Goal: Task Accomplishment & Management: Complete application form

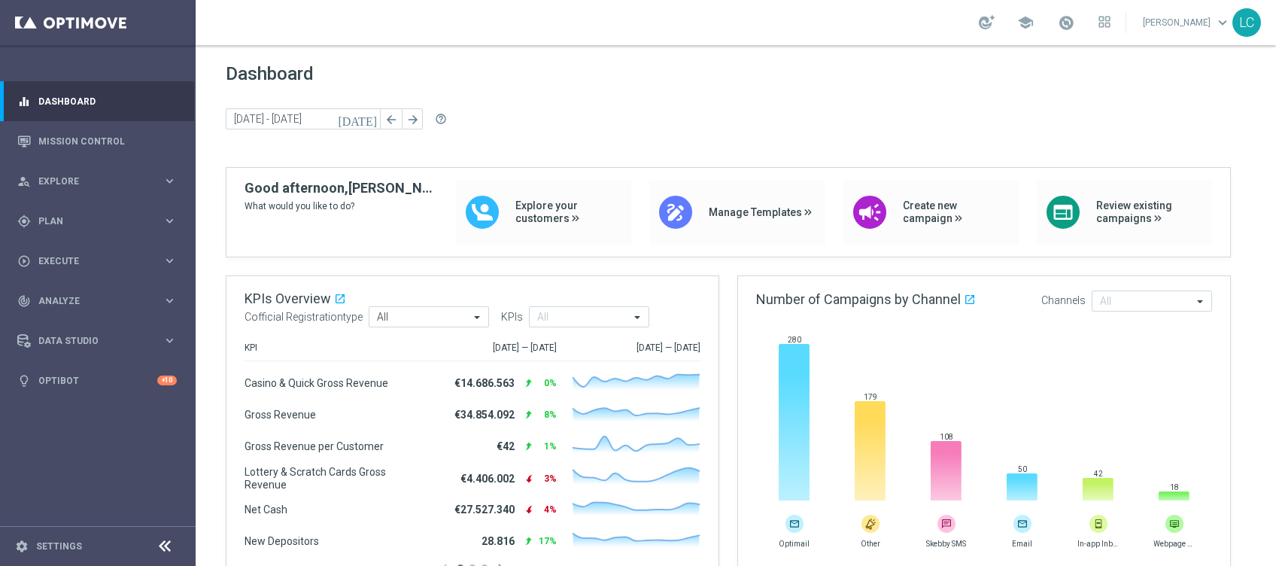
click at [1072, 32] on link at bounding box center [1066, 23] width 20 height 24
click at [1059, 25] on span at bounding box center [1066, 22] width 17 height 17
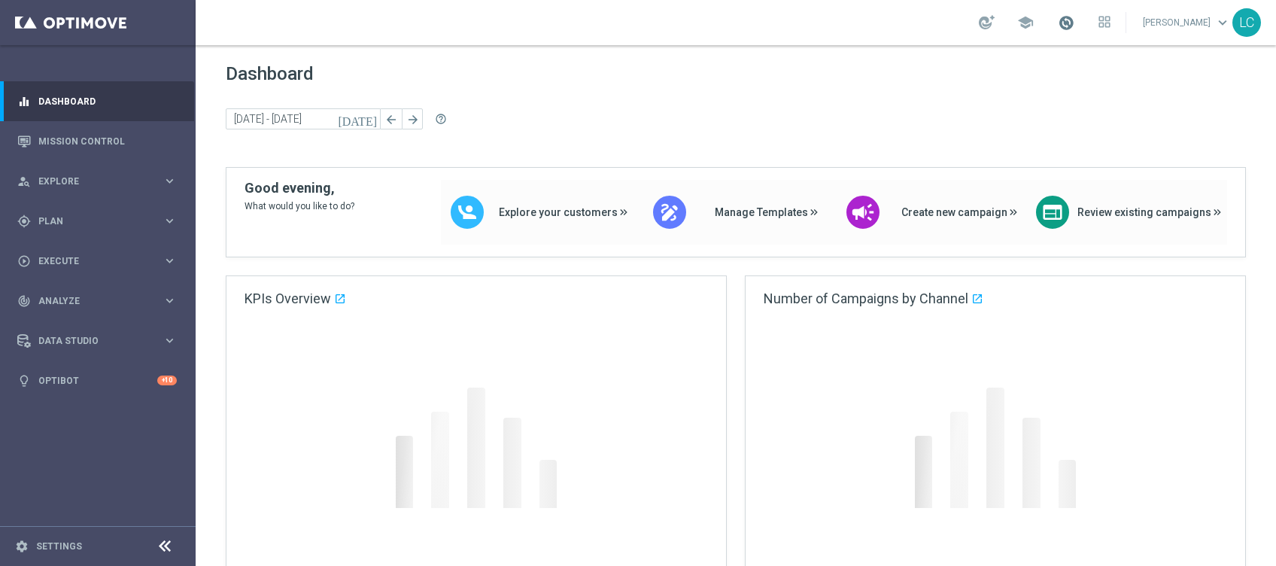
click at [1069, 24] on span at bounding box center [1066, 22] width 17 height 17
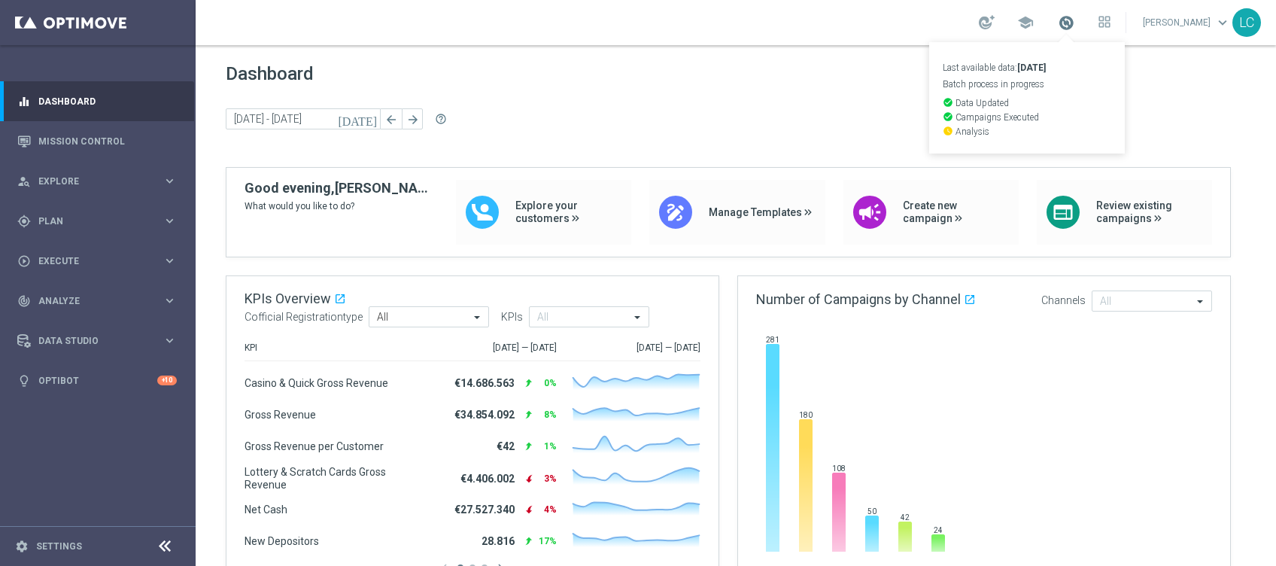
click at [1069, 24] on span at bounding box center [1066, 22] width 17 height 17
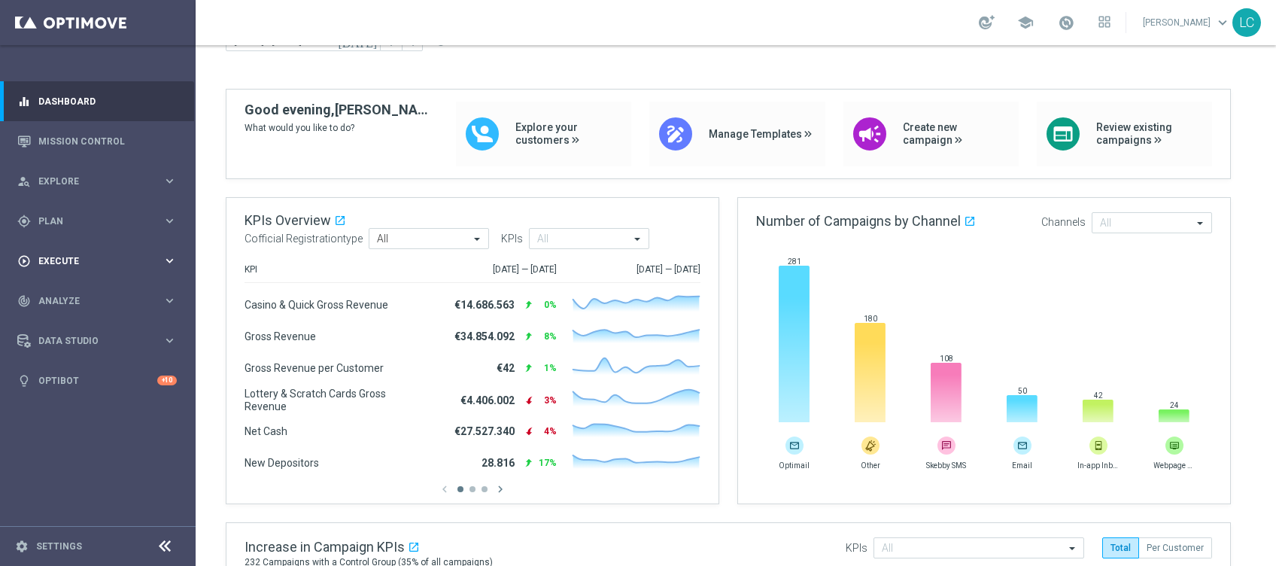
scroll to position [80, 0]
click at [65, 238] on div "gps_fixed Plan keyboard_arrow_right" at bounding box center [97, 221] width 194 height 40
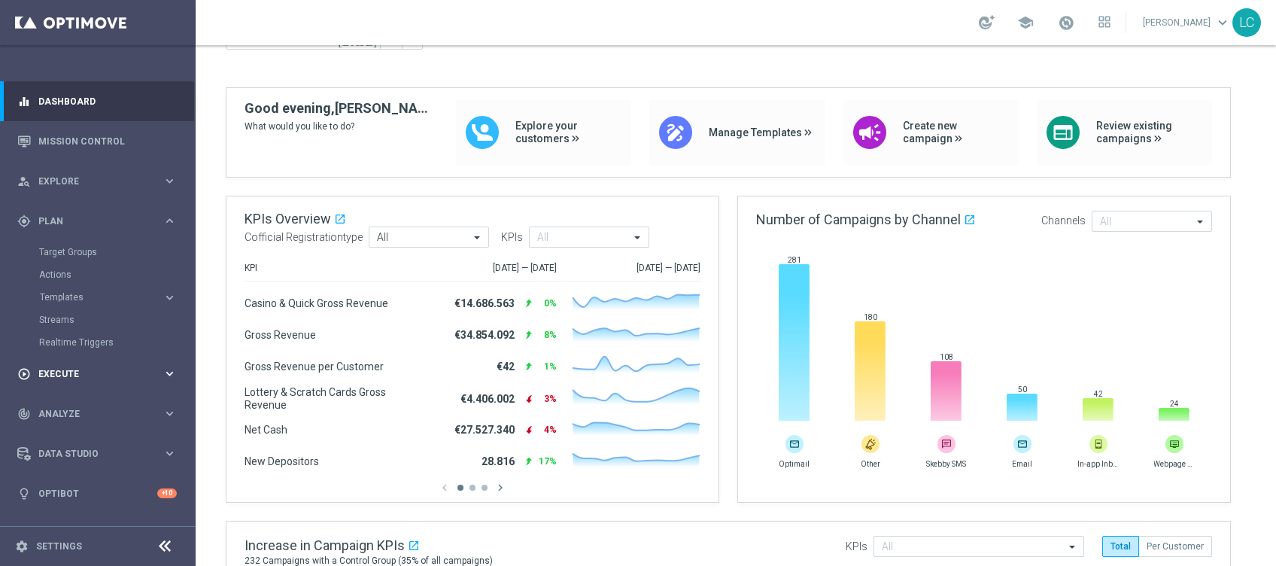
click at [86, 373] on span "Execute" at bounding box center [100, 373] width 124 height 9
click at [64, 288] on link "Campaign Builder" at bounding box center [97, 292] width 117 height 12
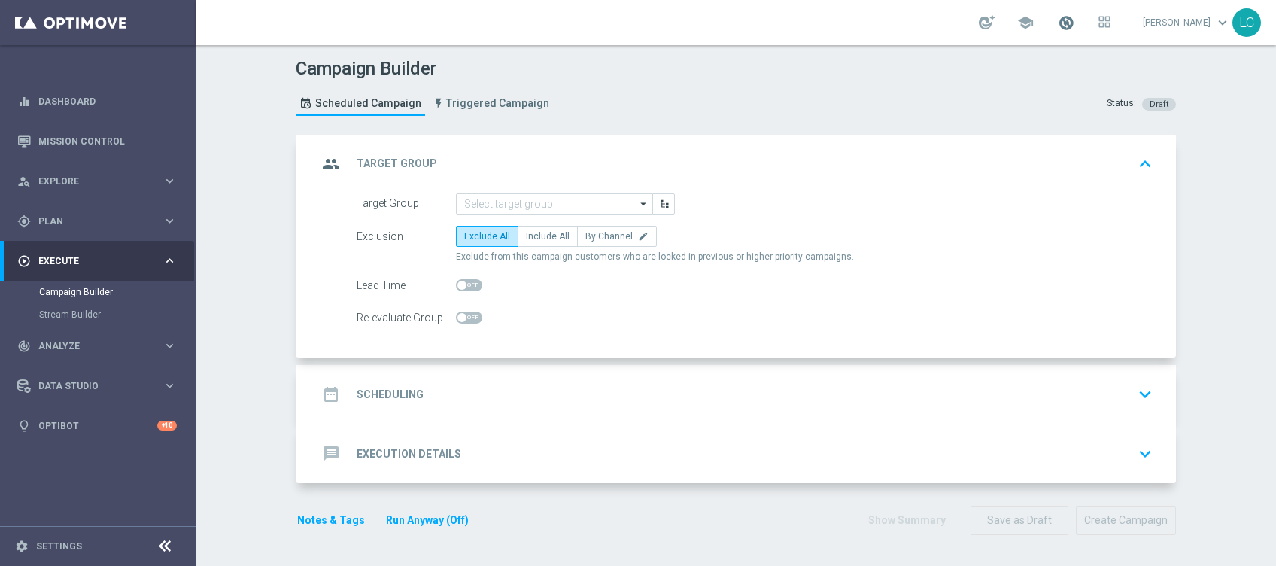
click at [1065, 15] on span at bounding box center [1066, 22] width 17 height 17
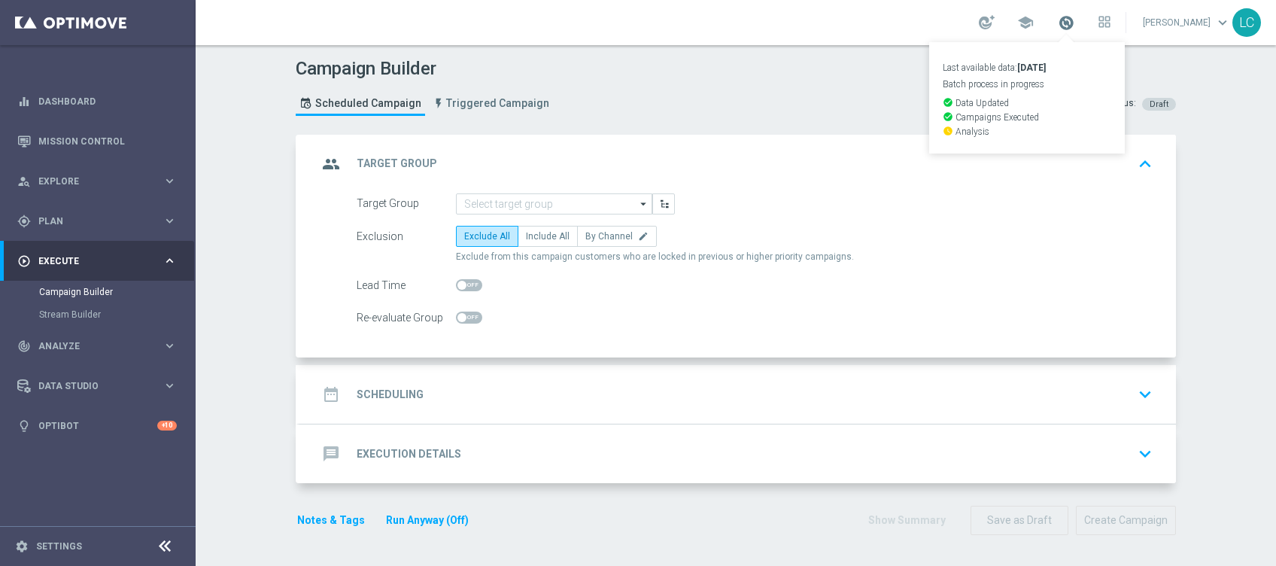
click at [1065, 15] on span at bounding box center [1066, 22] width 17 height 17
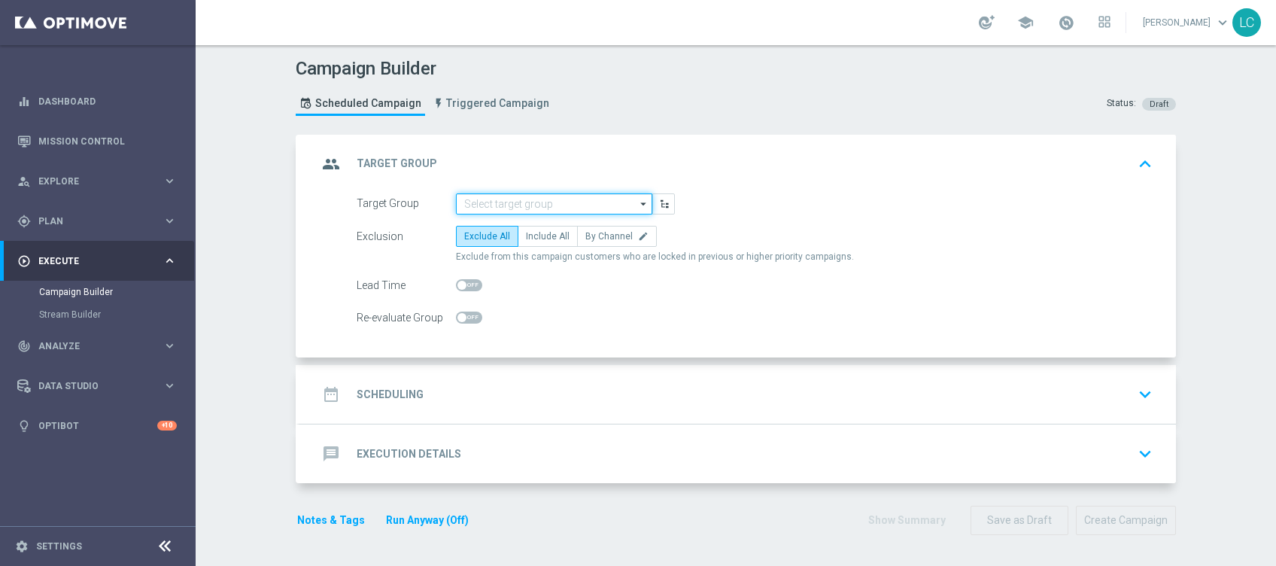
click at [542, 196] on input at bounding box center [554, 203] width 196 height 21
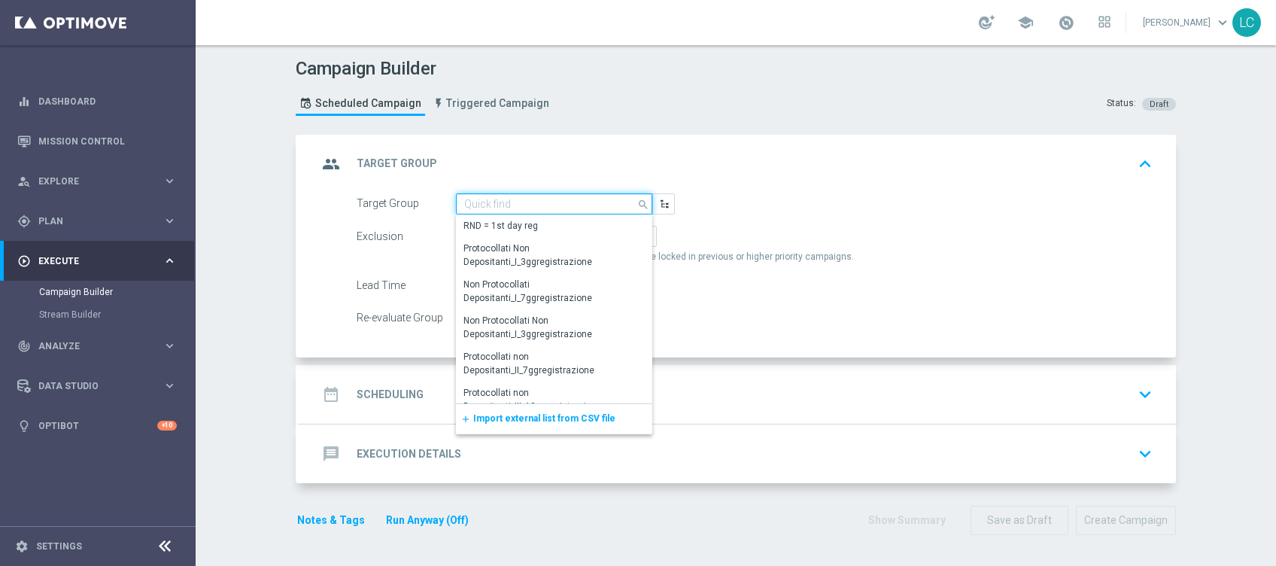
paste input "Active BETTING TOTALI nosaldo GGRnb > 0 L3M Media>=20"
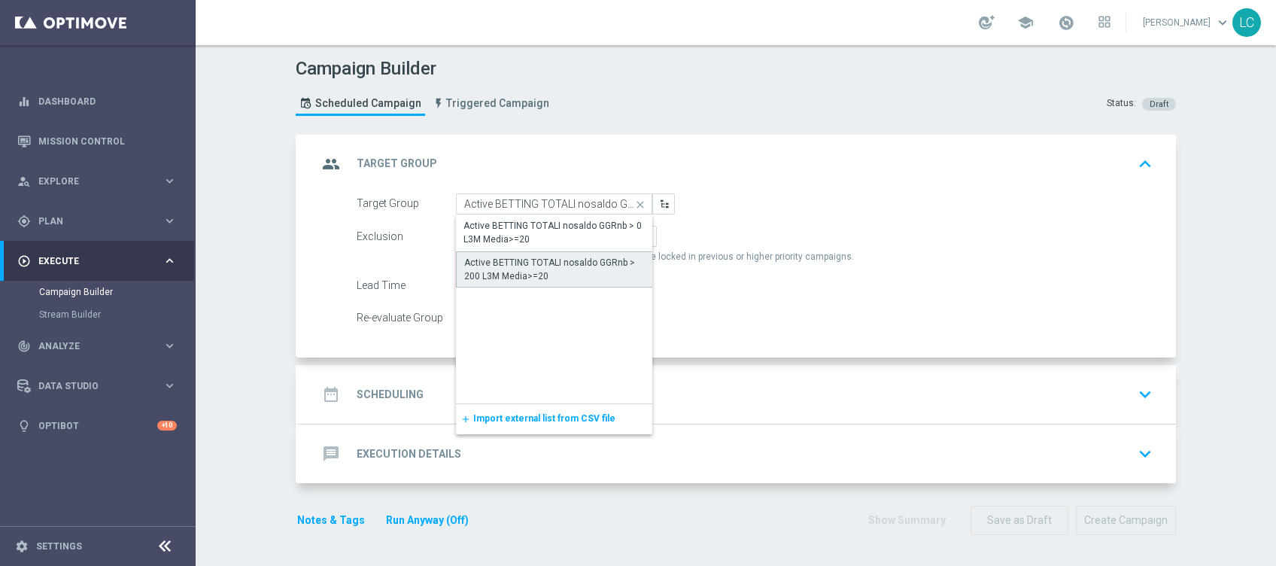
click at [542, 275] on div "Active BETTING TOTALI nosaldo GGRnb > 200 L3M Media>=20" at bounding box center [554, 269] width 181 height 27
type input "Active BETTING TOTALI nosaldo GGRnb > 200 L3M Media>=20"
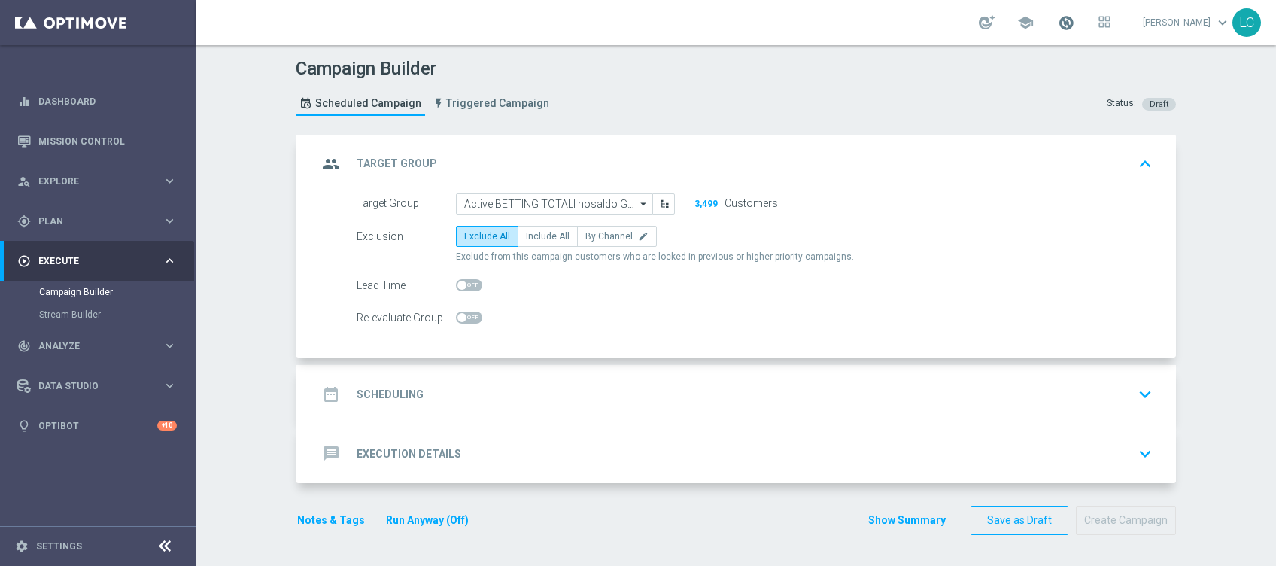
click at [1059, 17] on span at bounding box center [1066, 22] width 17 height 17
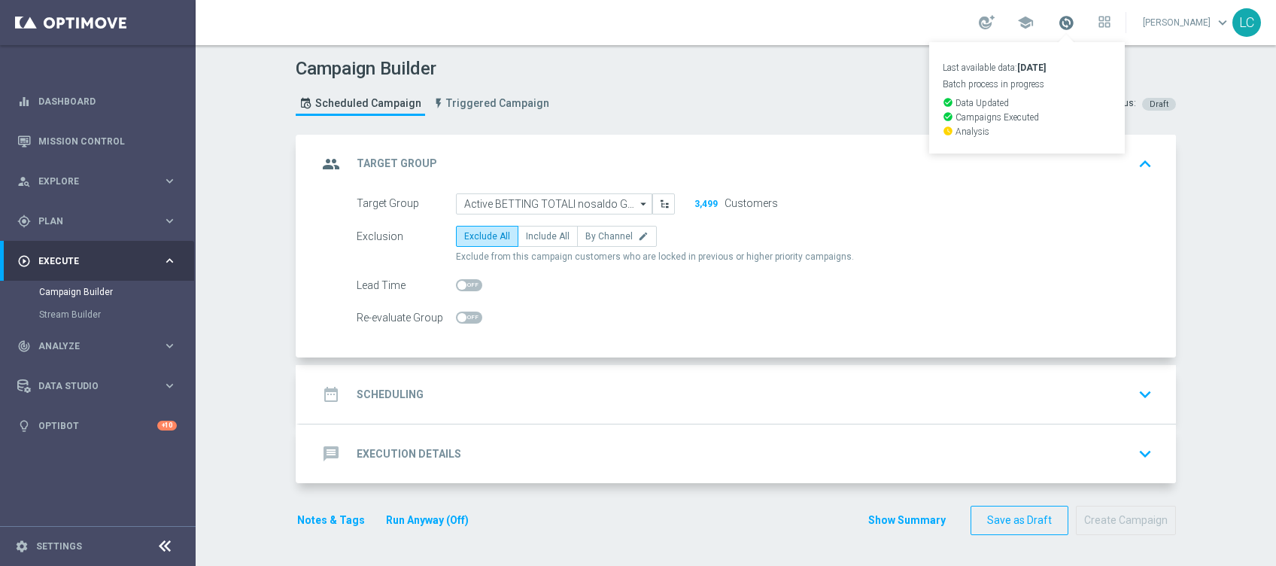
click at [1059, 17] on span at bounding box center [1066, 22] width 17 height 17
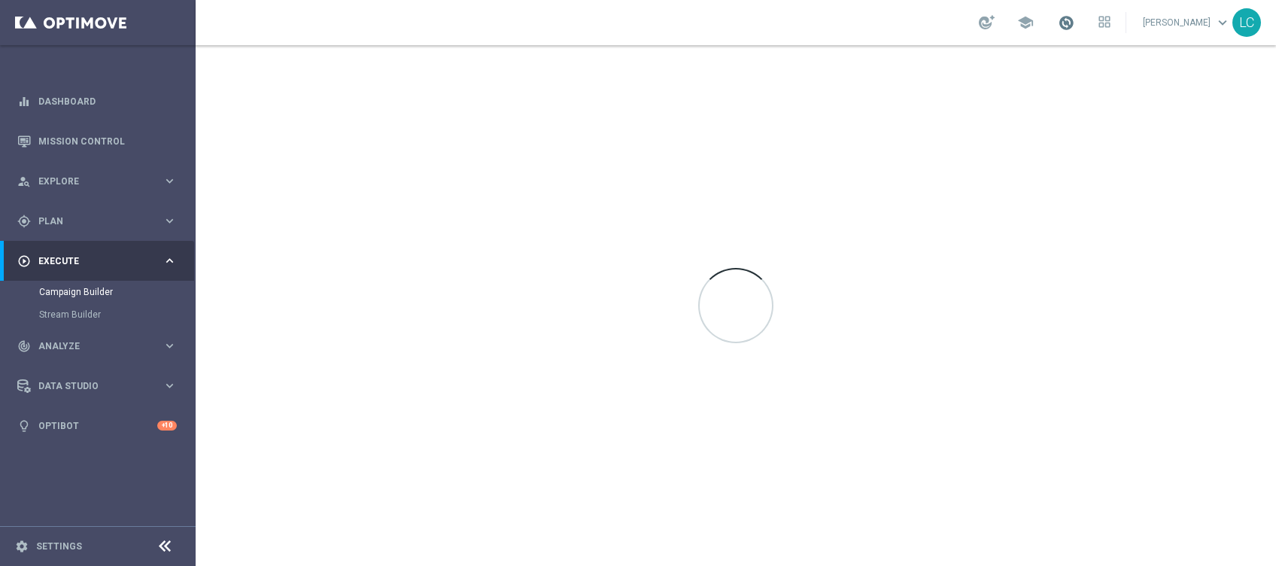
click at [1058, 24] on span at bounding box center [1066, 22] width 17 height 17
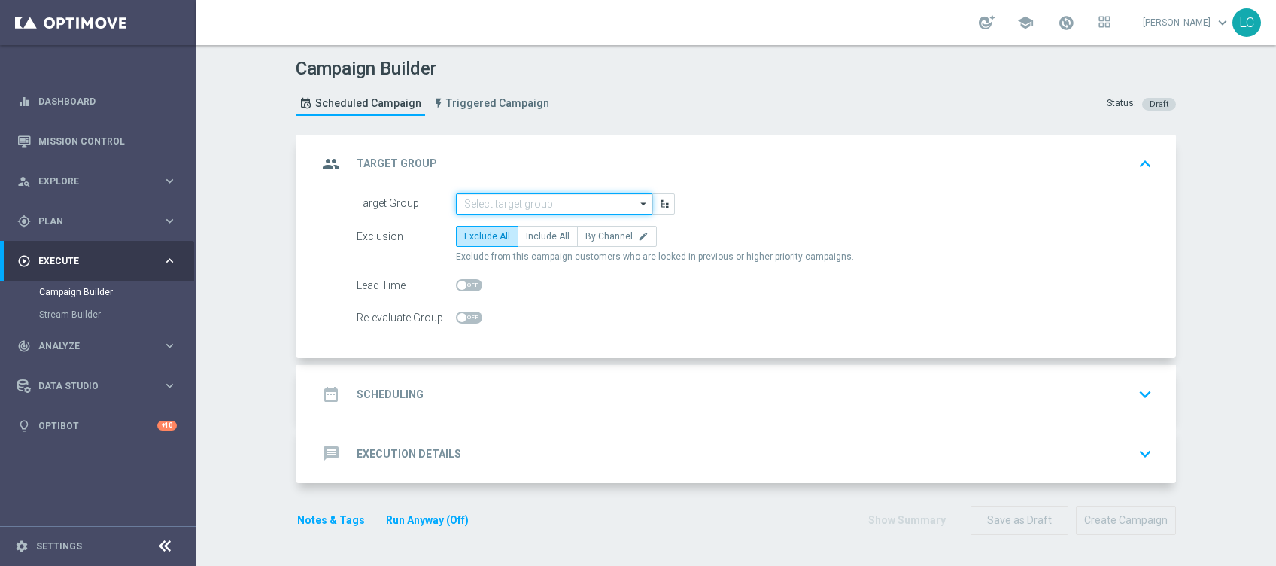
click at [518, 205] on input at bounding box center [554, 203] width 196 height 21
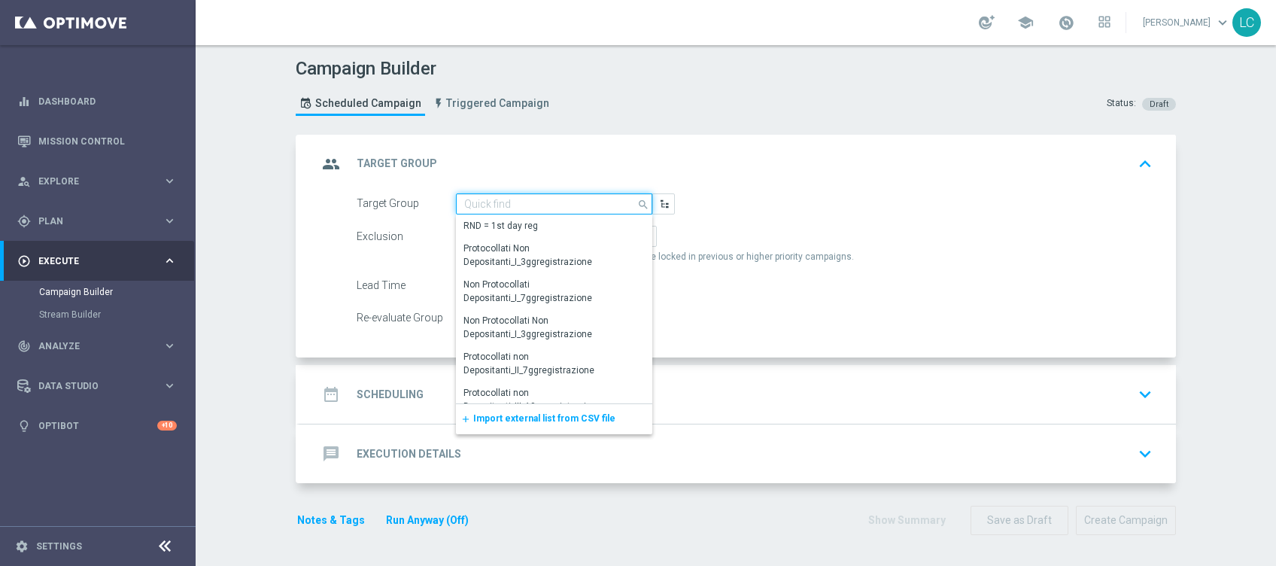
click at [461, 203] on input at bounding box center [554, 203] width 196 height 21
paste input "Active BETTING TOTALI nosaldo GGRnb > 0 L3M Media>=20"
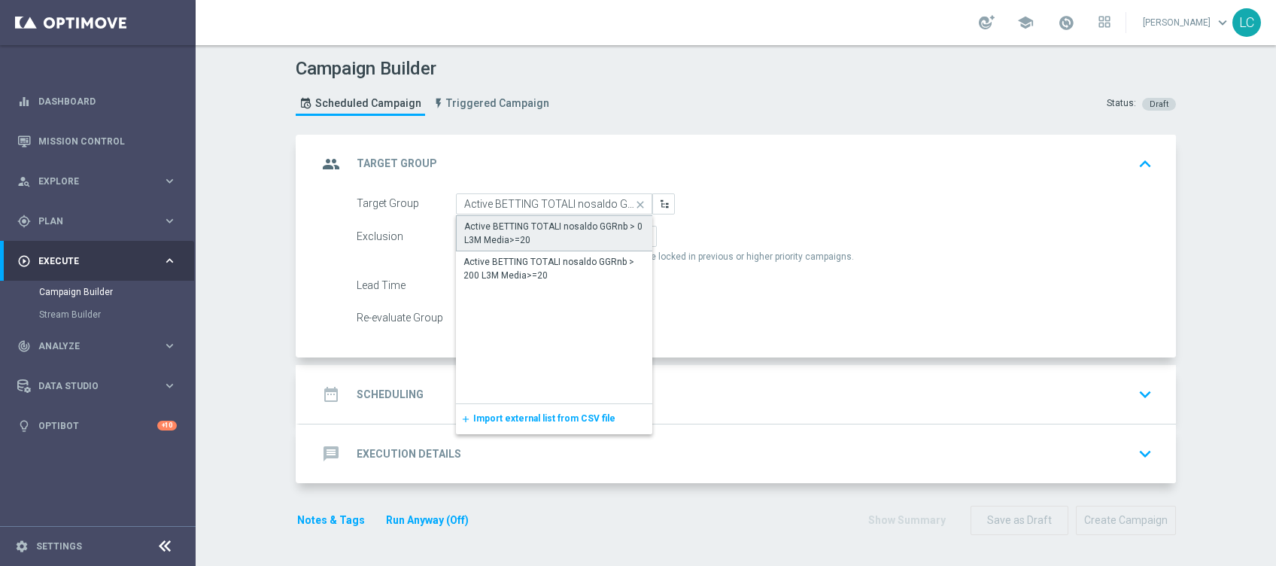
click at [540, 224] on div "Active BETTING TOTALI nosaldo GGRnb > 0 L3M Media>=20" at bounding box center [554, 233] width 181 height 27
type input "Active BETTING TOTALI nosaldo GGRnb > 0 L3M Media>=20"
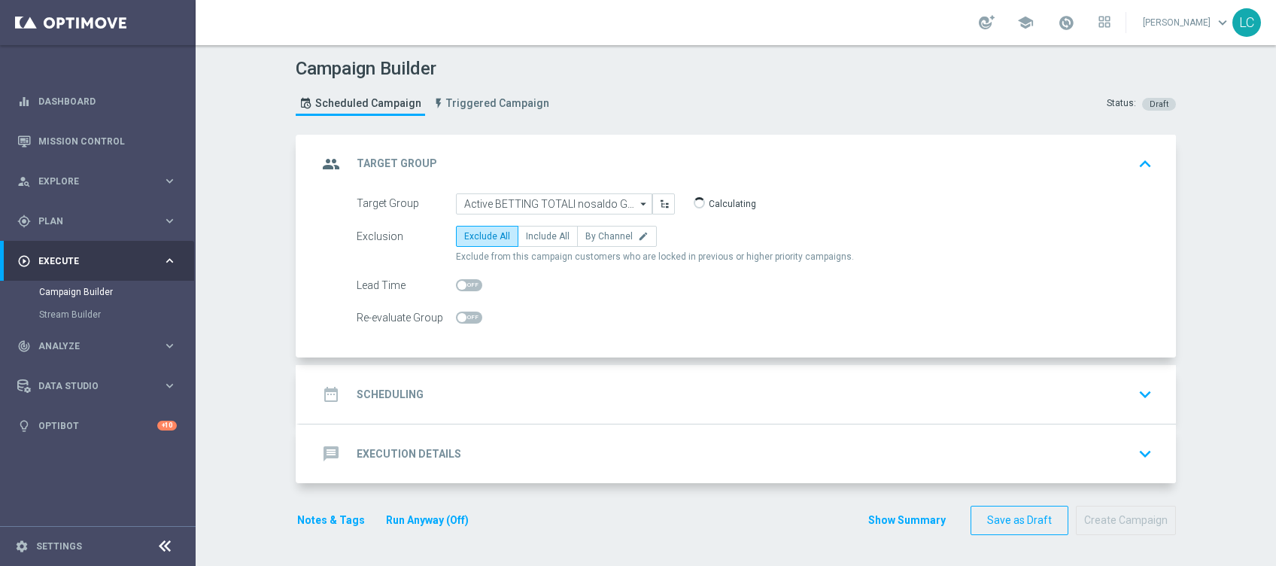
click at [567, 380] on div "date_range Scheduling keyboard_arrow_down" at bounding box center [738, 394] width 841 height 29
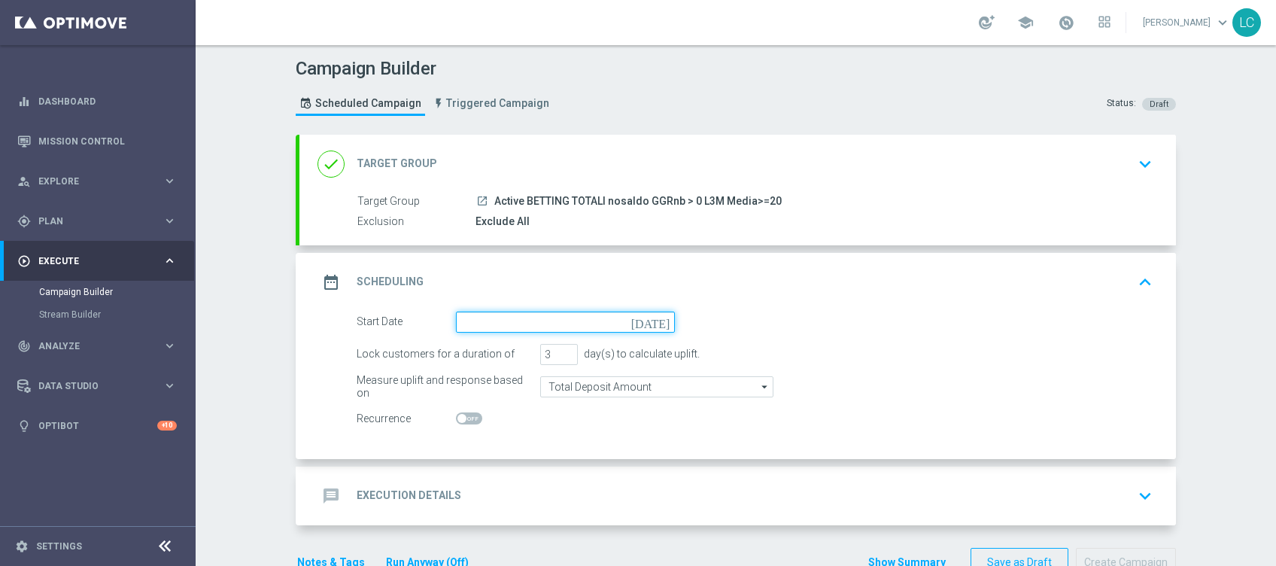
click at [481, 315] on input at bounding box center [565, 322] width 219 height 21
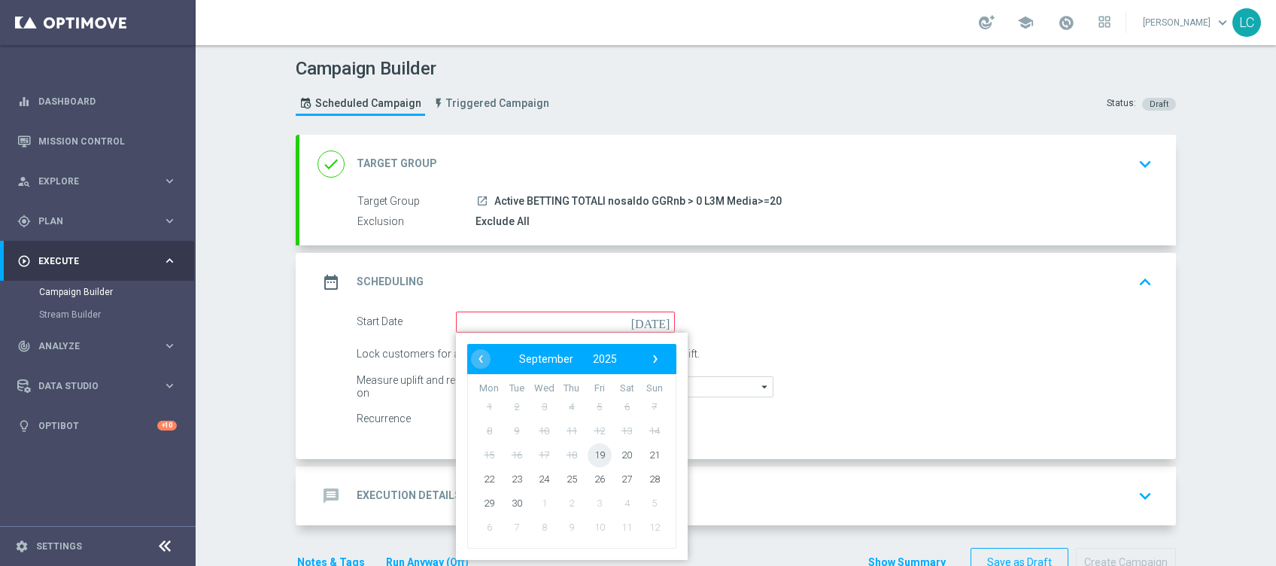
click at [590, 454] on span "19" at bounding box center [600, 454] width 24 height 24
type input "19 Sep 2025"
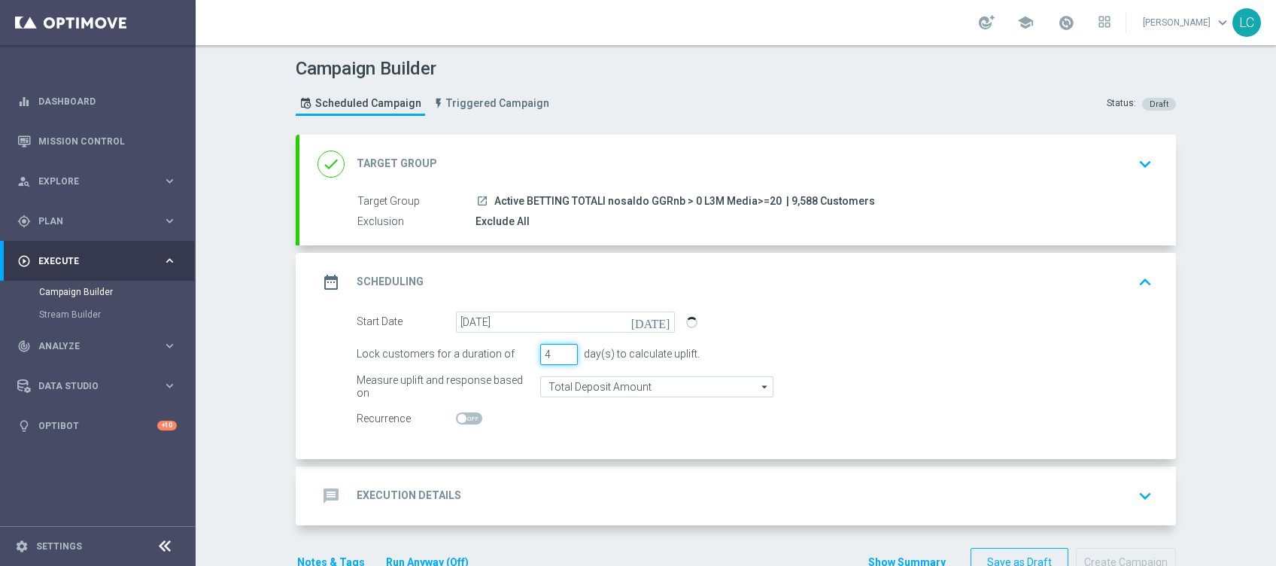
type input "4"
click at [561, 349] on input "4" at bounding box center [559, 354] width 38 height 21
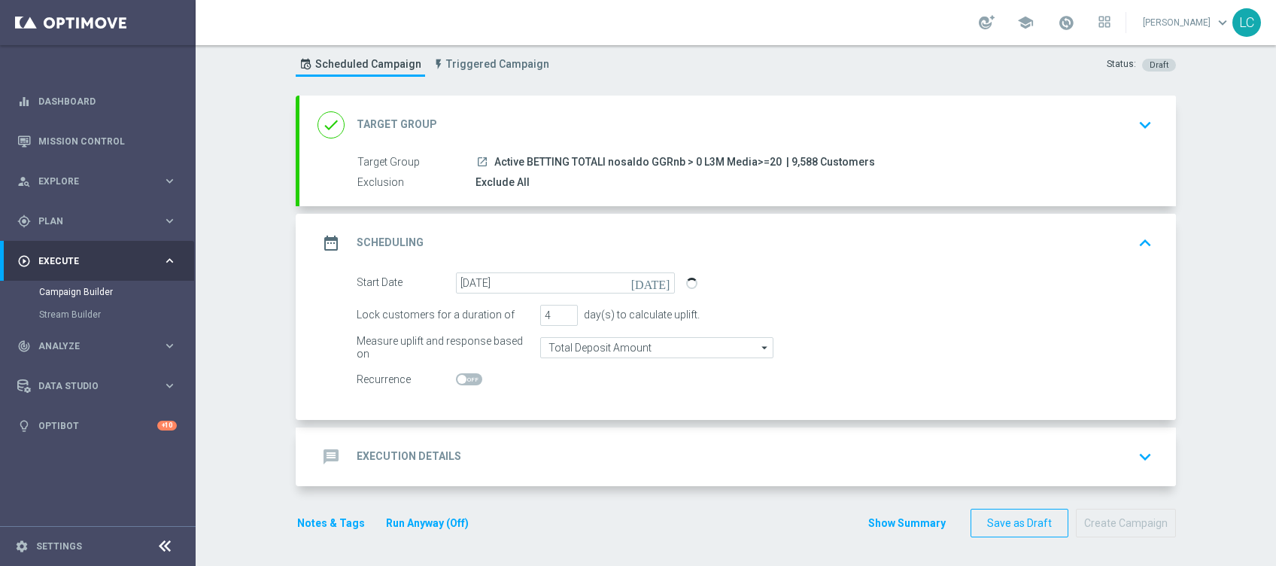
click at [558, 451] on div "message Execution Details keyboard_arrow_down" at bounding box center [738, 456] width 841 height 29
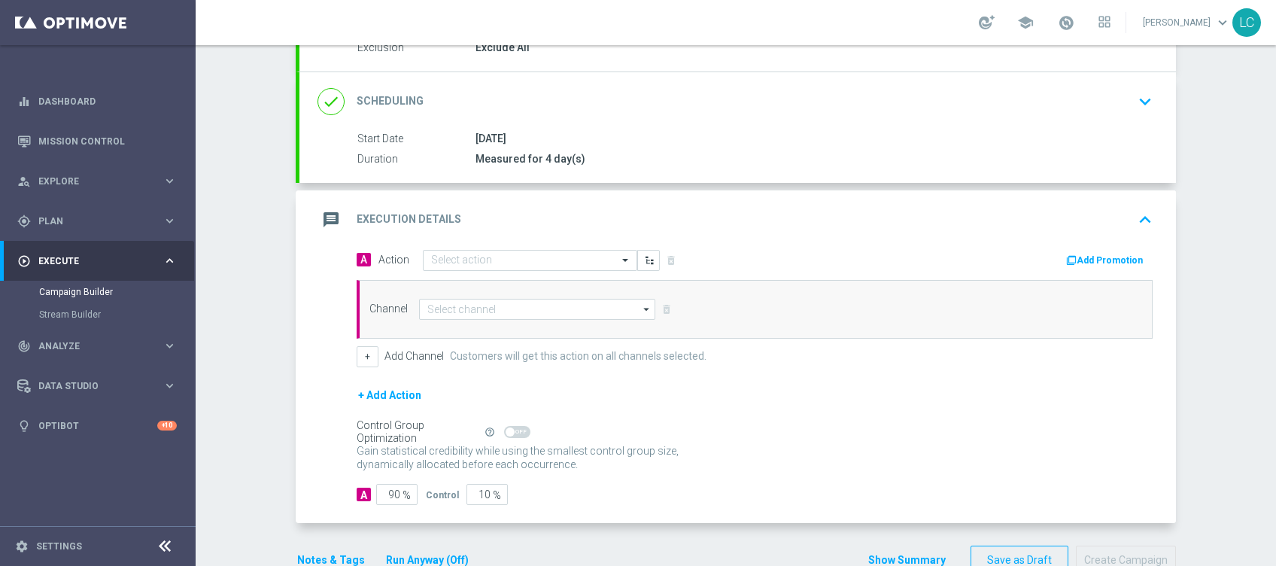
scroll to position [175, 0]
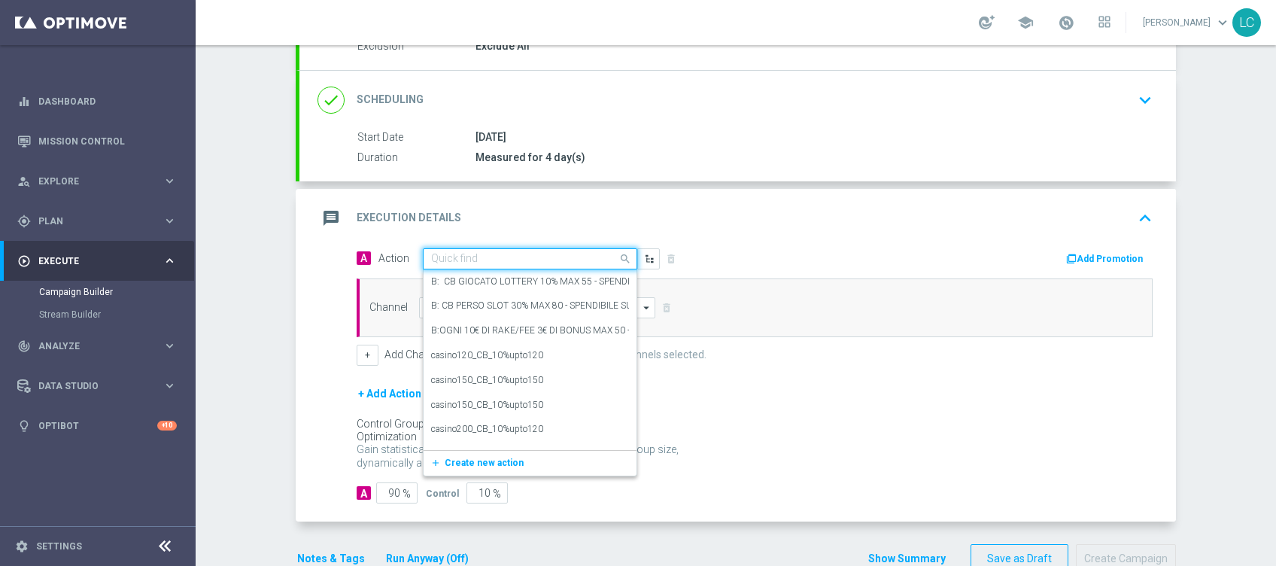
click at [490, 248] on div "Quick find" at bounding box center [530, 258] width 214 height 21
paste input "Deposita almeno 30 e gioca con quota e legatura 4 per [PERSON_NAME] 20% fino a …"
type input "Deposita almeno 30 e gioca con quota e legatura 4 per [PERSON_NAME] 20% fino a …"
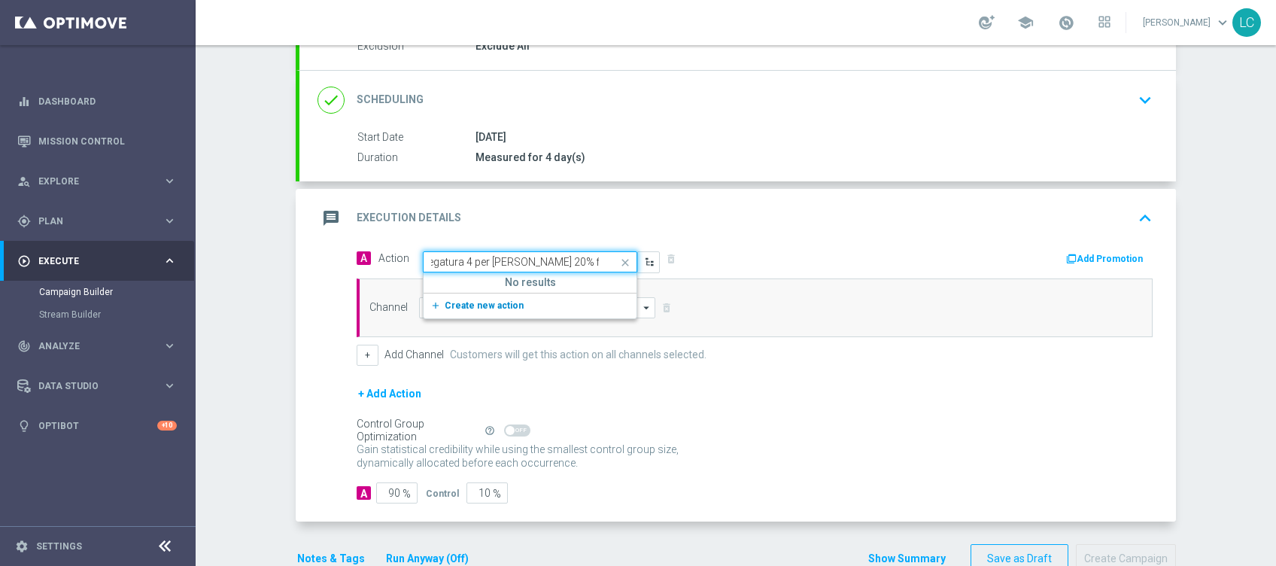
click at [482, 300] on span "Create new action" at bounding box center [484, 305] width 79 height 11
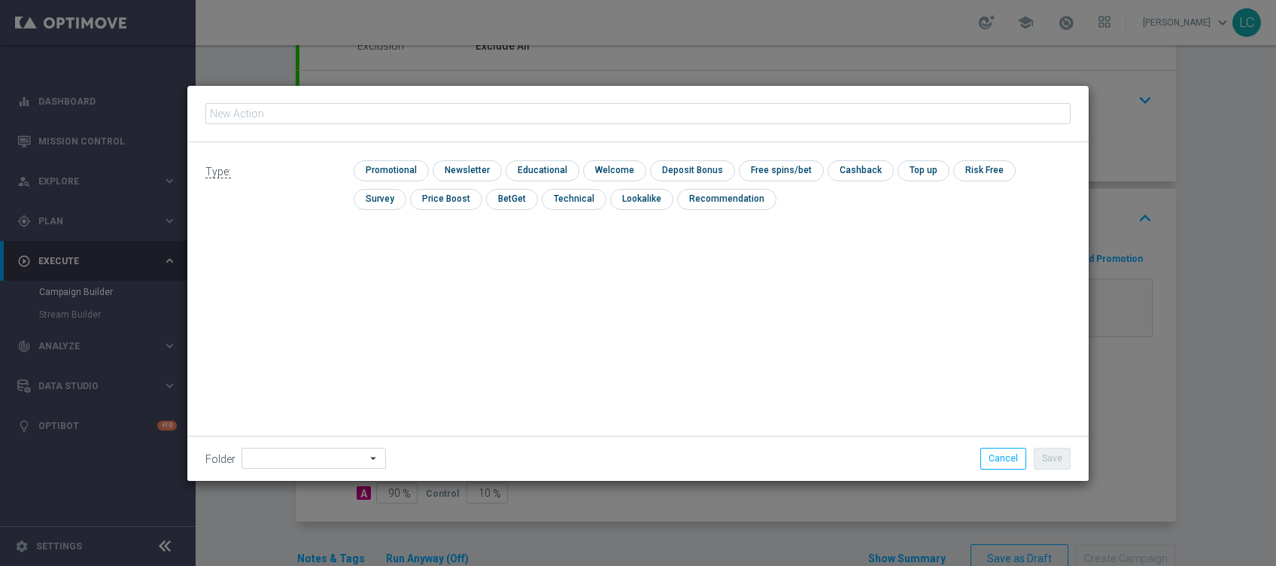
type input "Deposita almeno 30 e gioca con quota e legatura 4 per [PERSON_NAME] 20% fino a …"
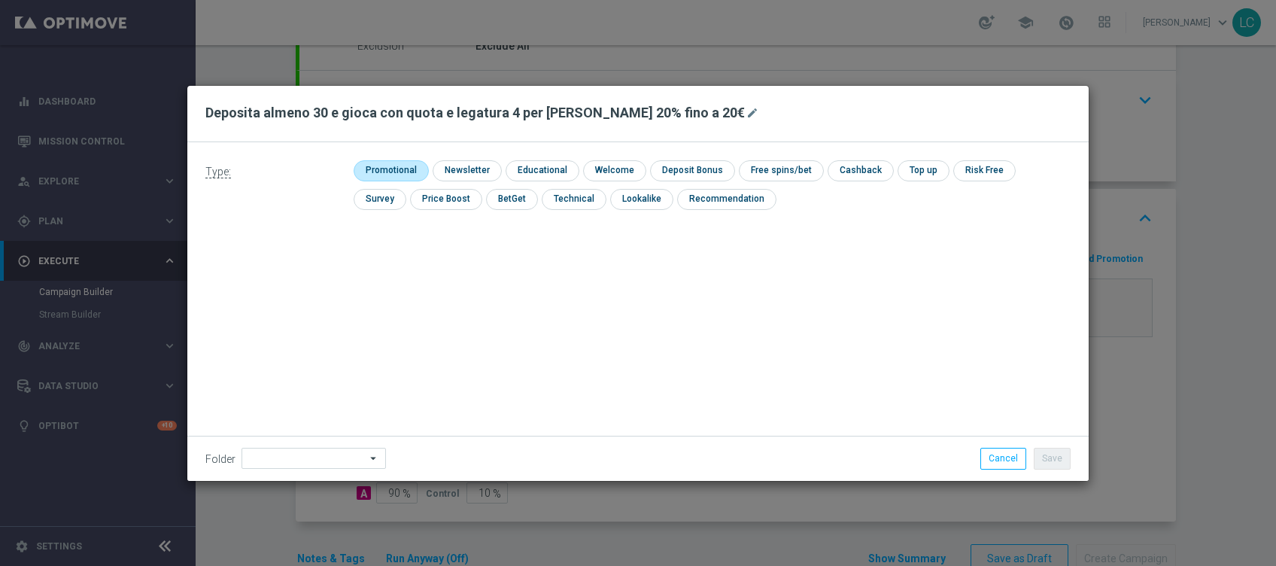
click at [397, 164] on input "checkbox" at bounding box center [389, 170] width 71 height 20
checkbox input "true"
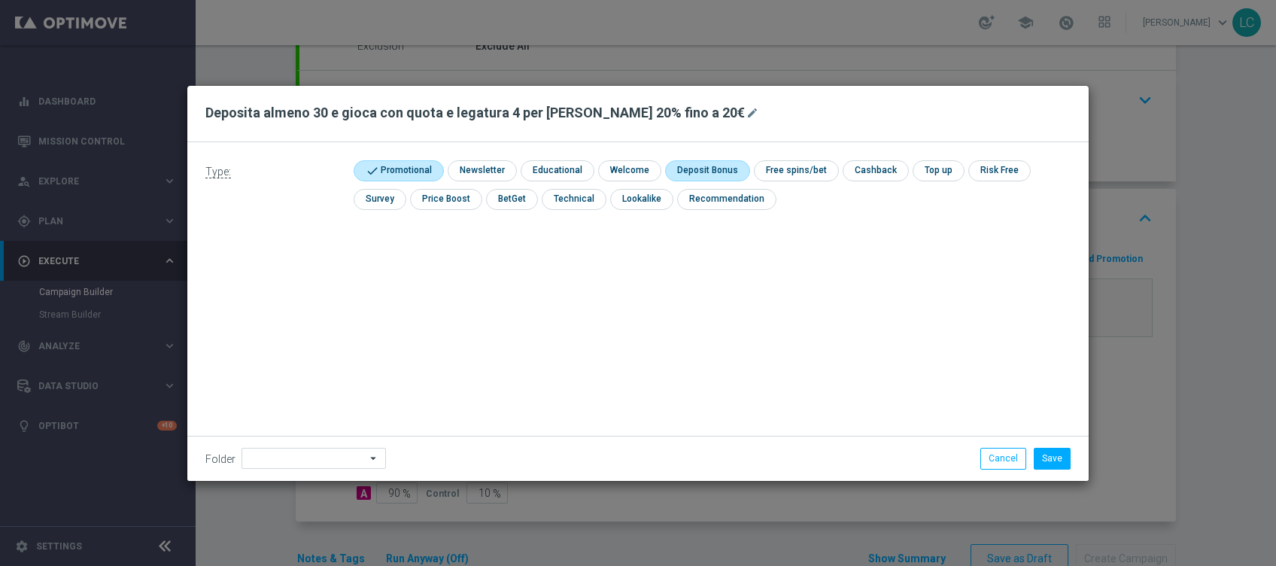
click at [698, 169] on input "checkbox" at bounding box center [705, 170] width 81 height 20
checkbox input "true"
click at [858, 173] on input "checkbox" at bounding box center [889, 170] width 63 height 20
checkbox input "true"
click at [1046, 456] on button "Save" at bounding box center [1052, 458] width 37 height 21
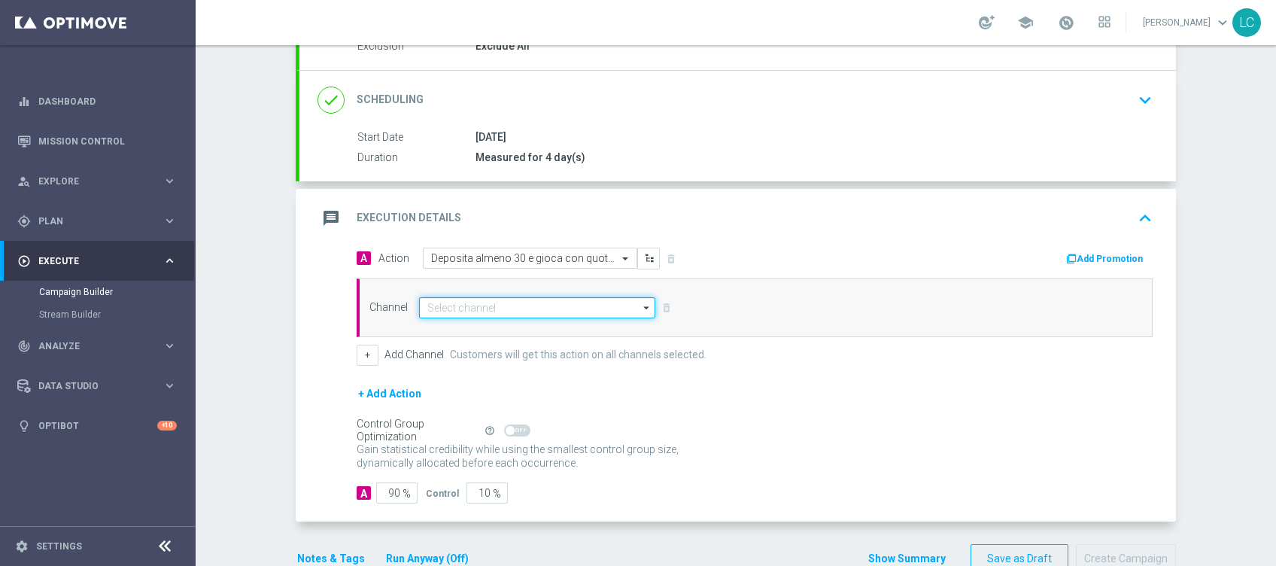
click at [514, 306] on input at bounding box center [537, 307] width 236 height 21
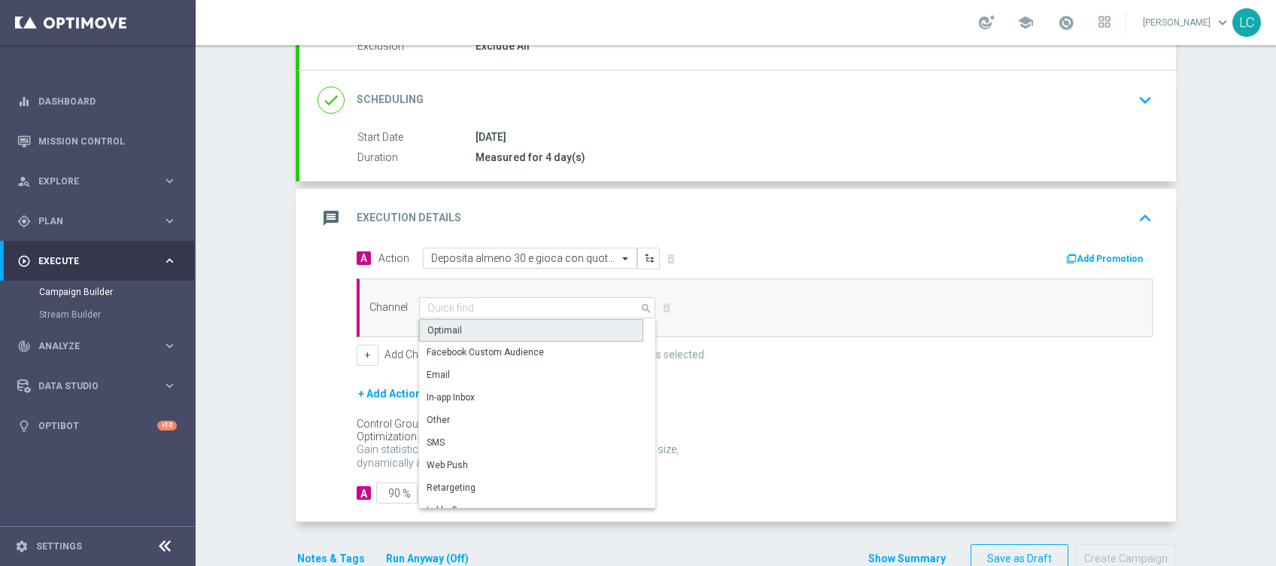
click at [498, 329] on div "Optimail" at bounding box center [531, 330] width 224 height 23
type input "Optimail"
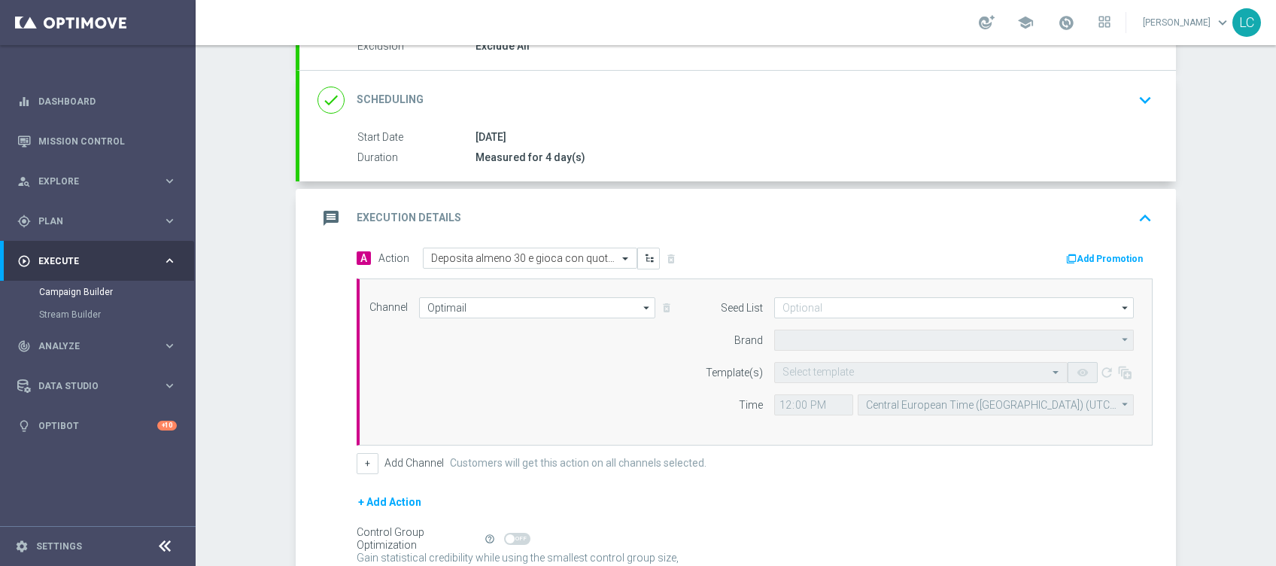
type input "Sisal Marketing"
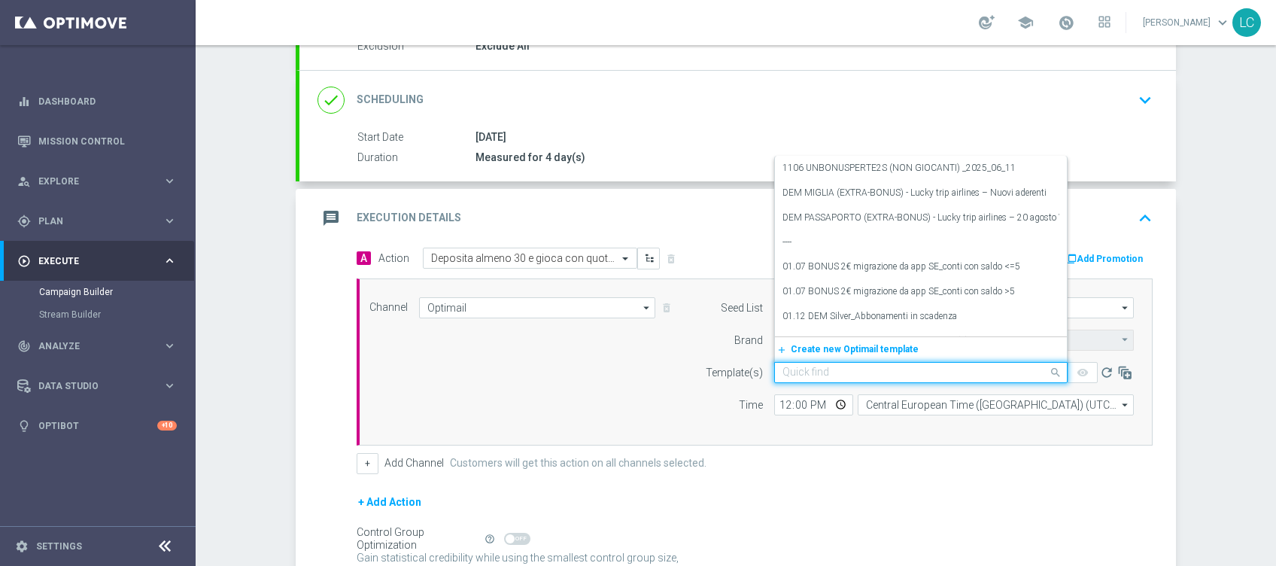
click at [807, 372] on input "text" at bounding box center [906, 372] width 247 height 13
paste input "SPORTDEP1909"
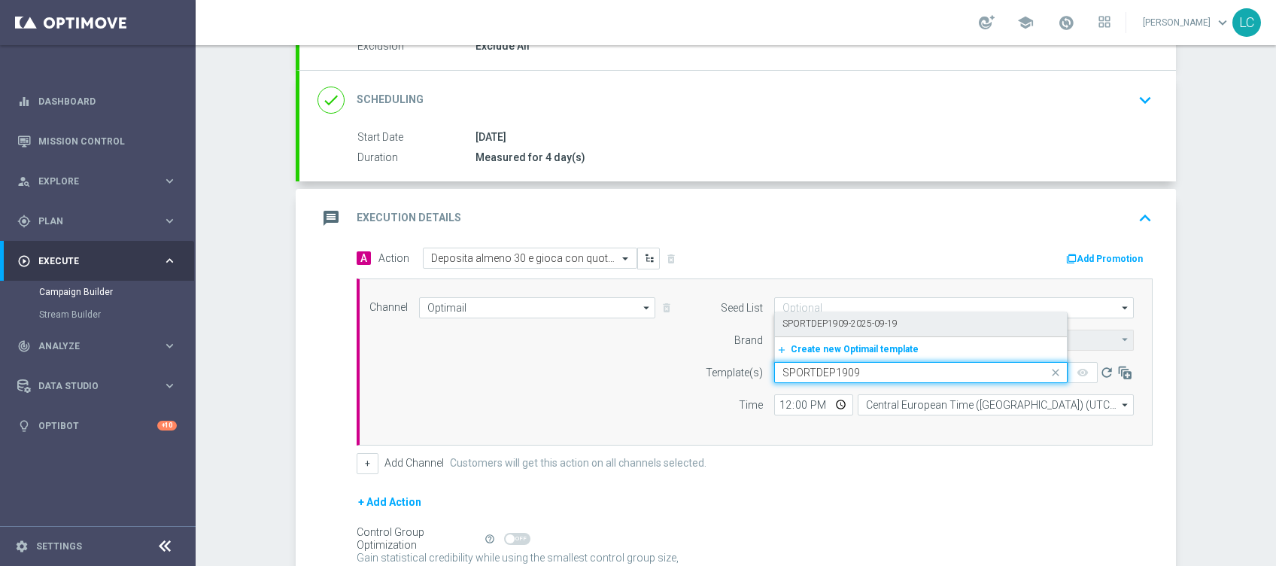
click at [828, 318] on label "SPORTDEP1909-2025-09-19" at bounding box center [840, 324] width 115 height 13
type input "SPORTDEP1909"
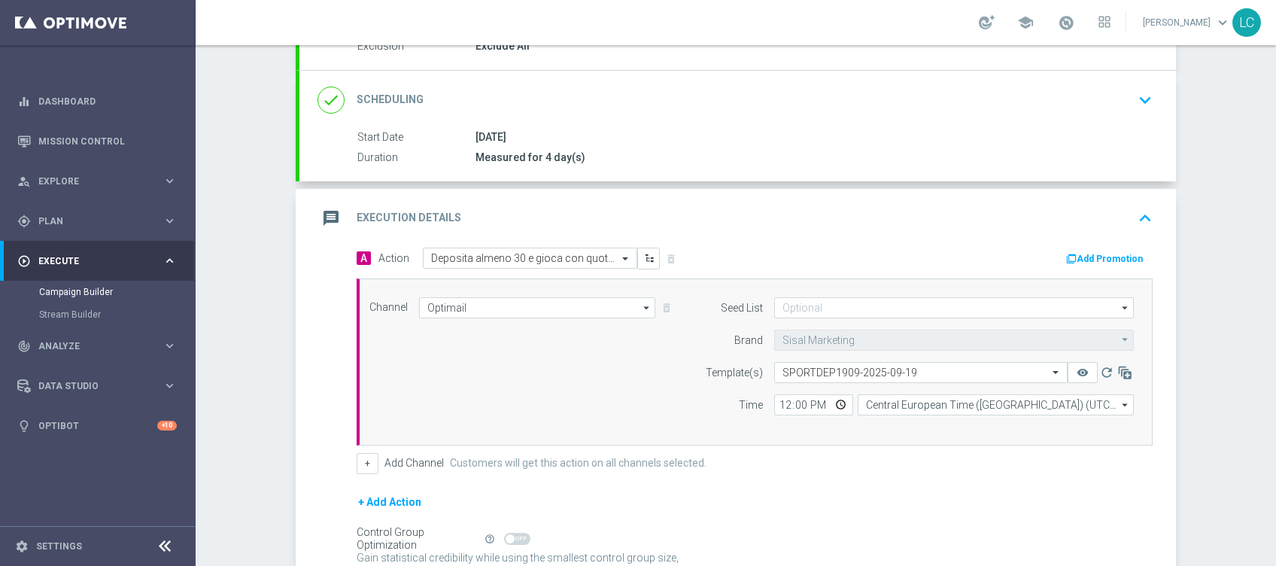
click at [1090, 258] on button "Add Promotion" at bounding box center [1107, 259] width 84 height 17
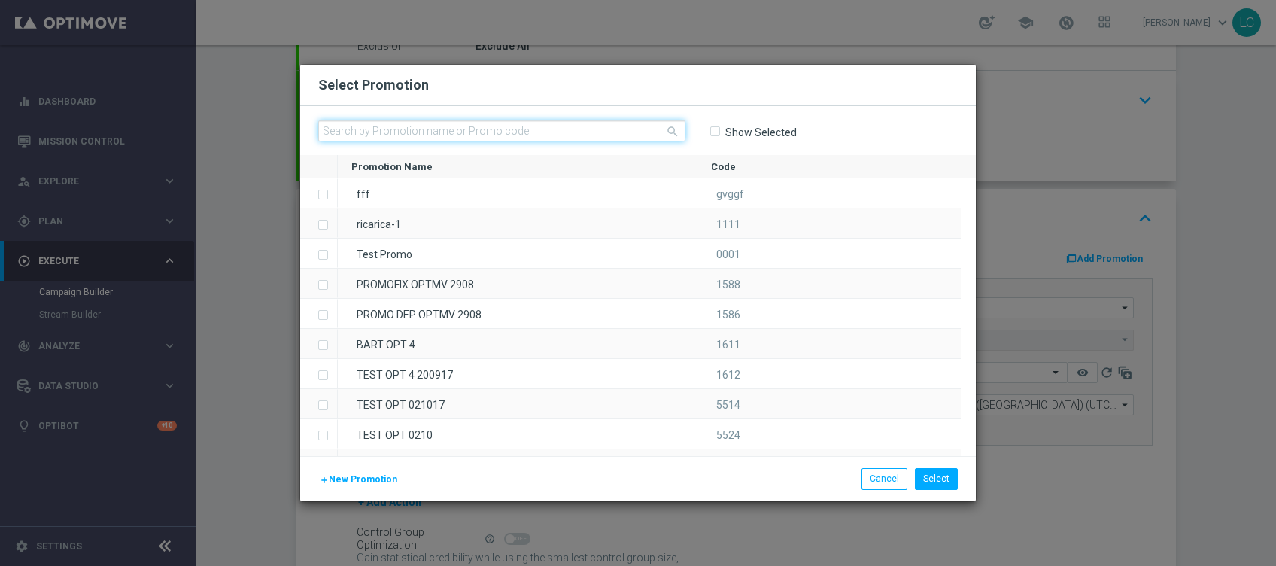
click at [581, 124] on input "text" at bounding box center [501, 130] width 367 height 21
paste input "SPORTDEP1909"
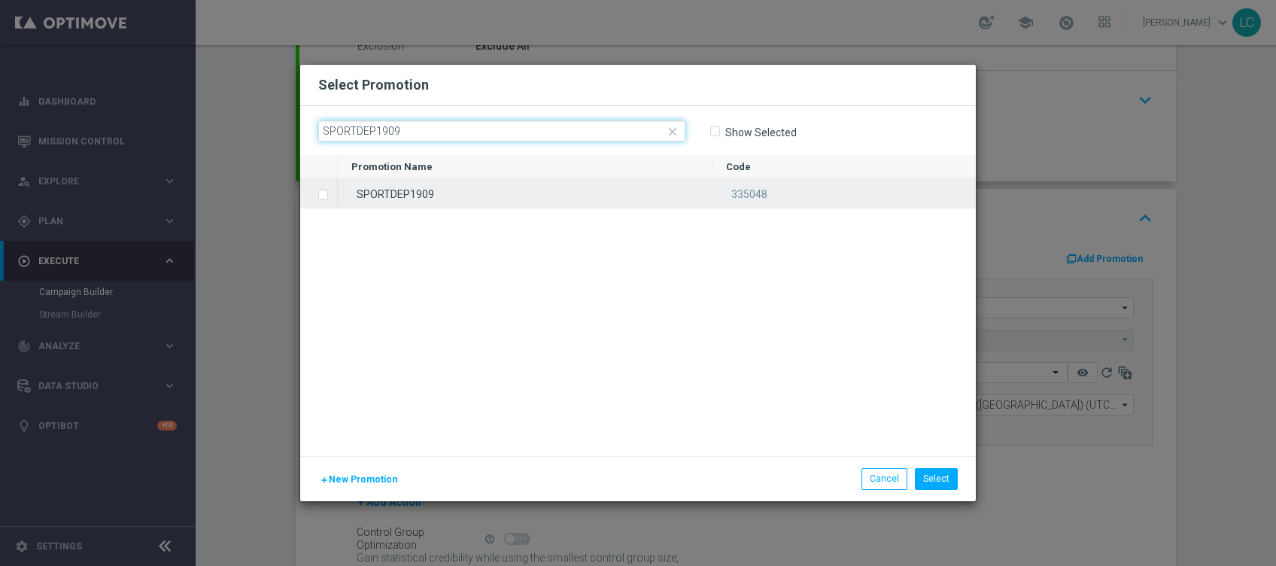
type input "SPORTDEP1909"
click at [497, 196] on div "SPORTDEP1909" at bounding box center [525, 192] width 375 height 29
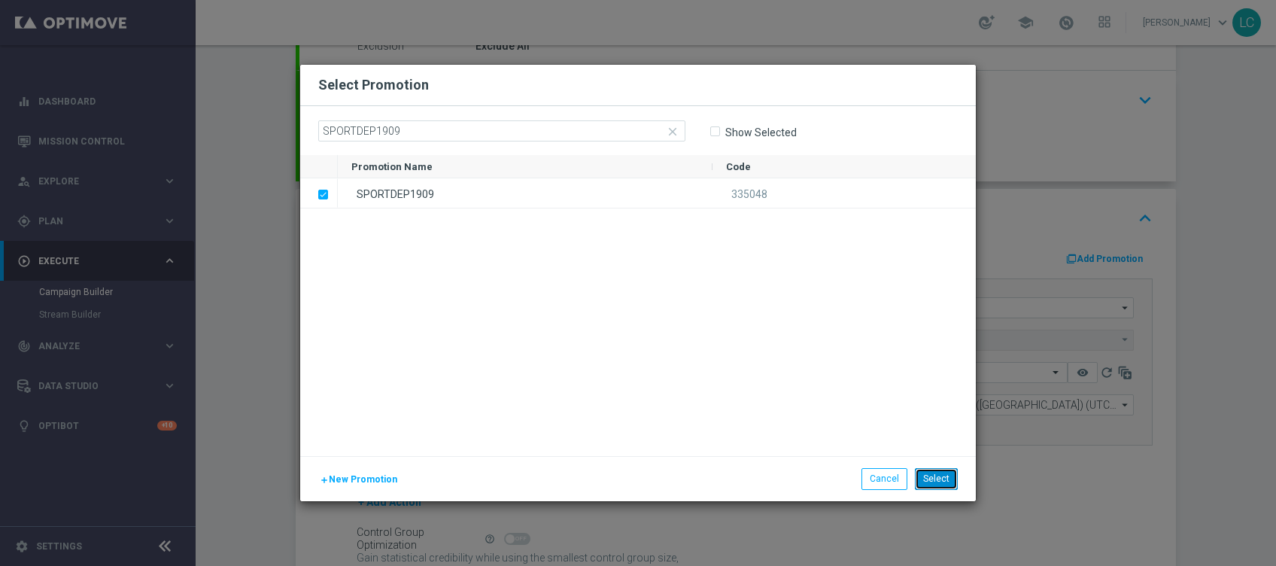
click at [934, 479] on button "Select" at bounding box center [936, 478] width 43 height 21
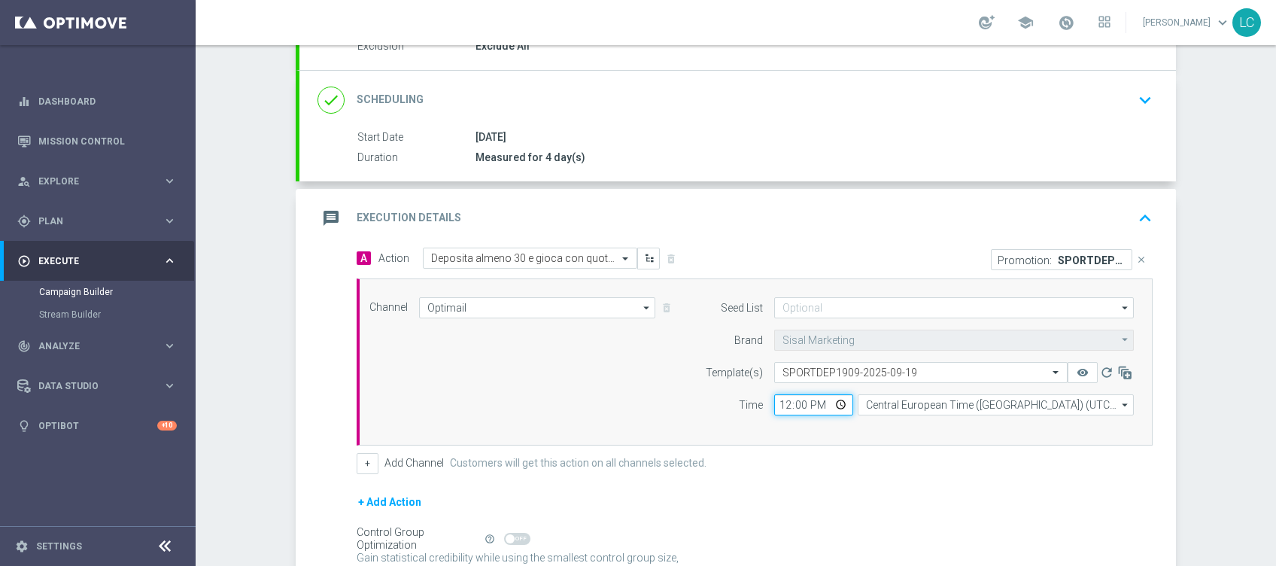
click at [774, 402] on input "12:00" at bounding box center [813, 404] width 79 height 21
type input "18:00"
click at [632, 363] on div "Channel Optimail Optimail arrow_drop_down Show Selected 1 of 20 Optimail" at bounding box center [751, 361] width 787 height 129
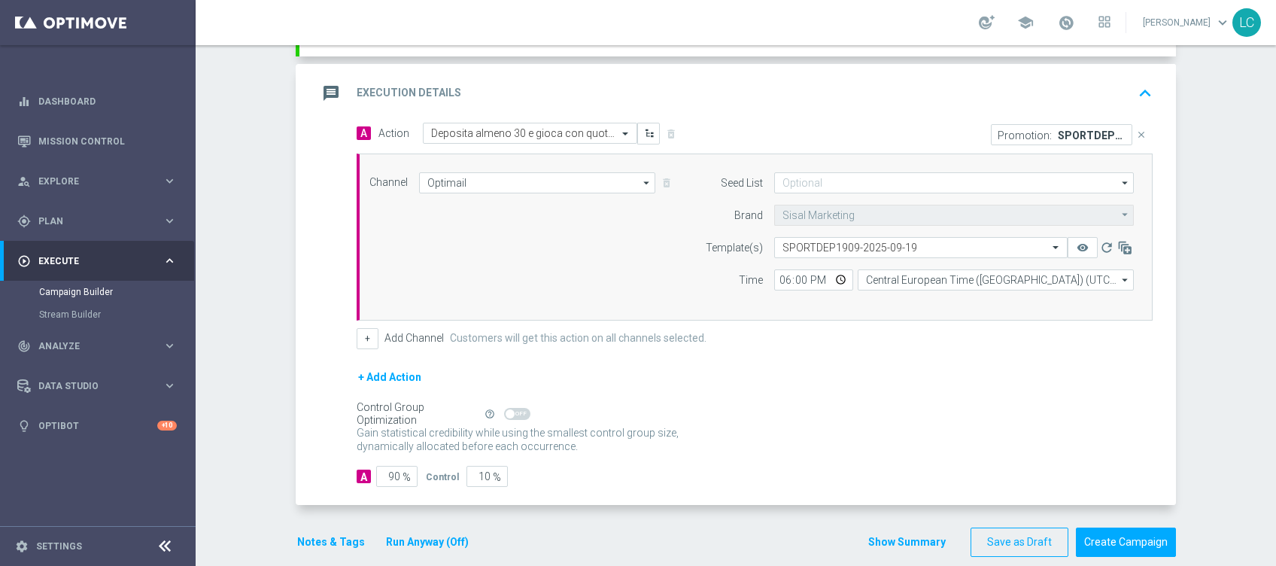
scroll to position [301, 0]
click at [1135, 83] on icon "keyboard_arrow_up" at bounding box center [1145, 92] width 23 height 23
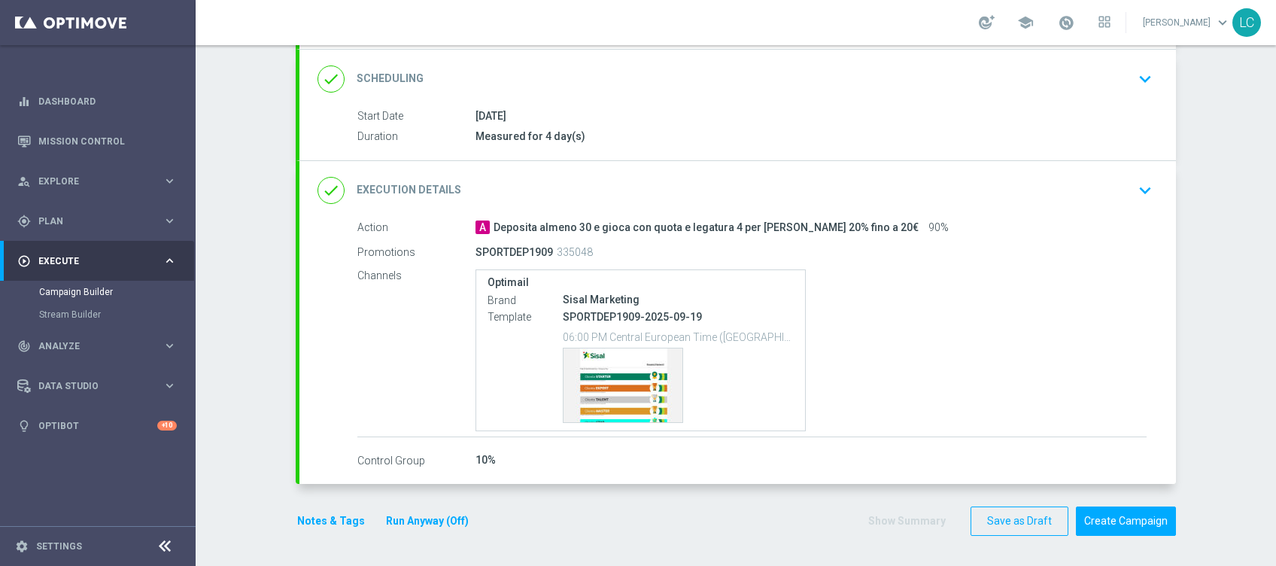
scroll to position [194, 0]
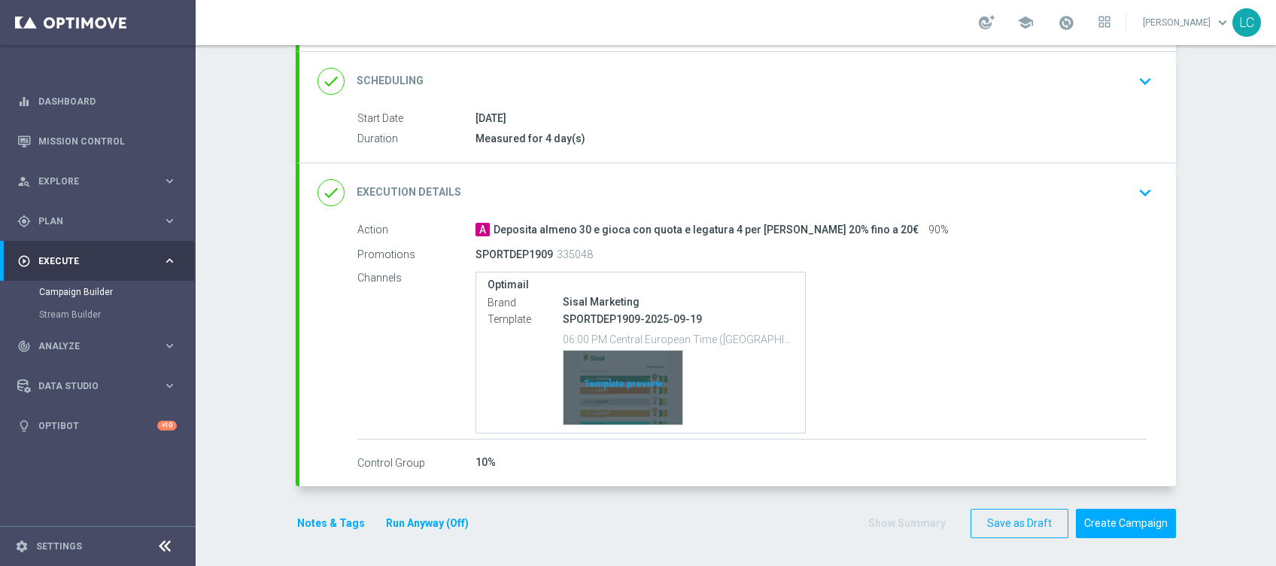
click at [614, 394] on div "Template preview" at bounding box center [623, 388] width 119 height 74
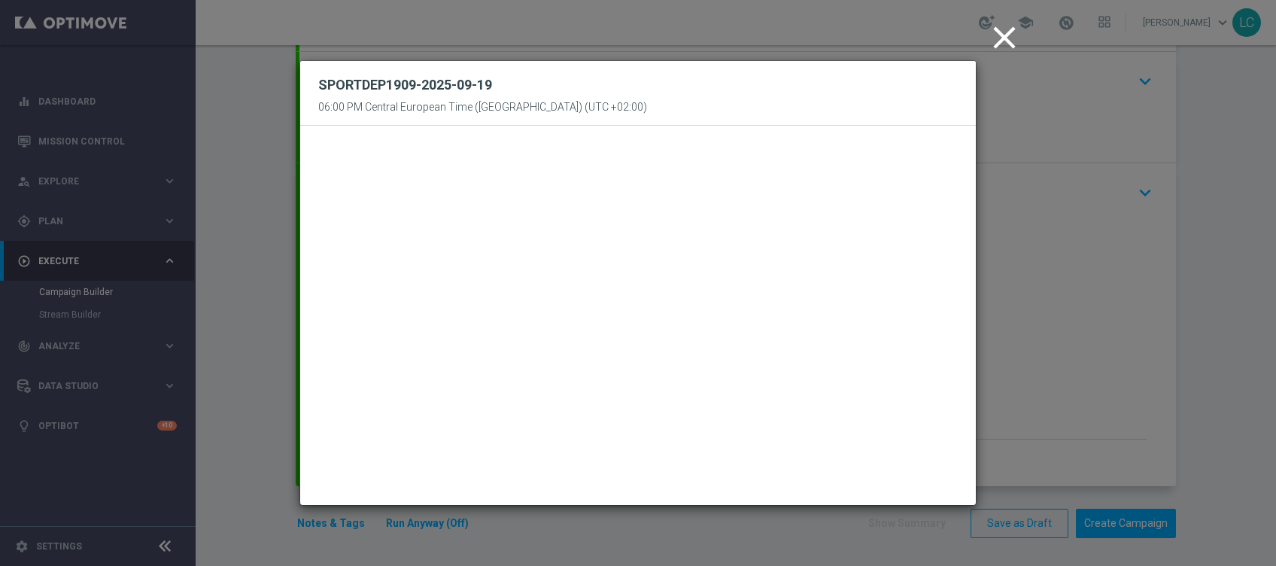
click at [998, 30] on icon "close" at bounding box center [1005, 38] width 38 height 38
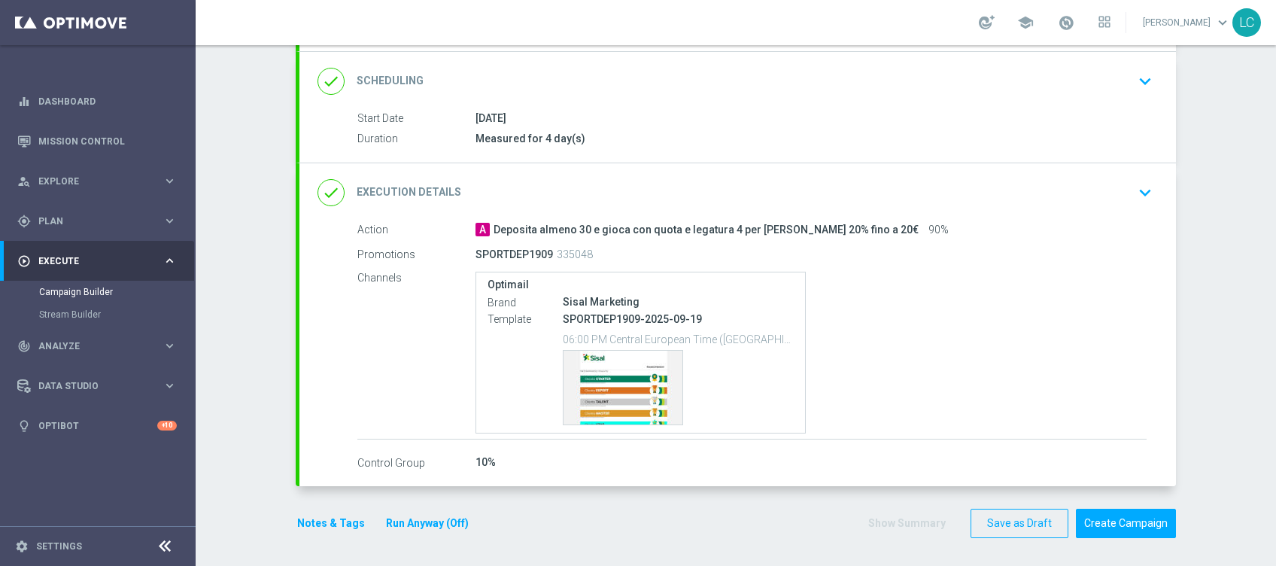
click at [319, 514] on button "Notes & Tags" at bounding box center [331, 523] width 71 height 19
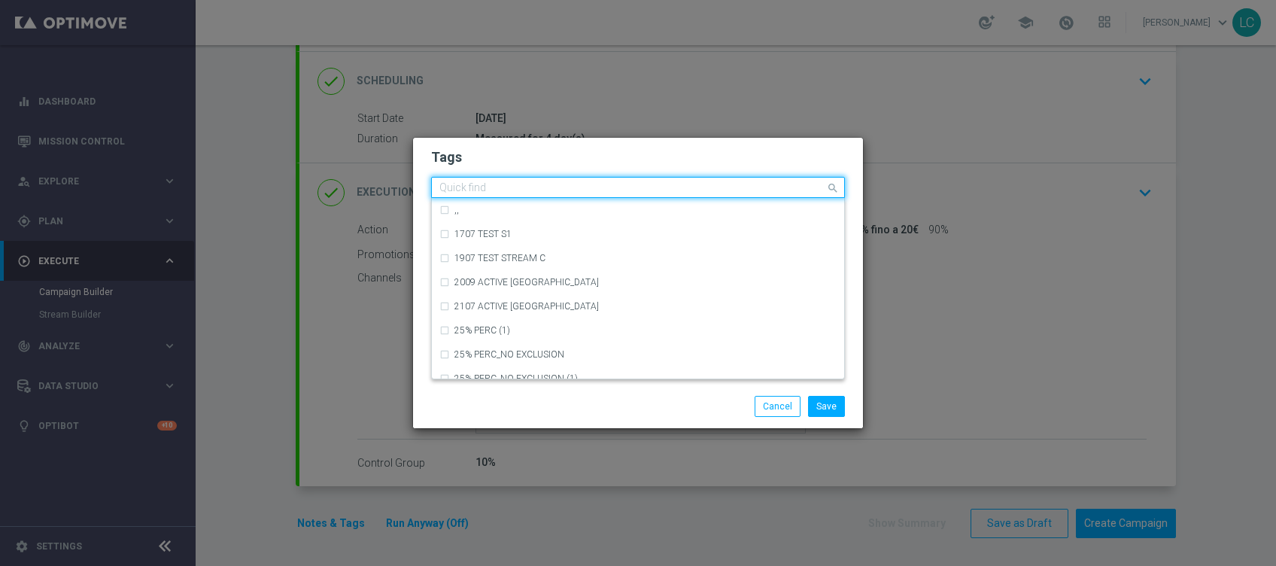
click at [518, 180] on div "Quick find" at bounding box center [629, 187] width 394 height 19
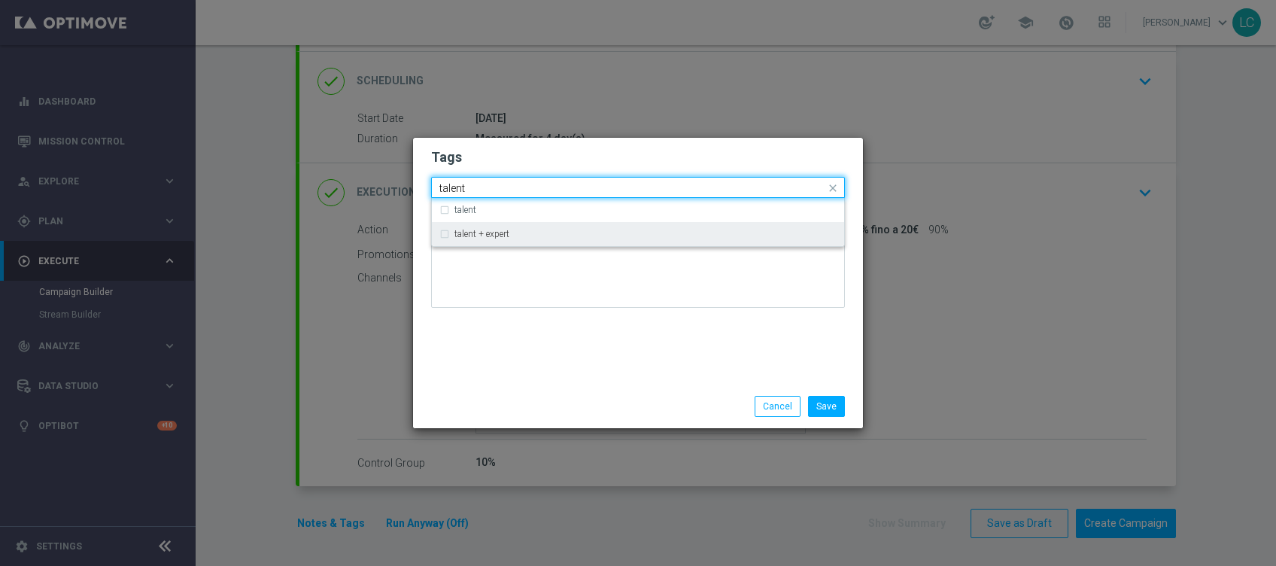
click at [524, 232] on div "talent + expert" at bounding box center [645, 234] width 382 height 9
type input "talent"
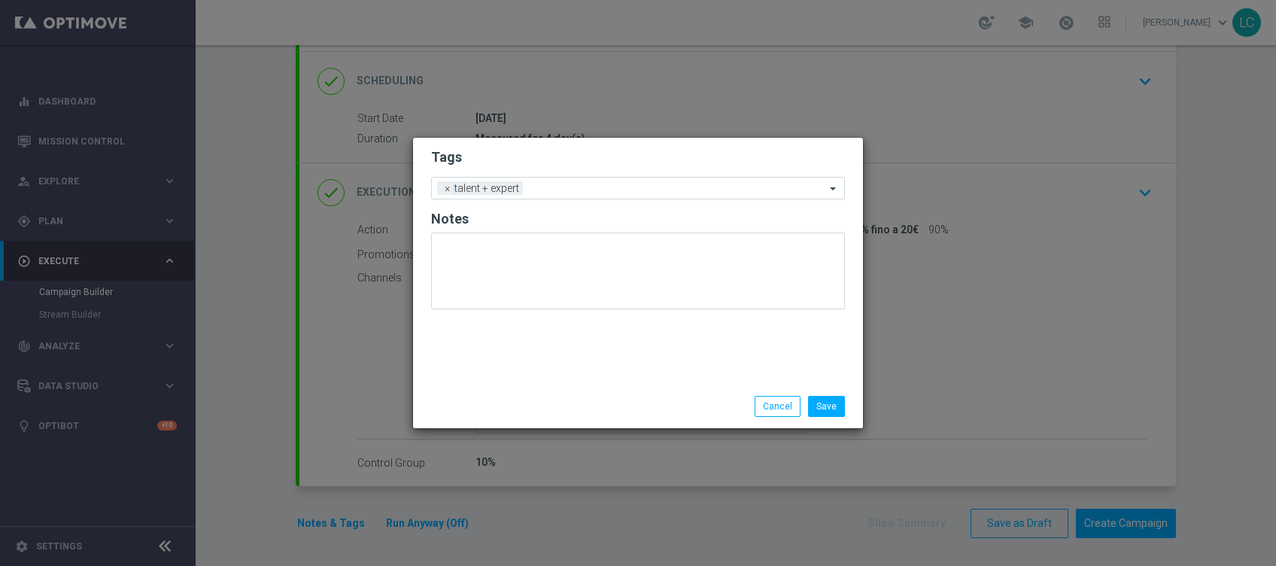
click at [595, 149] on h2 "Tags" at bounding box center [638, 157] width 414 height 18
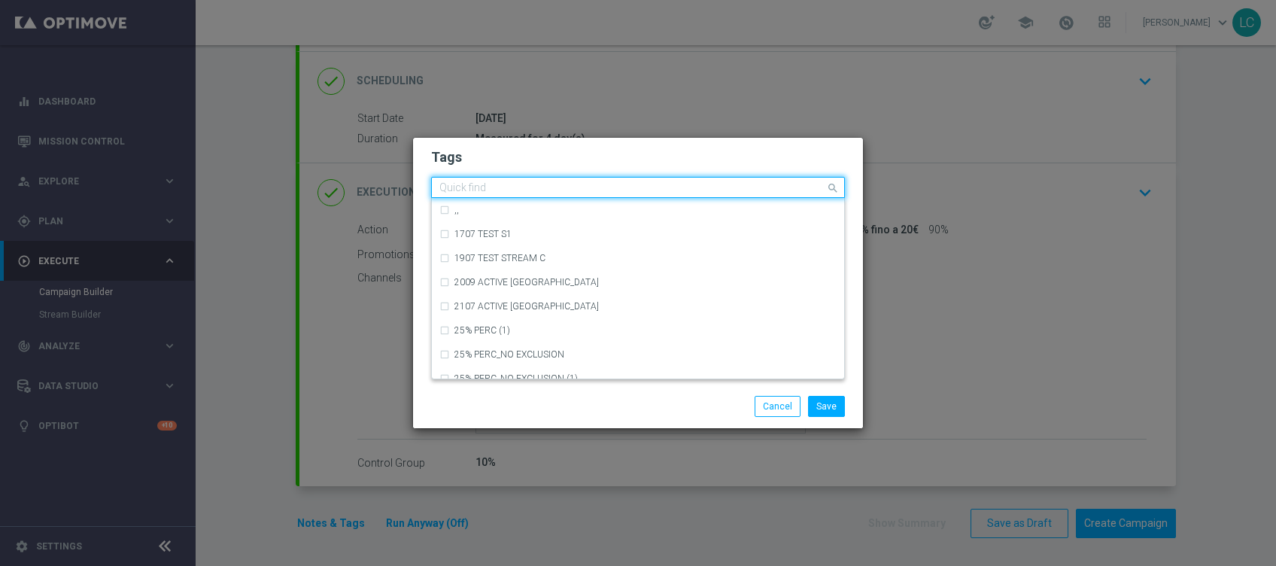
click at [597, 190] on input "text" at bounding box center [632, 188] width 386 height 13
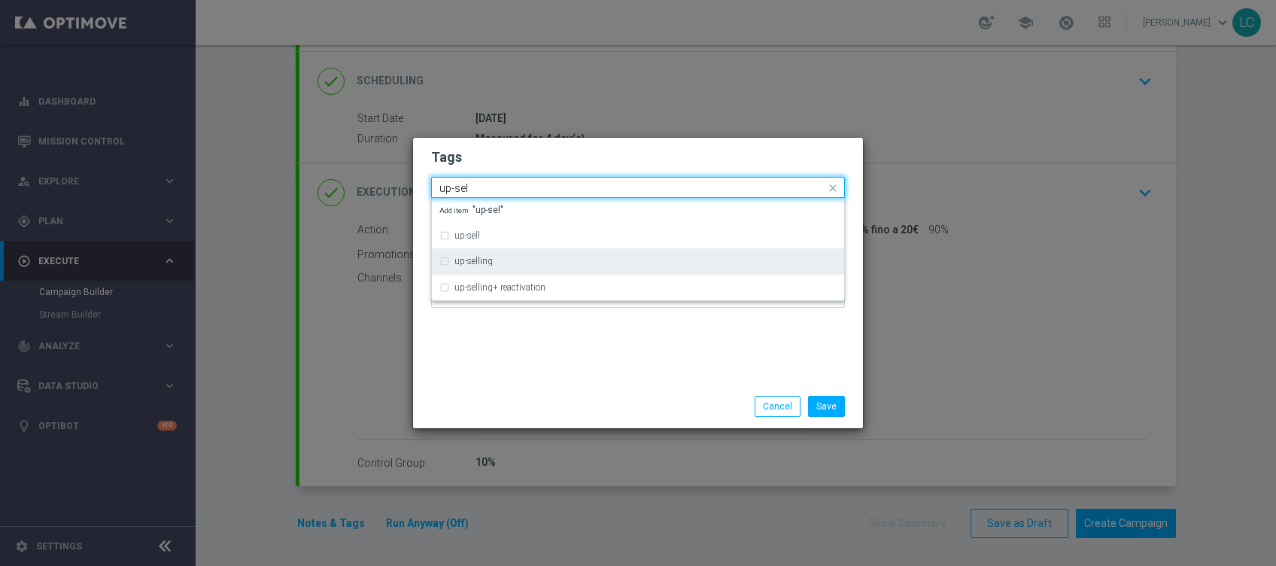
click at [537, 271] on div "up-selling" at bounding box center [637, 261] width 397 height 24
type input "up-sel"
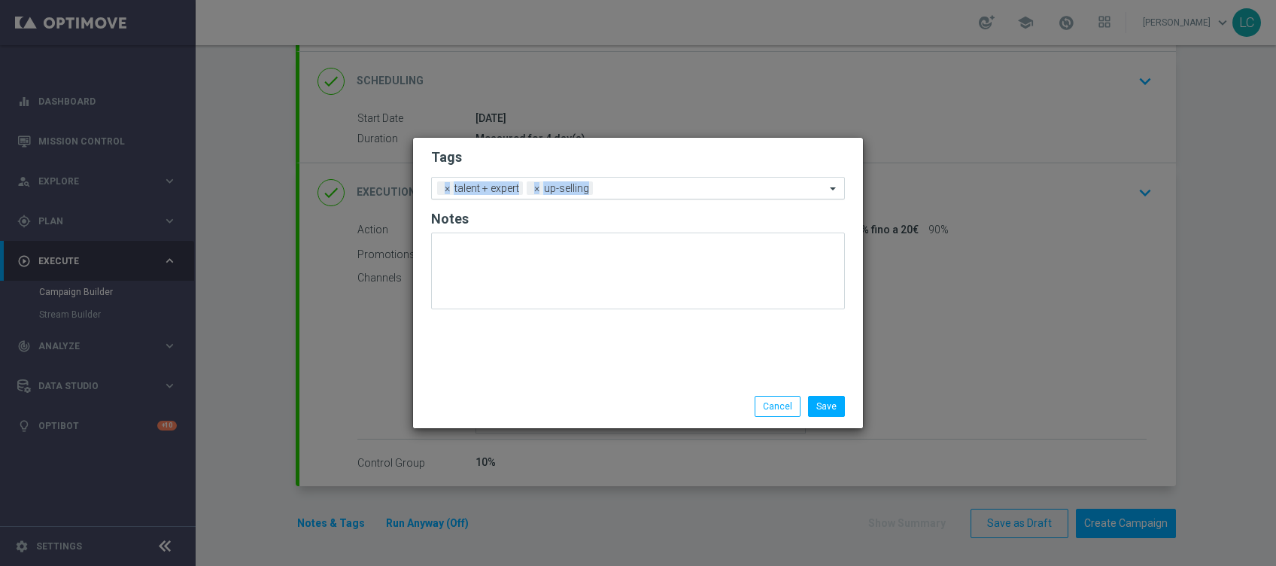
drag, startPoint x: 616, startPoint y: 149, endPoint x: 632, endPoint y: 190, distance: 44.3
click at [632, 190] on form "Tags Add a new tag × talent + expert × up-selling Notes" at bounding box center [638, 232] width 414 height 176
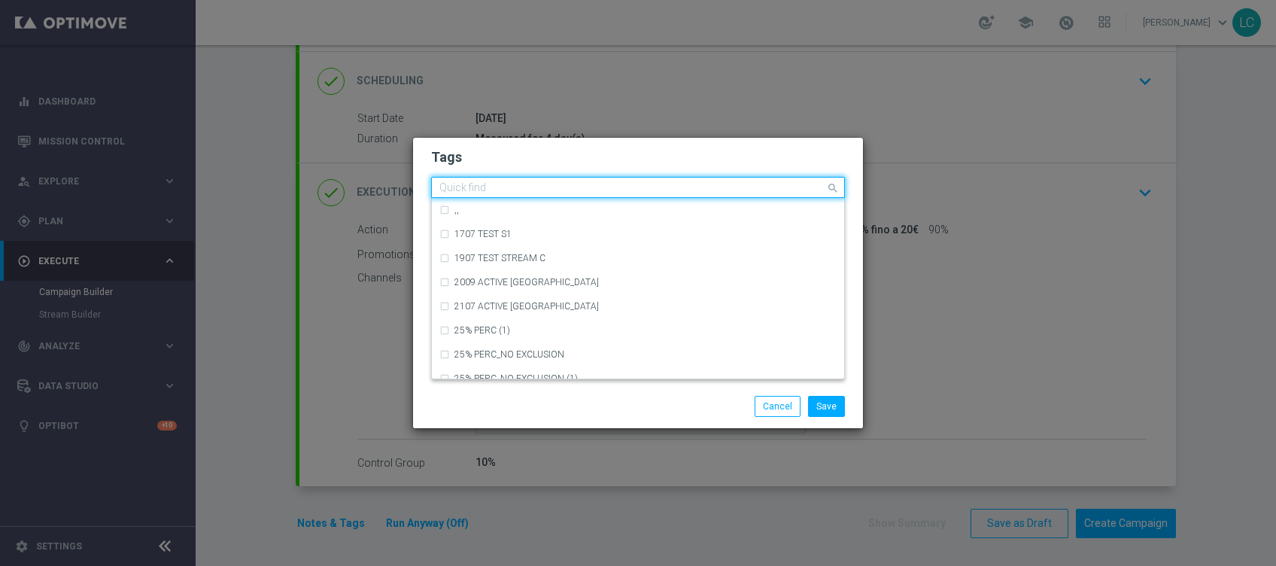
click at [632, 190] on input "text" at bounding box center [632, 188] width 386 height 13
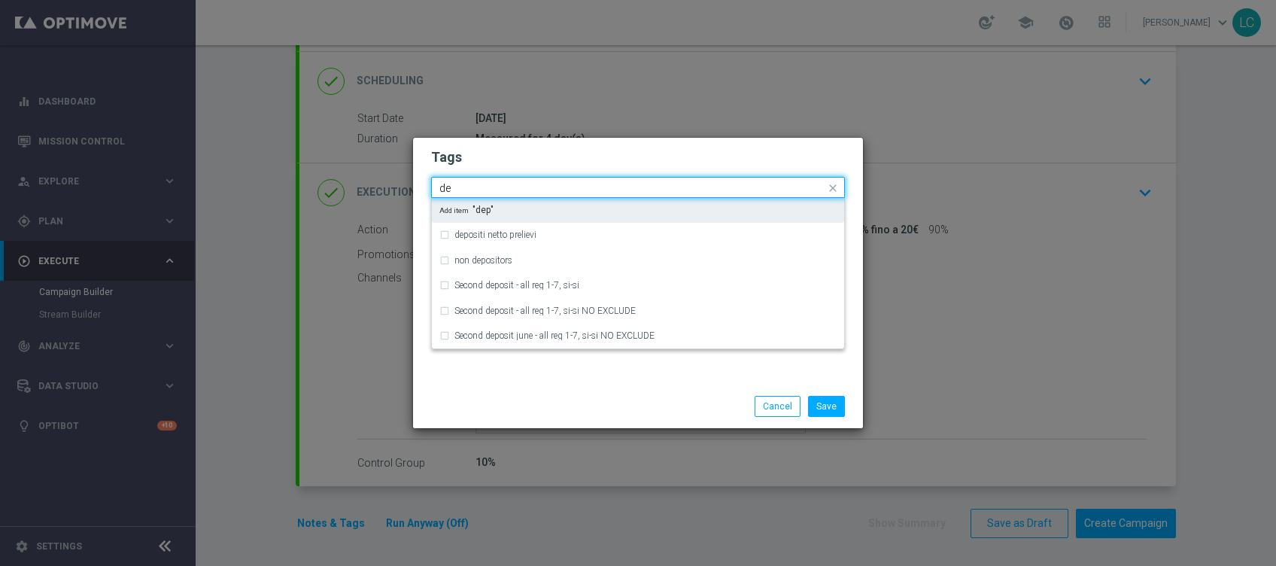
type input "d"
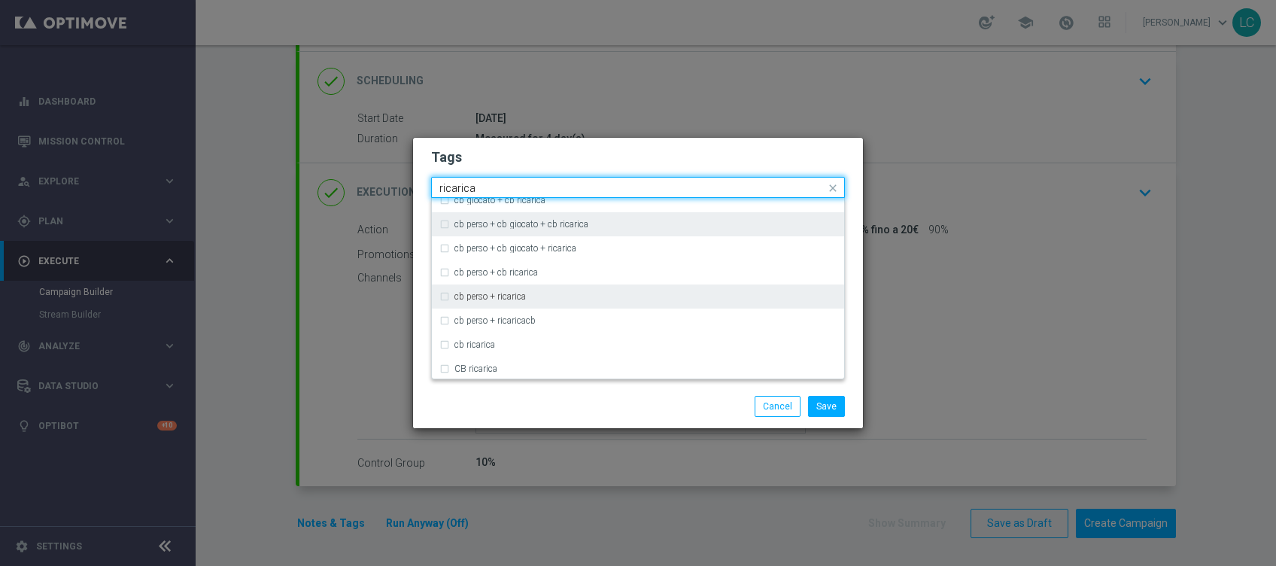
scroll to position [84, 0]
click at [537, 294] on div "cb perso + ricarica" at bounding box center [645, 294] width 382 height 9
type input "ricarica"
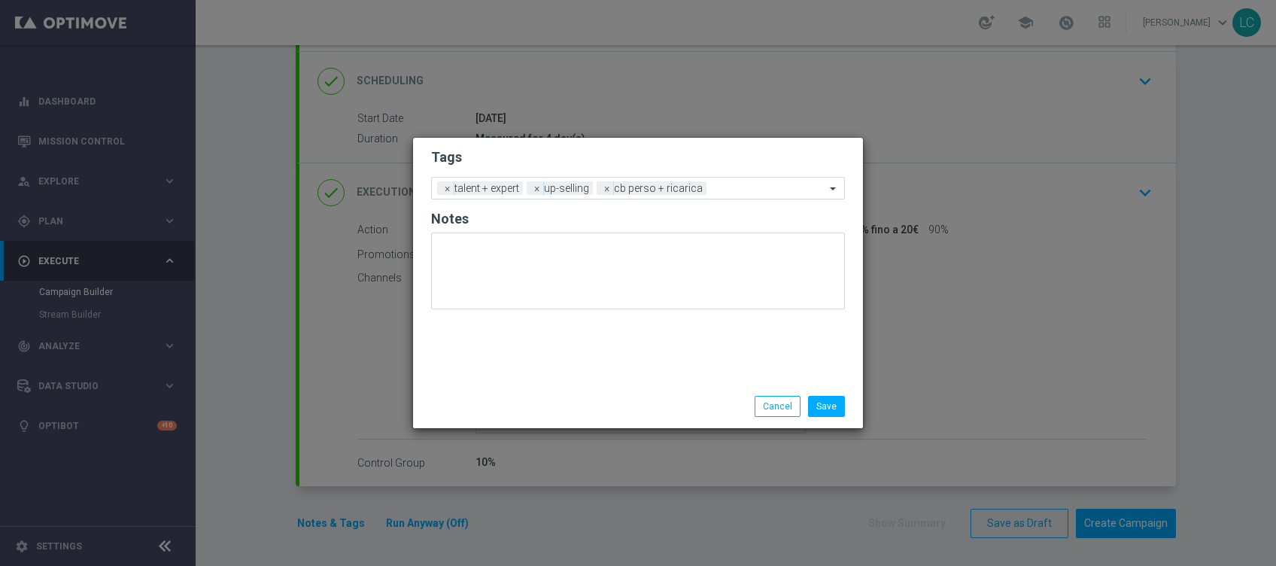
click at [616, 155] on h2 "Tags" at bounding box center [638, 157] width 414 height 18
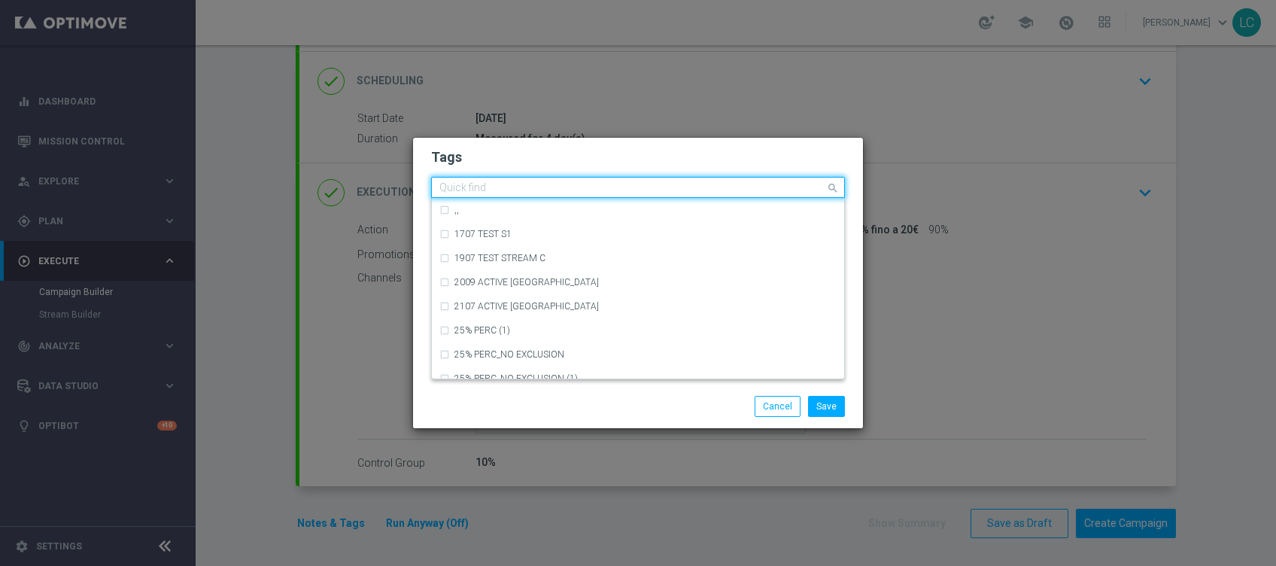
click at [746, 181] on div "Quick find × talent + expert × up-selling × cb perso + ricarica" at bounding box center [629, 187] width 394 height 19
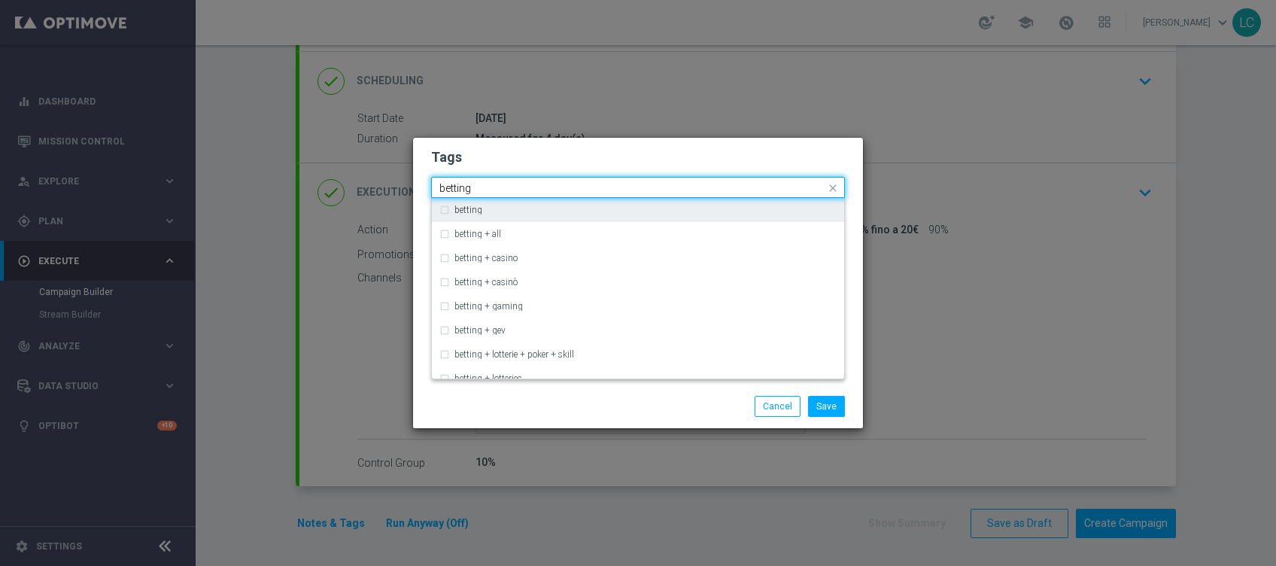
click at [657, 211] on div "betting" at bounding box center [645, 209] width 382 height 9
type input "betting"
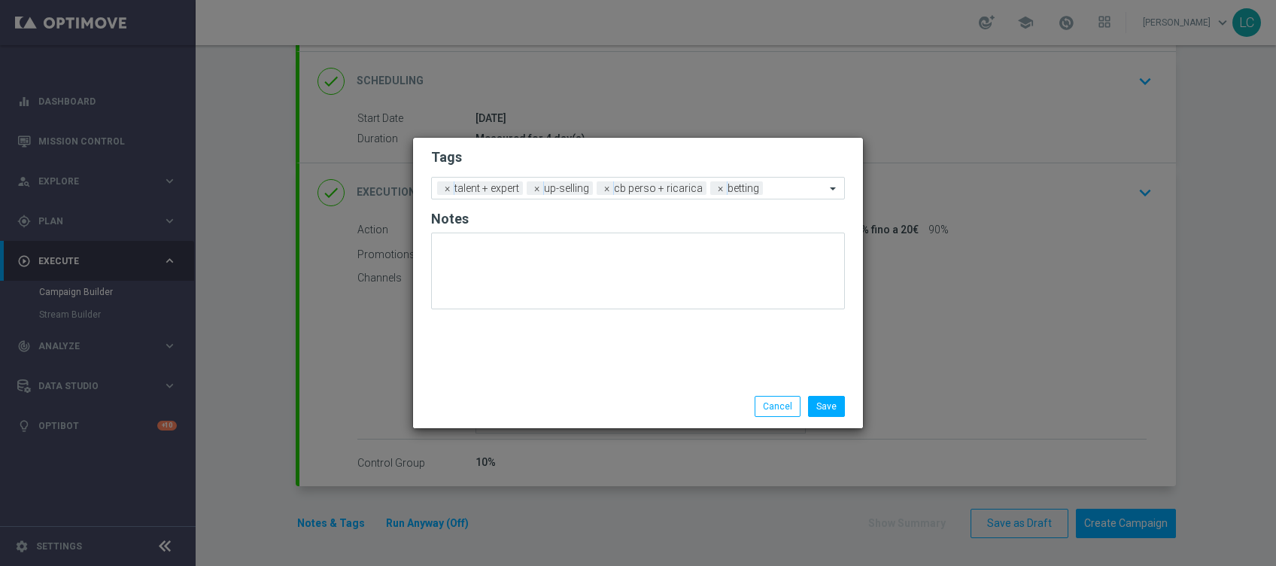
click at [722, 141] on div "Tags Add a new tag × talent + expert × up-selling × cb perso + ricarica × betti…" at bounding box center [638, 261] width 450 height 247
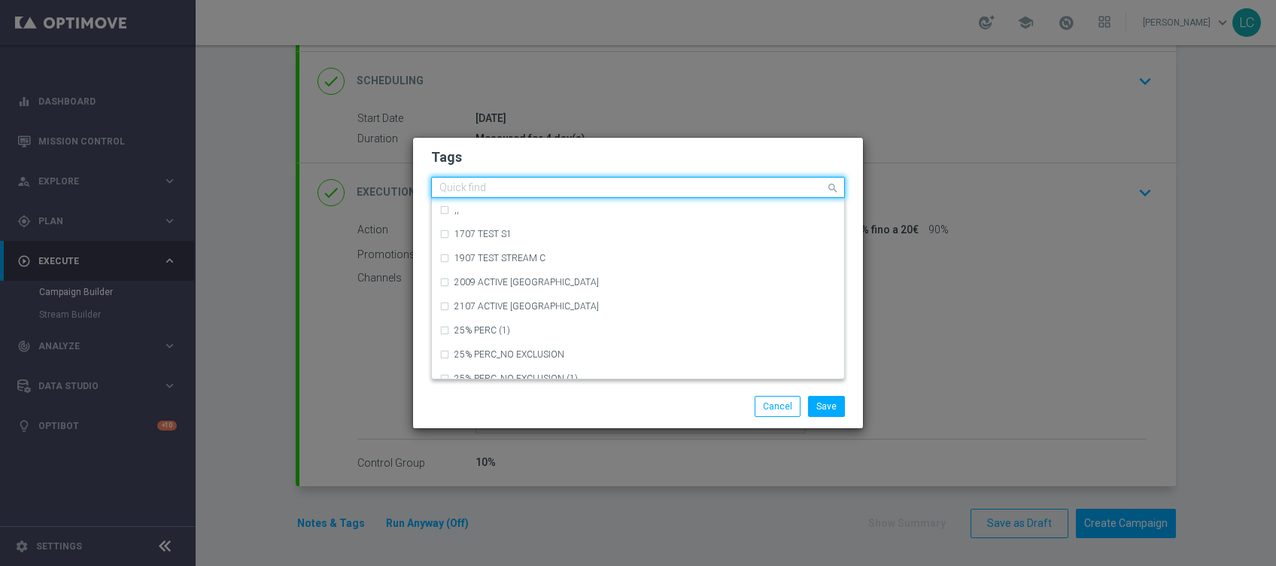
click at [789, 191] on input "text" at bounding box center [632, 188] width 386 height 13
type input "n"
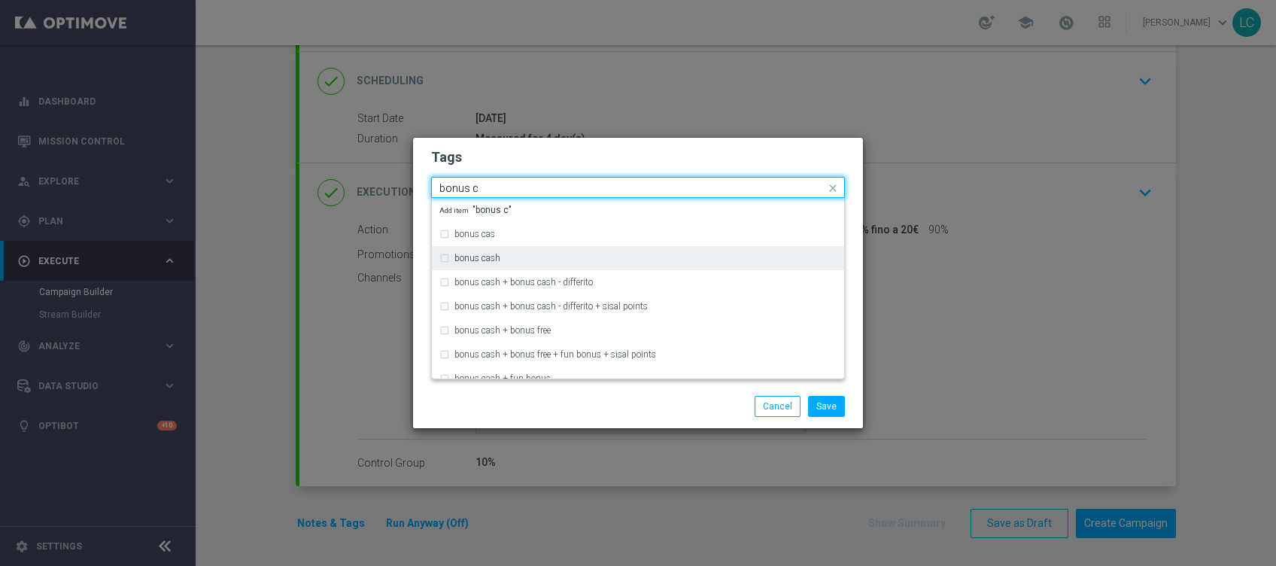
click at [595, 257] on div "bonus cash" at bounding box center [645, 258] width 382 height 9
type input "bonus c"
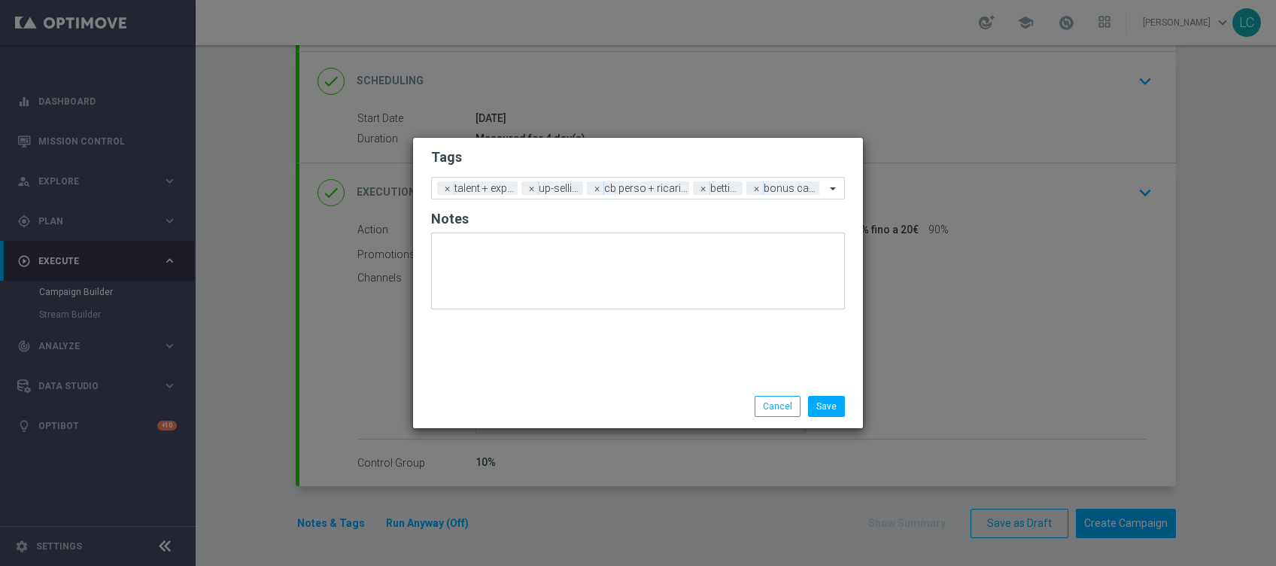
click at [692, 153] on h2 "Tags" at bounding box center [638, 157] width 414 height 18
click at [833, 403] on button "Save" at bounding box center [826, 406] width 37 height 21
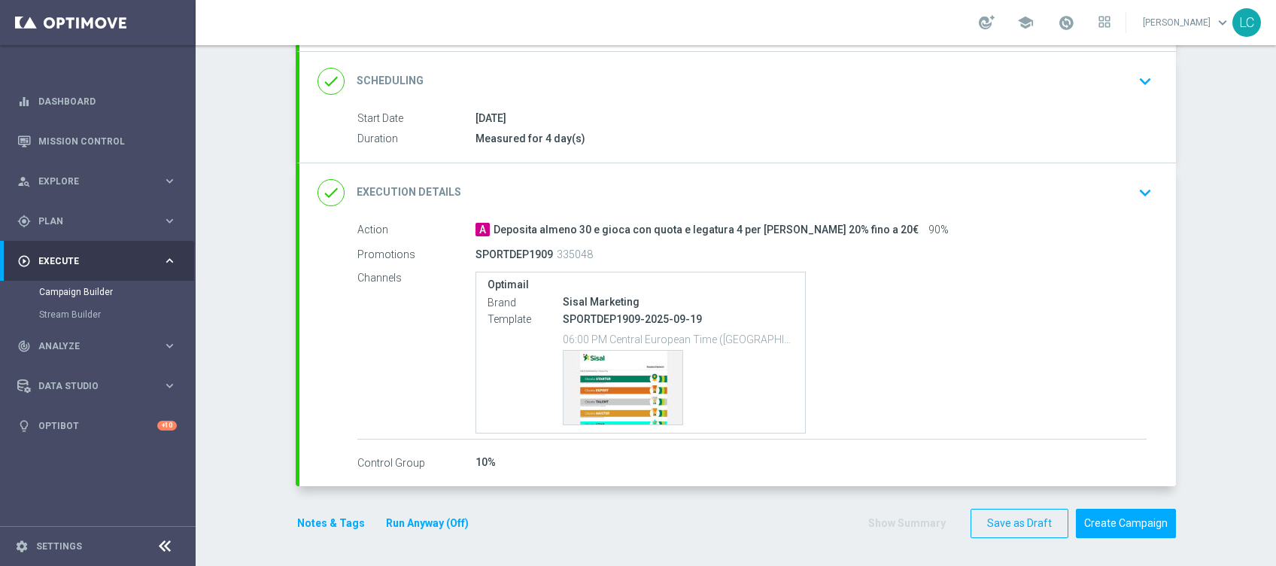
scroll to position [138, 0]
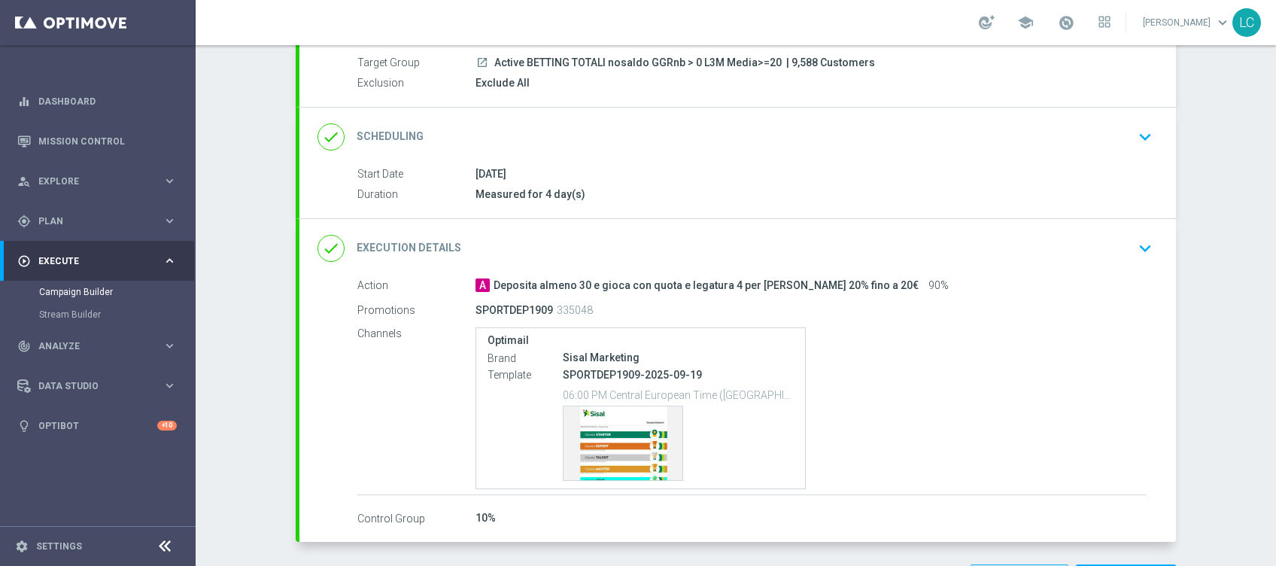
click at [1139, 134] on icon "keyboard_arrow_down" at bounding box center [1145, 137] width 23 height 23
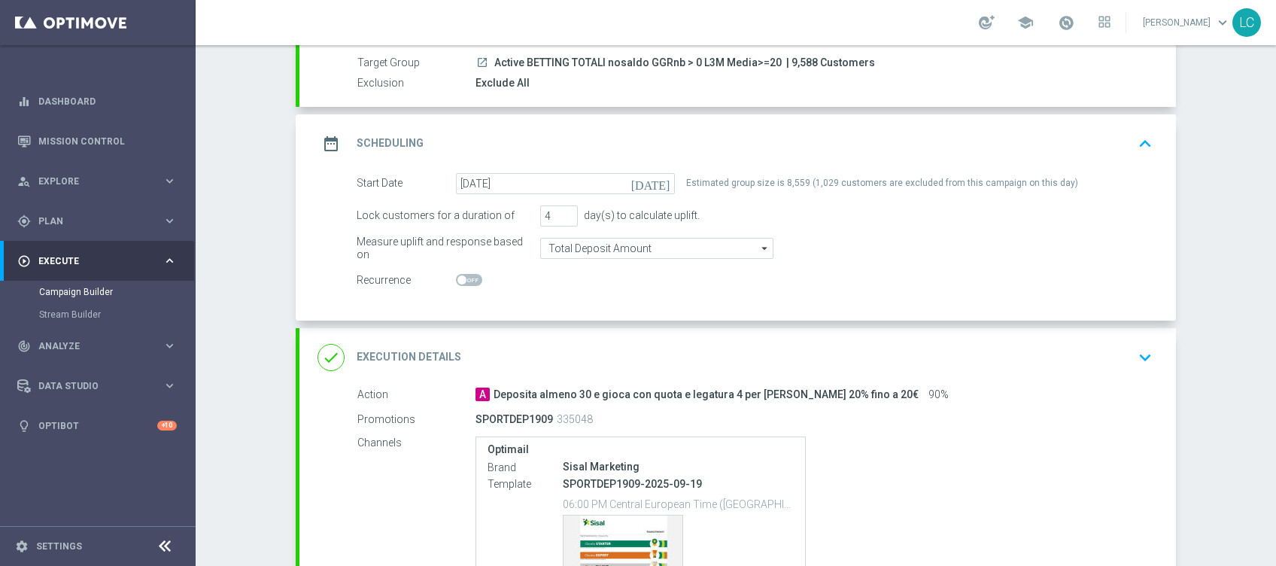
click at [1139, 134] on icon "keyboard_arrow_up" at bounding box center [1145, 143] width 23 height 23
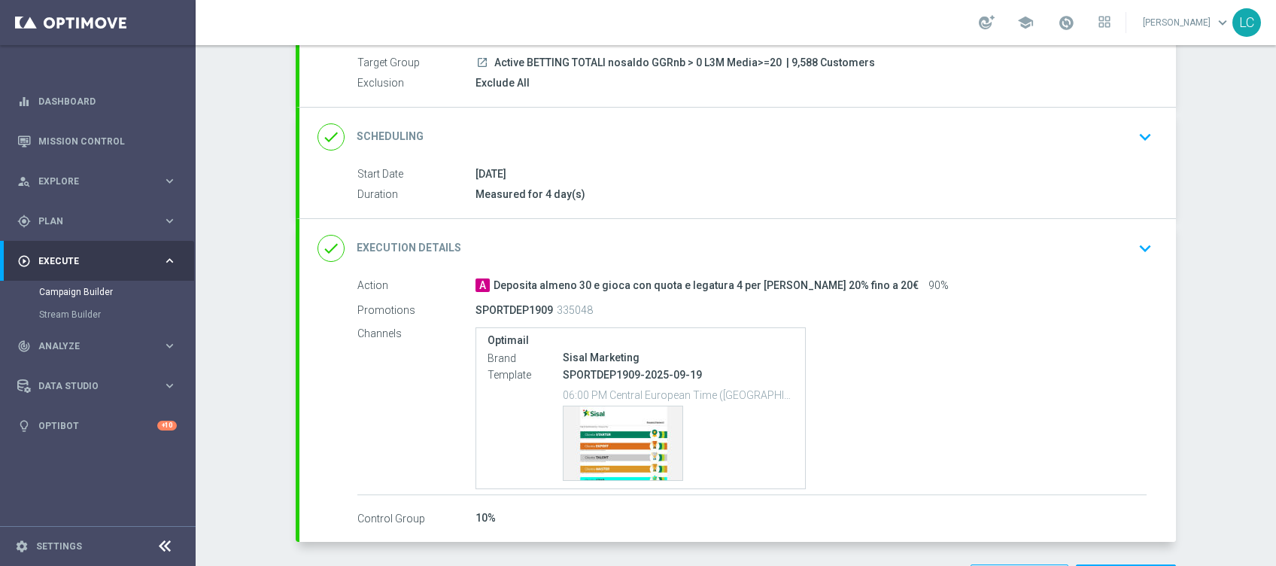
click at [1138, 250] on icon "keyboard_arrow_down" at bounding box center [1145, 248] width 23 height 23
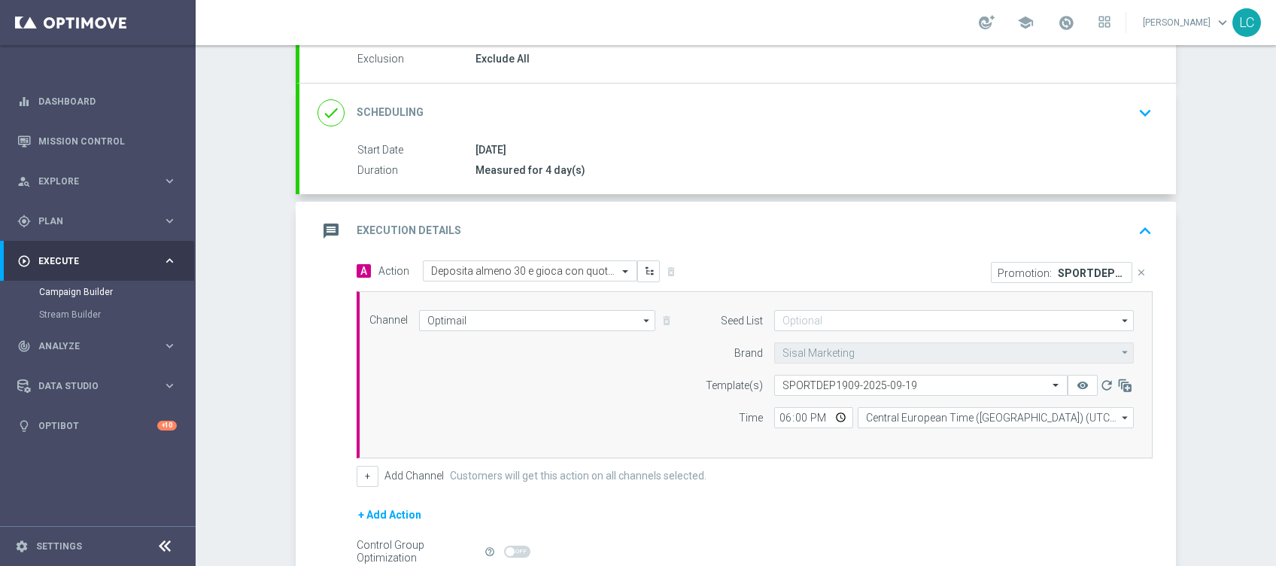
scroll to position [163, 0]
click at [1141, 225] on icon "keyboard_arrow_up" at bounding box center [1145, 231] width 23 height 23
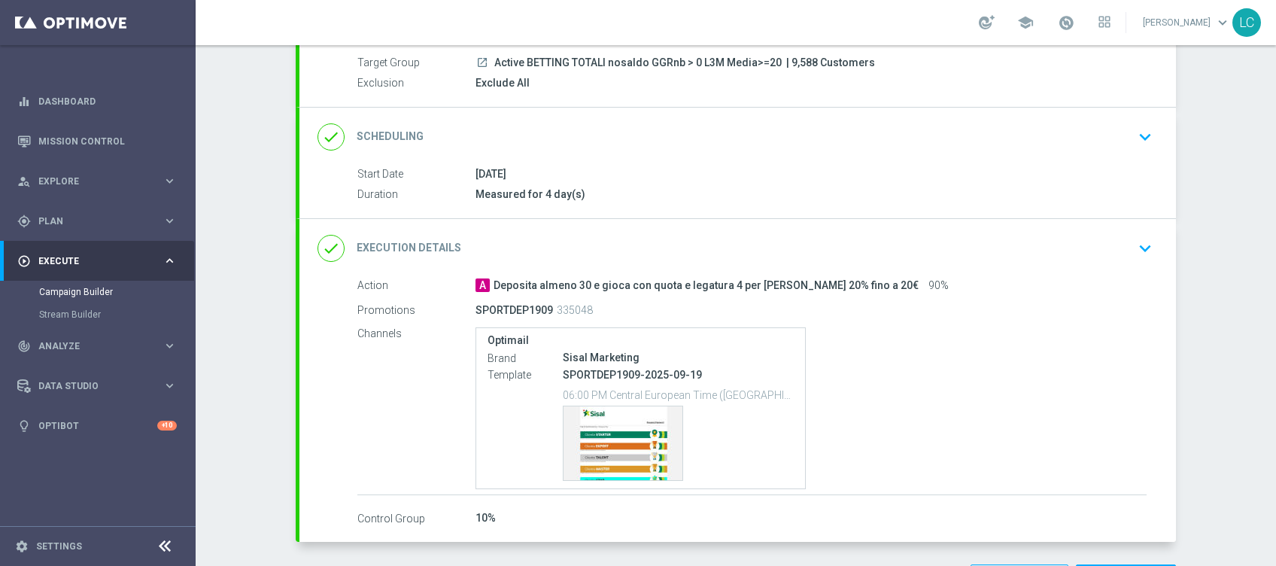
scroll to position [194, 0]
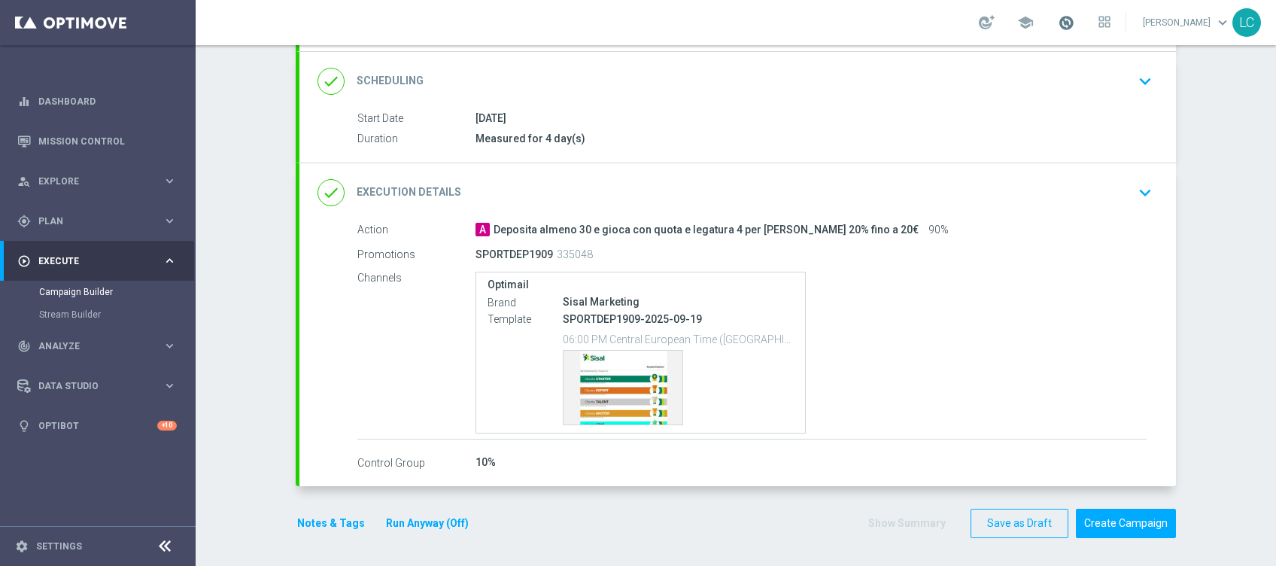
click at [1069, 18] on span at bounding box center [1066, 22] width 17 height 17
click at [1089, 530] on button "Create Campaign" at bounding box center [1126, 523] width 100 height 29
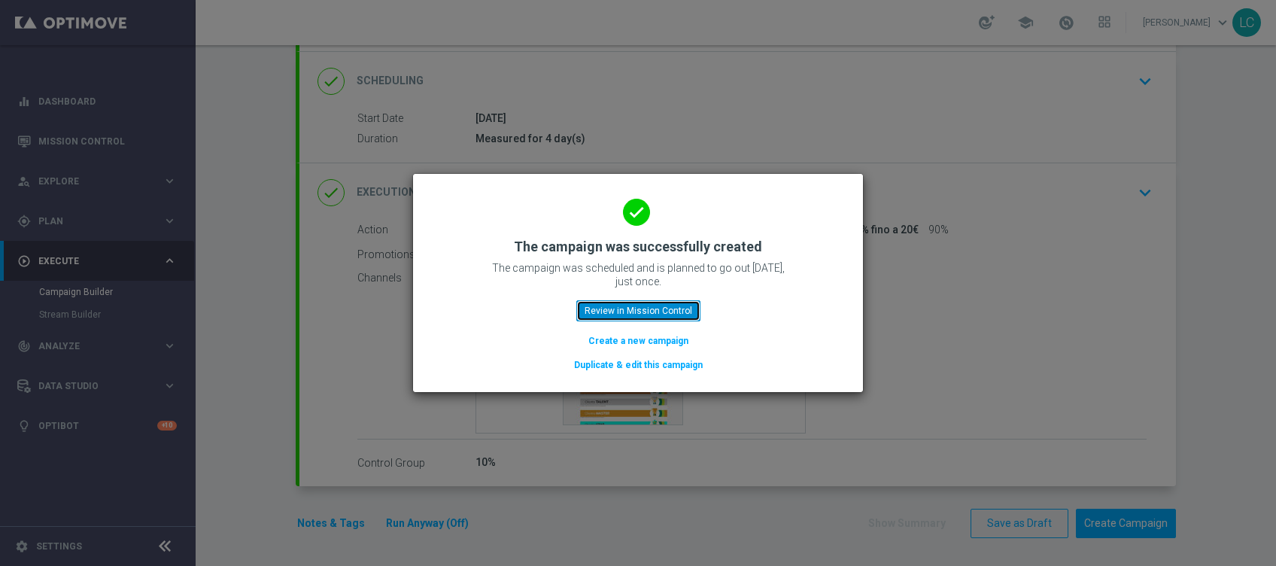
click at [654, 307] on button "Review in Mission Control" at bounding box center [638, 310] width 124 height 21
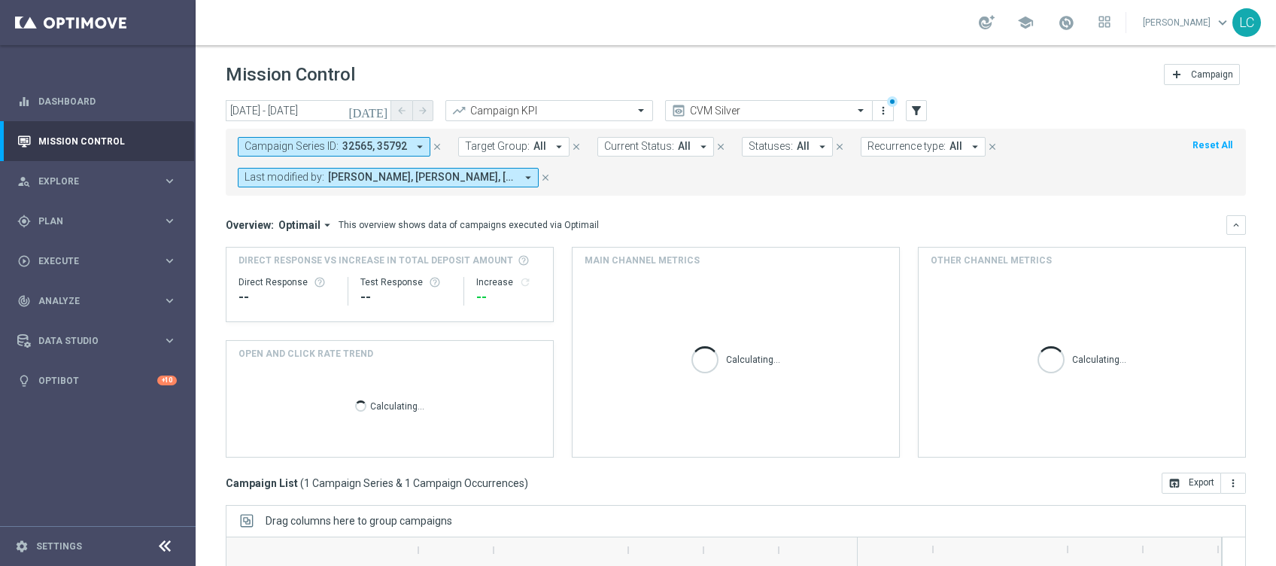
scroll to position [217, 0]
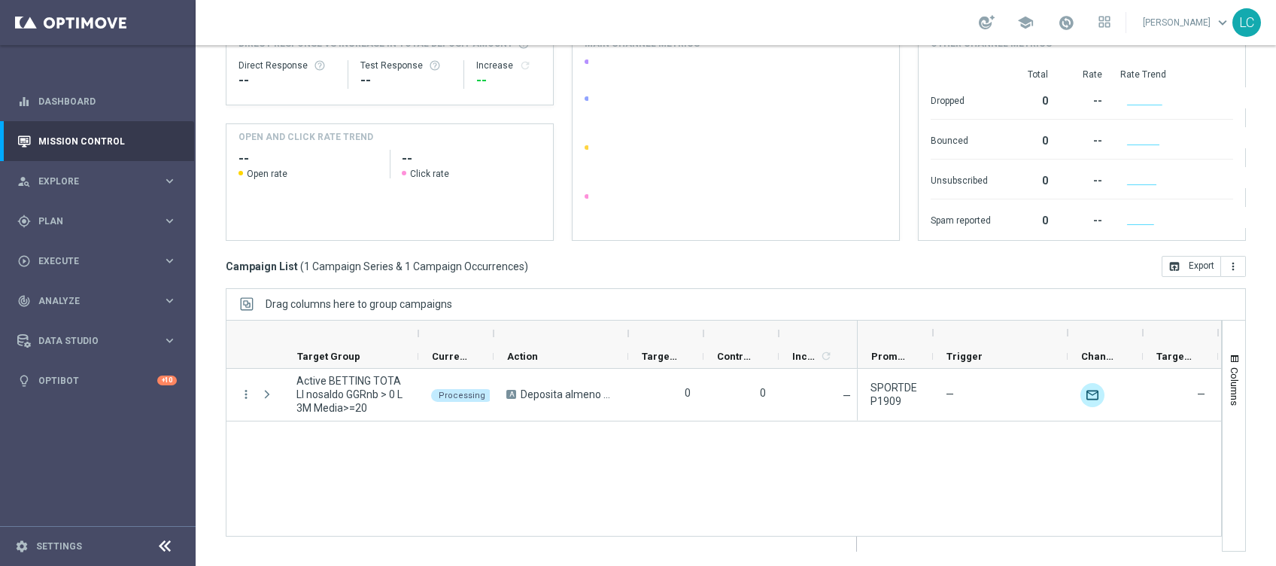
click at [394, 313] on div "Drag columns here to group campaigns" at bounding box center [736, 304] width 1020 height 32
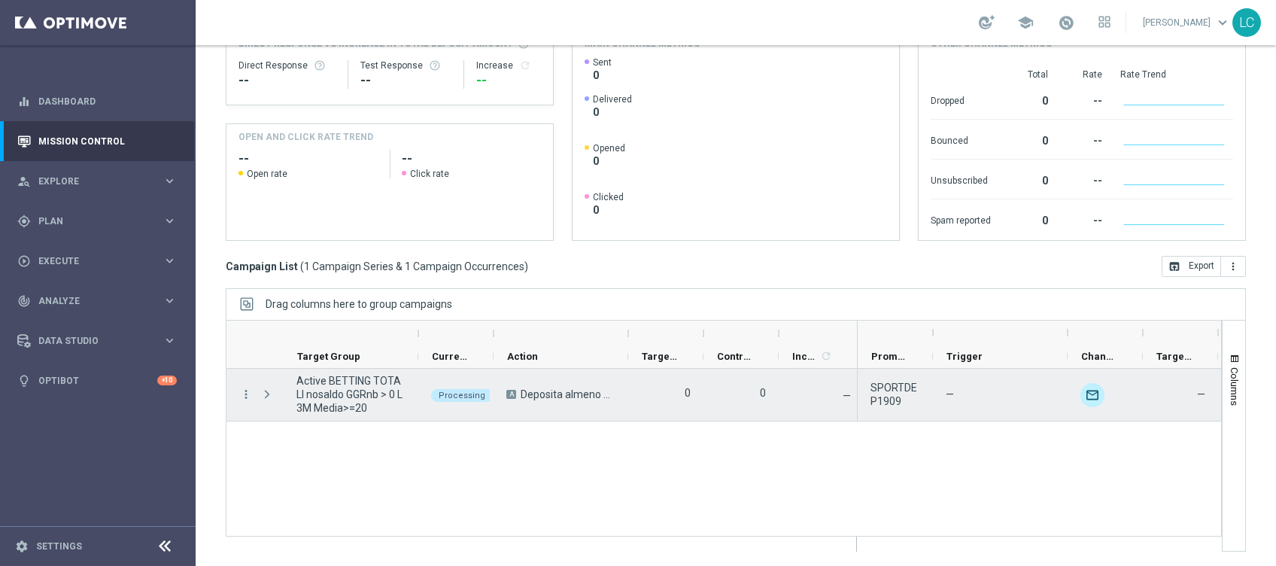
scroll to position [0, 0]
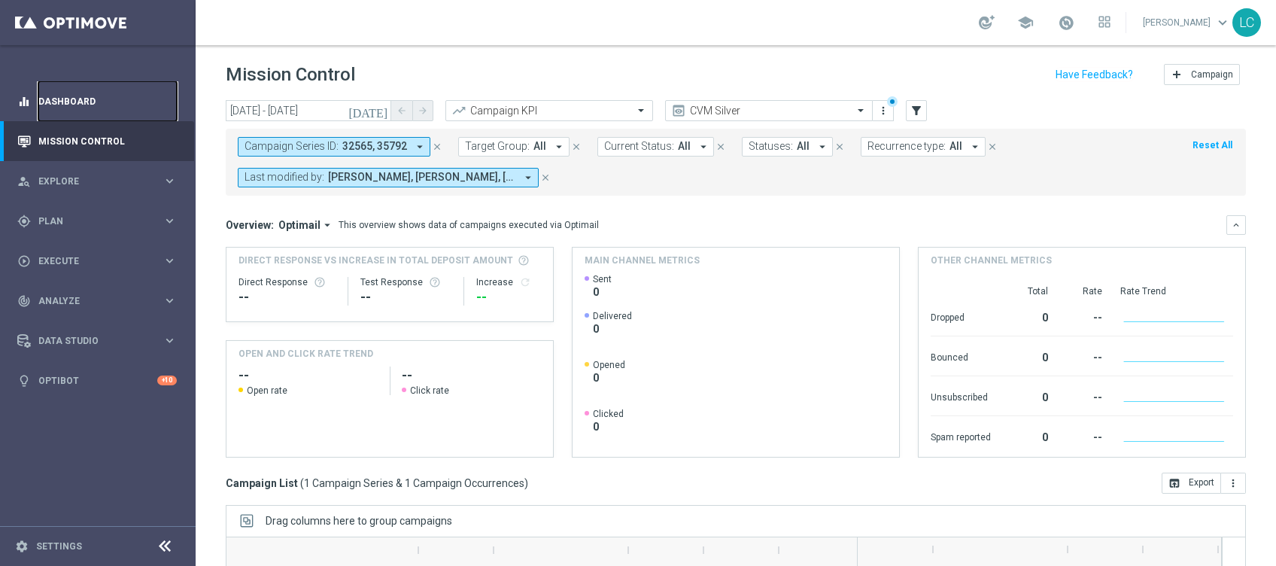
click at [56, 102] on link "Dashboard" at bounding box center [107, 101] width 138 height 40
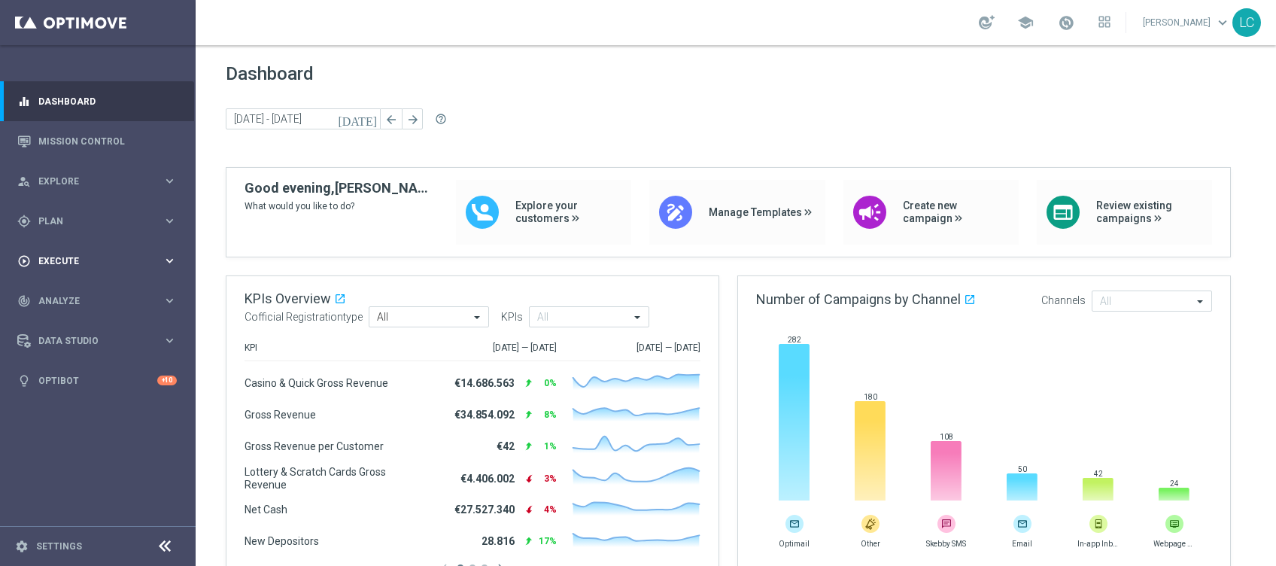
click at [66, 259] on span "Execute" at bounding box center [100, 261] width 124 height 9
click at [70, 295] on link "Campaign Builder" at bounding box center [97, 292] width 117 height 12
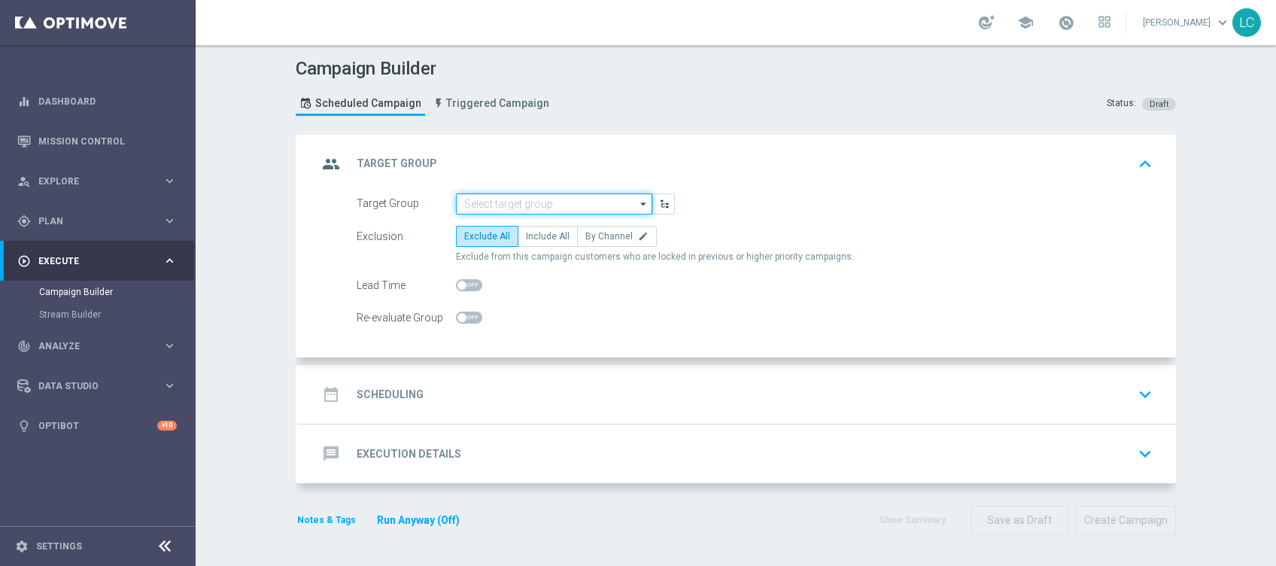
click at [505, 203] on input at bounding box center [554, 203] width 196 height 21
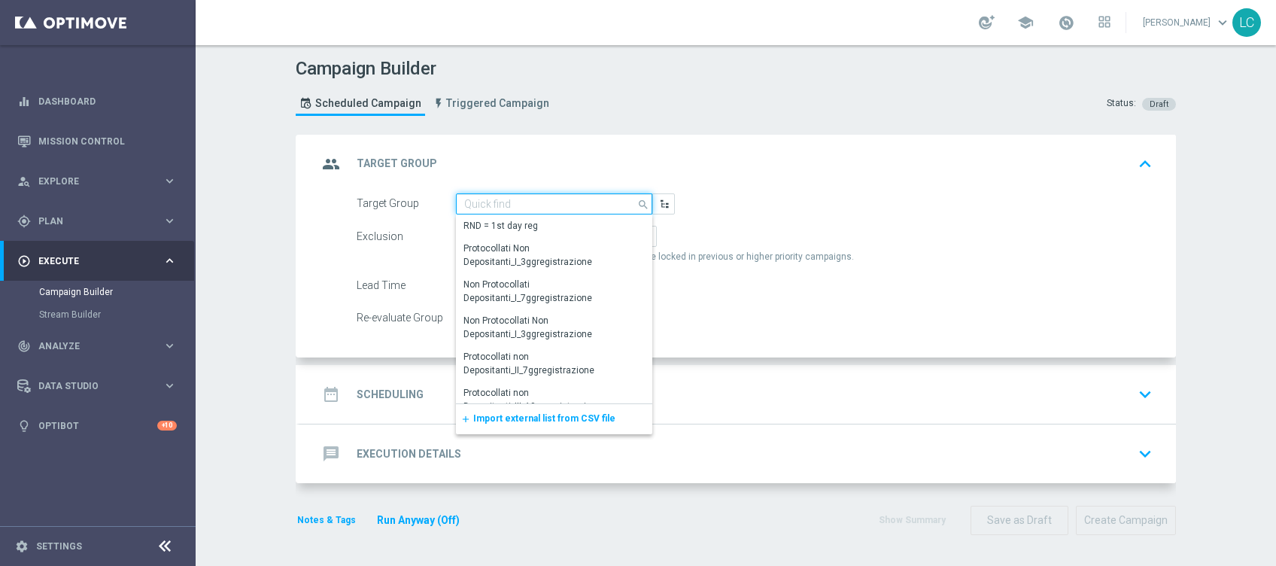
paste input "Active BETTING TOTALI nosaldo GGRnb > 0 L3M Media<20"
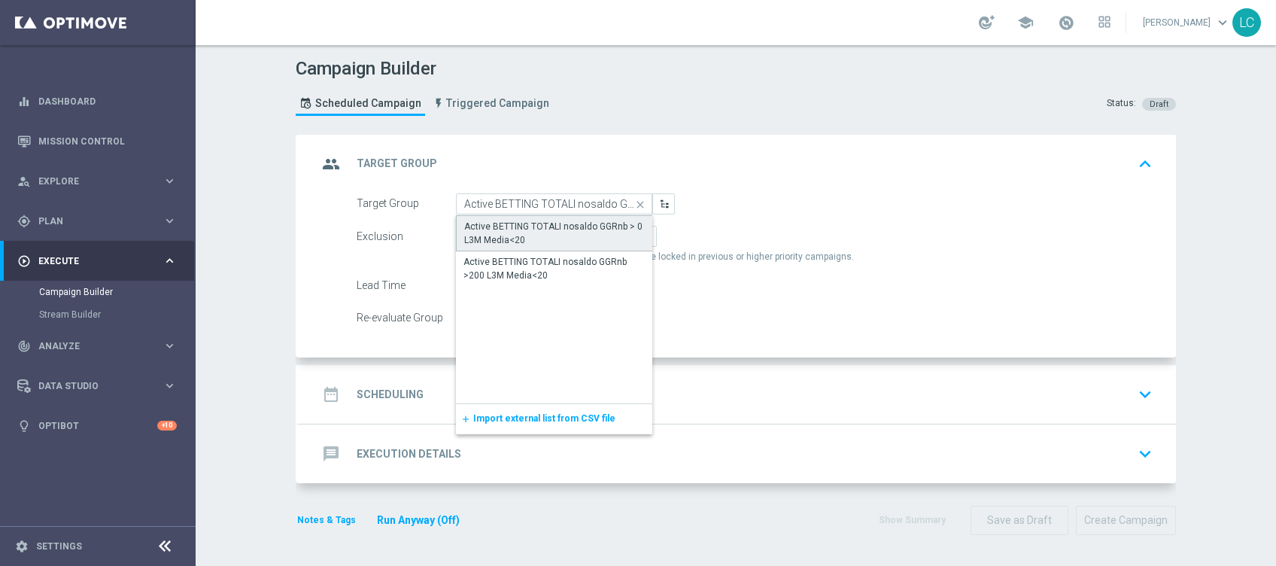
click at [554, 223] on div "Active BETTING TOTALI nosaldo GGRnb > 0 L3M Media<20" at bounding box center [554, 233] width 181 height 27
type input "Active BETTING TOTALI nosaldo GGRnb > 0 L3M Media<20"
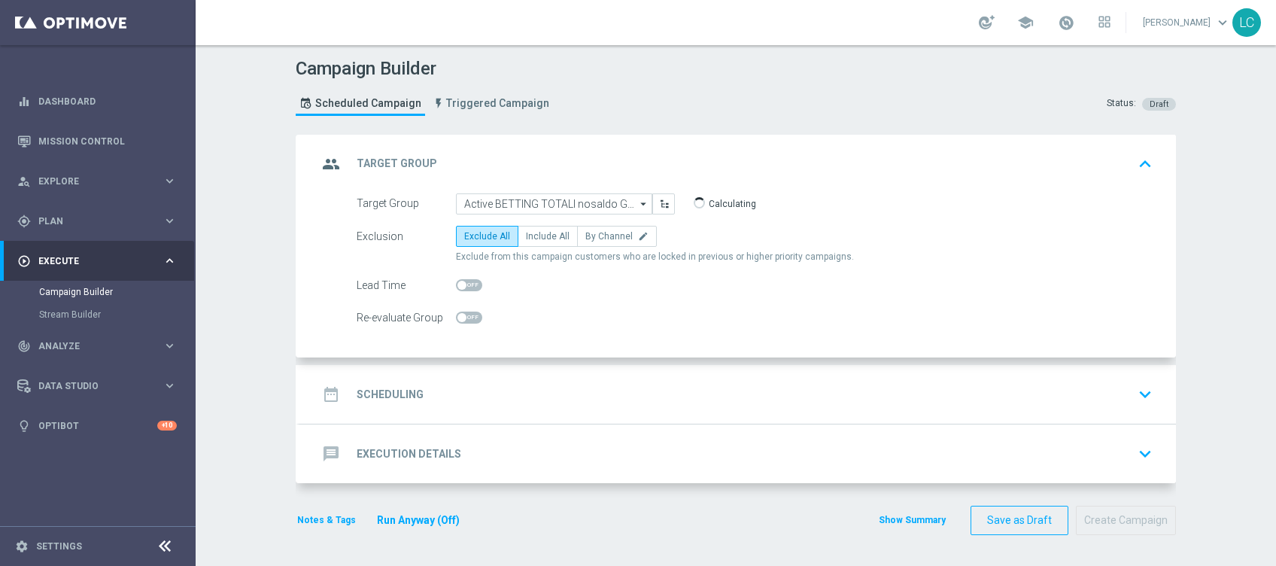
click at [591, 385] on div "date_range Scheduling keyboard_arrow_down" at bounding box center [738, 394] width 841 height 29
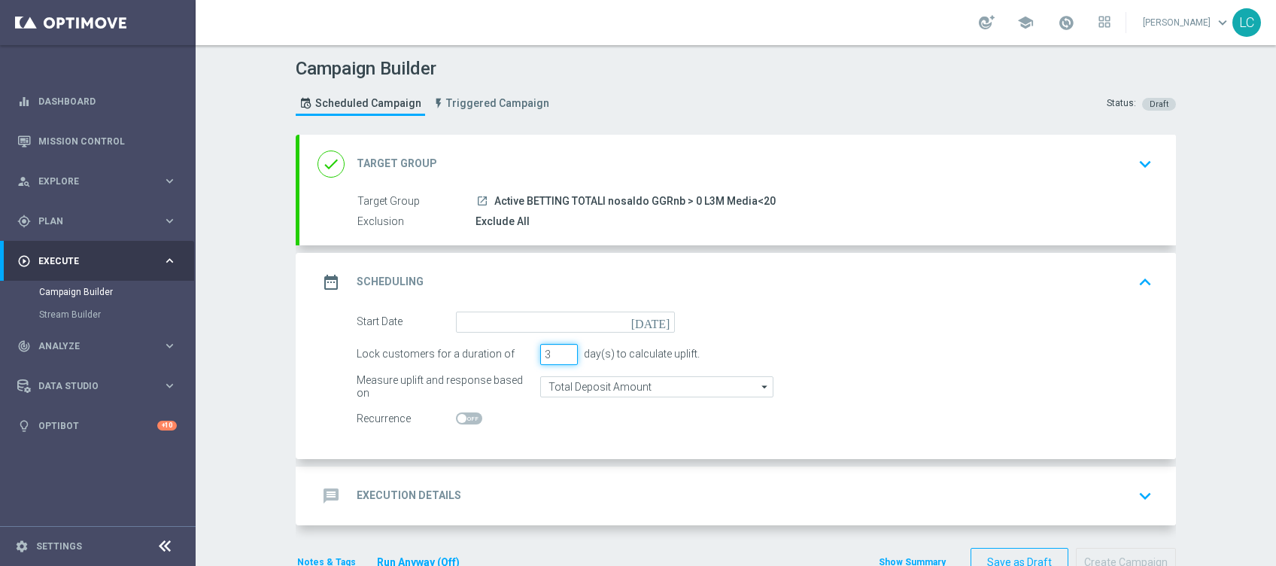
click at [566, 349] on input "3" at bounding box center [559, 354] width 38 height 21
type input "4"
click at [559, 348] on input "4" at bounding box center [559, 354] width 38 height 21
click at [570, 319] on input at bounding box center [565, 322] width 219 height 21
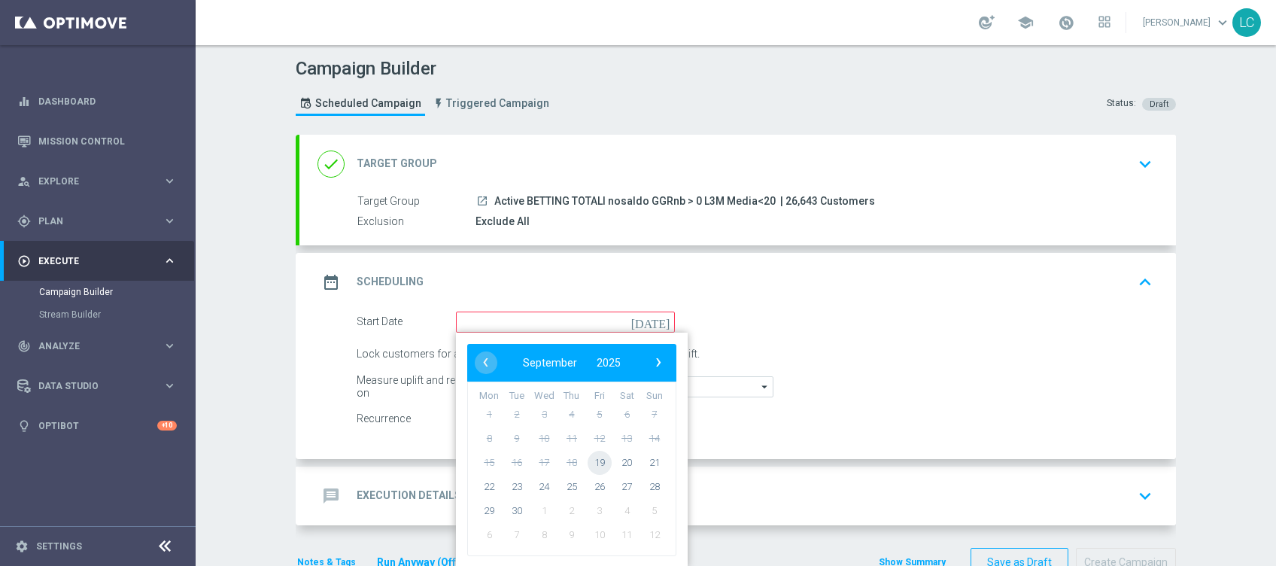
click at [593, 465] on span "19" at bounding box center [600, 462] width 24 height 24
type input "19 Sep 2025"
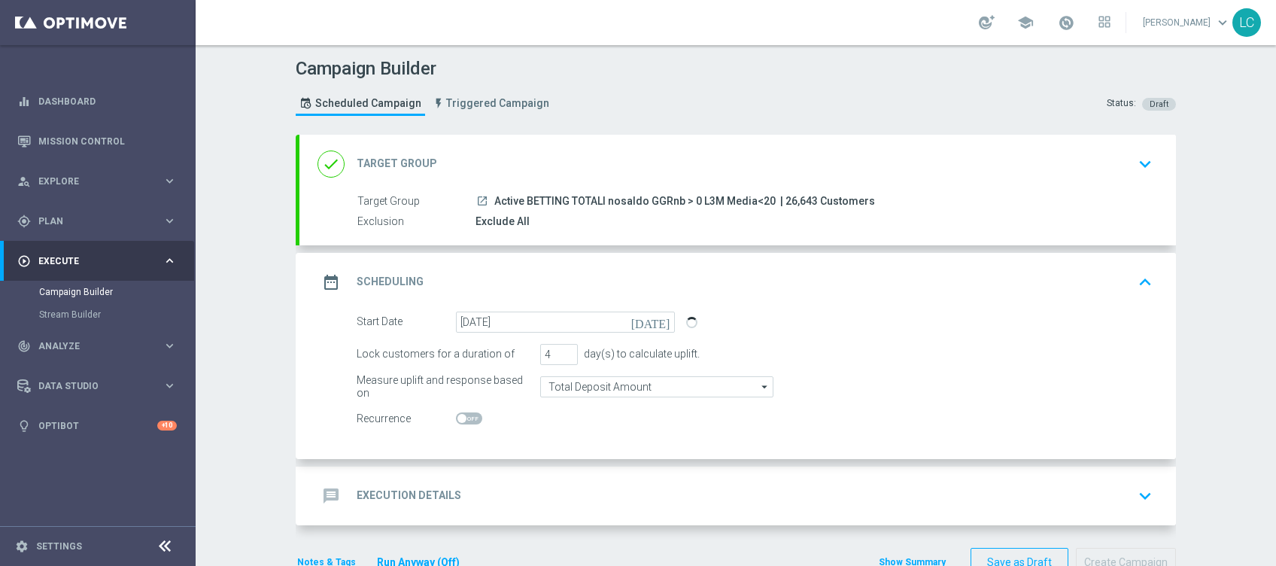
scroll to position [39, 0]
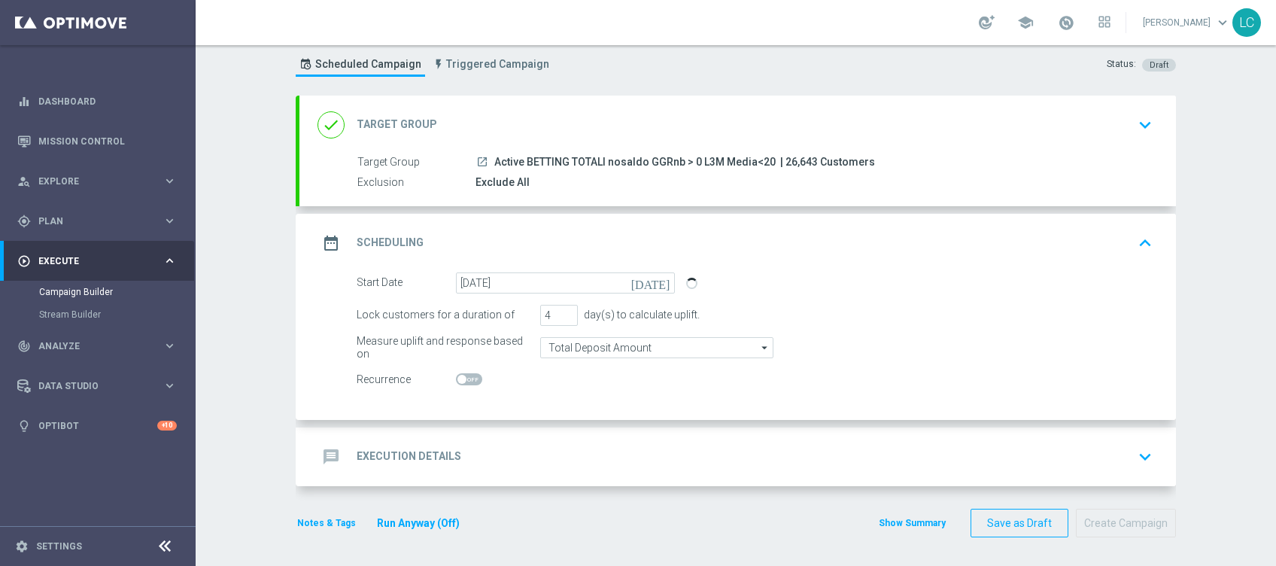
click at [609, 461] on div "message Execution Details keyboard_arrow_down" at bounding box center [738, 456] width 841 height 29
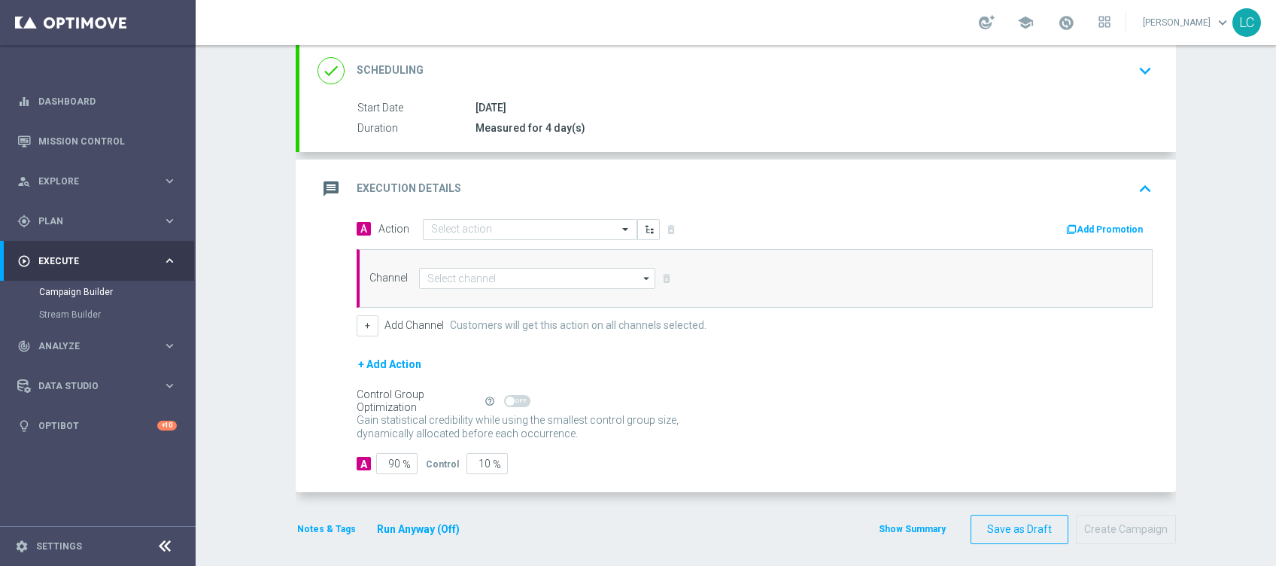
scroll to position [205, 0]
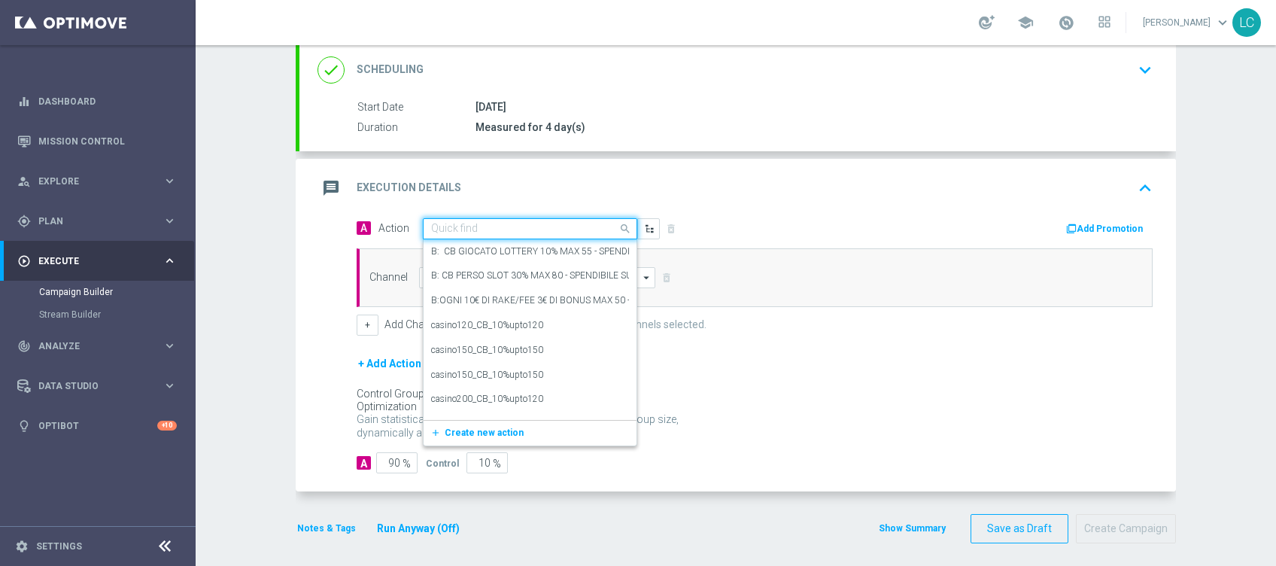
click at [471, 227] on input "text" at bounding box center [515, 229] width 168 height 13
paste input "Deposita almeno 10 e gioca con quota e legatura 4 per cb perso 15% fino a 10€"
type input "Deposita almeno 10 e gioca con quota e legatura 4 per cb perso 15% fino a 10€"
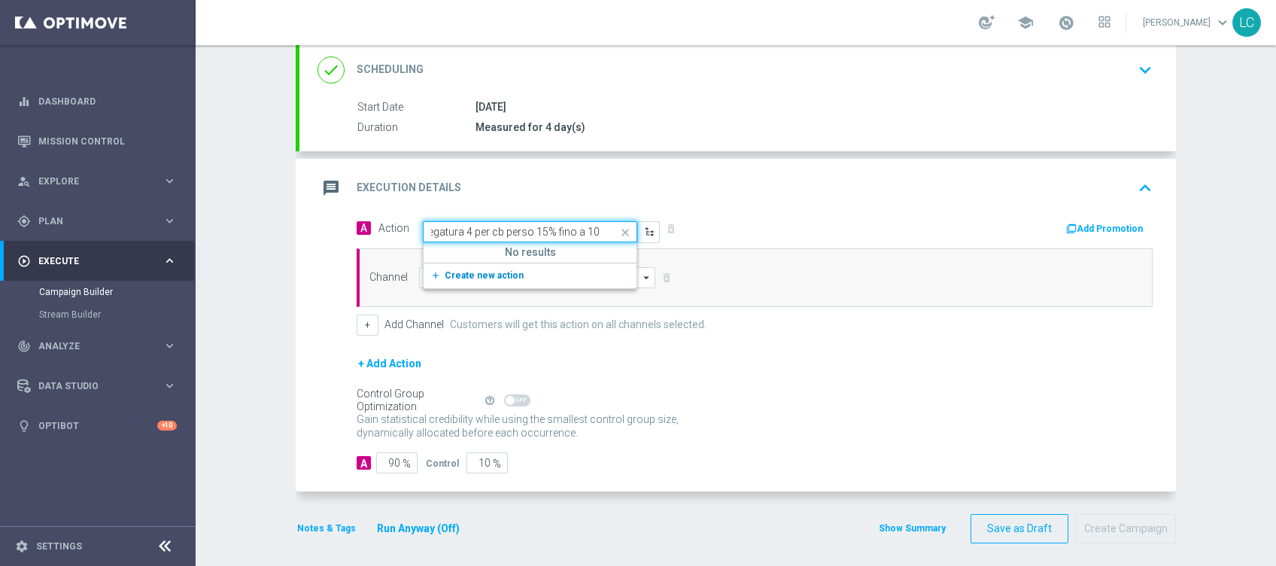
click at [476, 267] on div "add_new Create new action" at bounding box center [530, 276] width 213 height 26
click at [476, 270] on span "Create new action" at bounding box center [484, 275] width 79 height 11
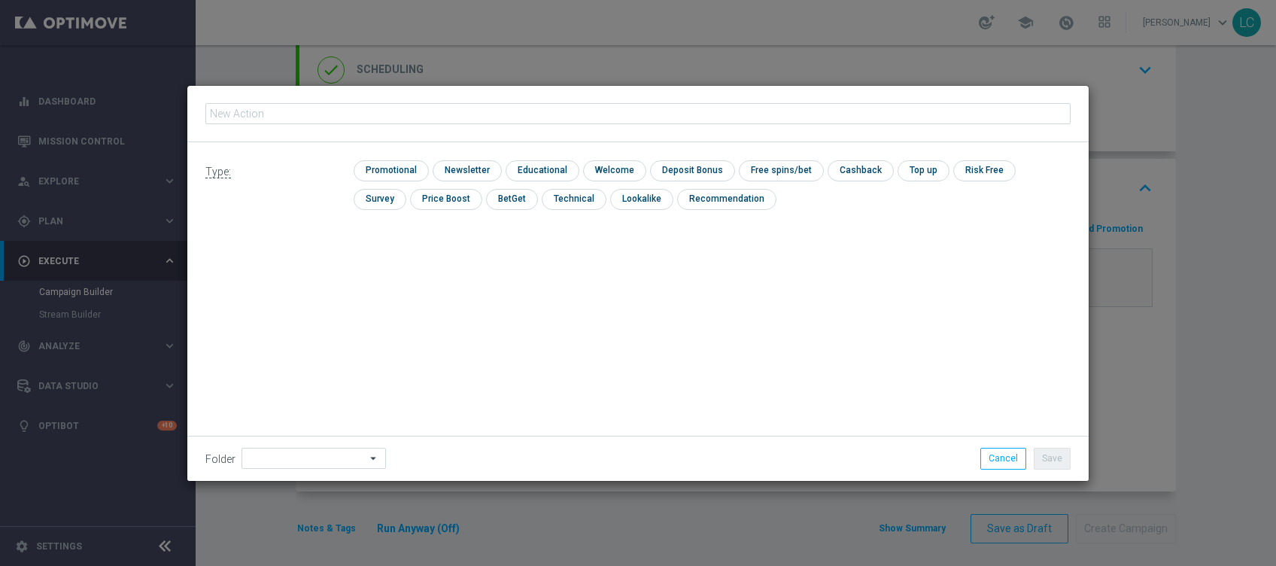
type input "Deposita almeno 10 e gioca con quota e legatura 4 per cb perso 15% fino a 10€"
click at [388, 165] on input "checkbox" at bounding box center [389, 170] width 71 height 20
checkbox input "true"
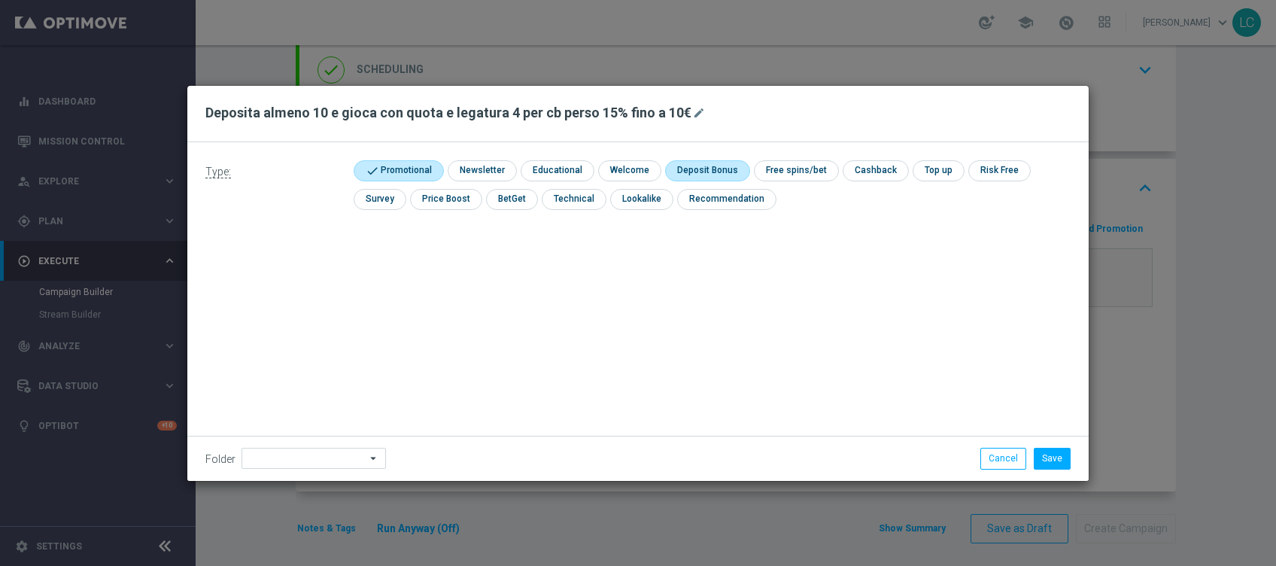
click at [703, 169] on input "checkbox" at bounding box center [705, 170] width 81 height 20
checkbox input "true"
click at [885, 171] on input "checkbox" at bounding box center [889, 170] width 63 height 20
checkbox input "true"
click at [1053, 454] on button "Save" at bounding box center [1052, 458] width 37 height 21
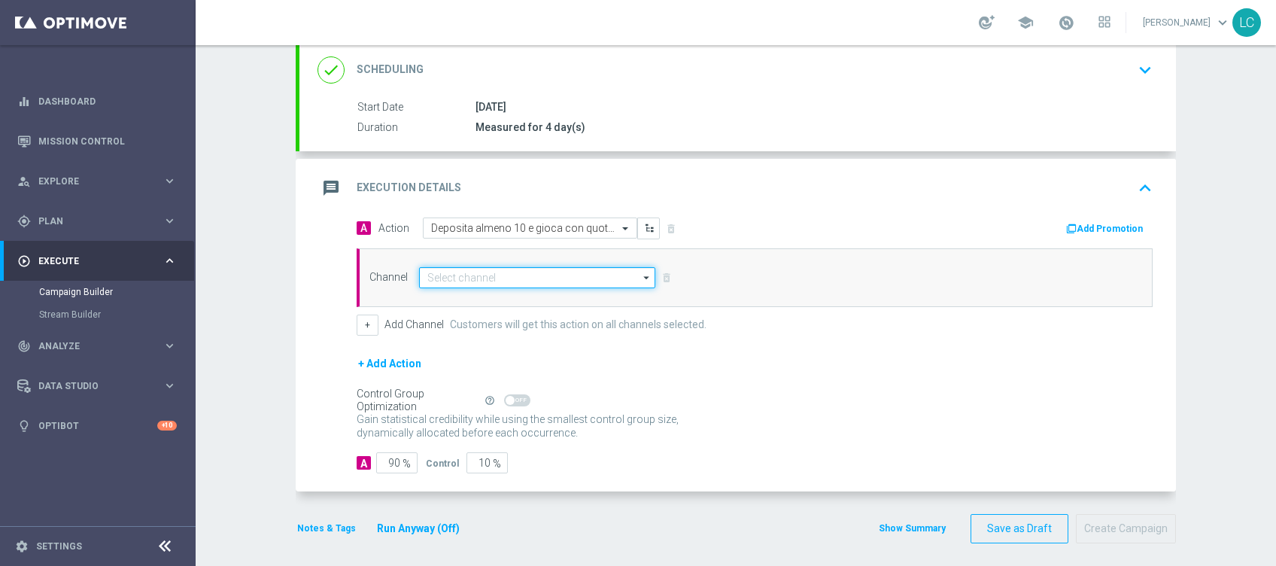
click at [488, 277] on input at bounding box center [537, 277] width 236 height 21
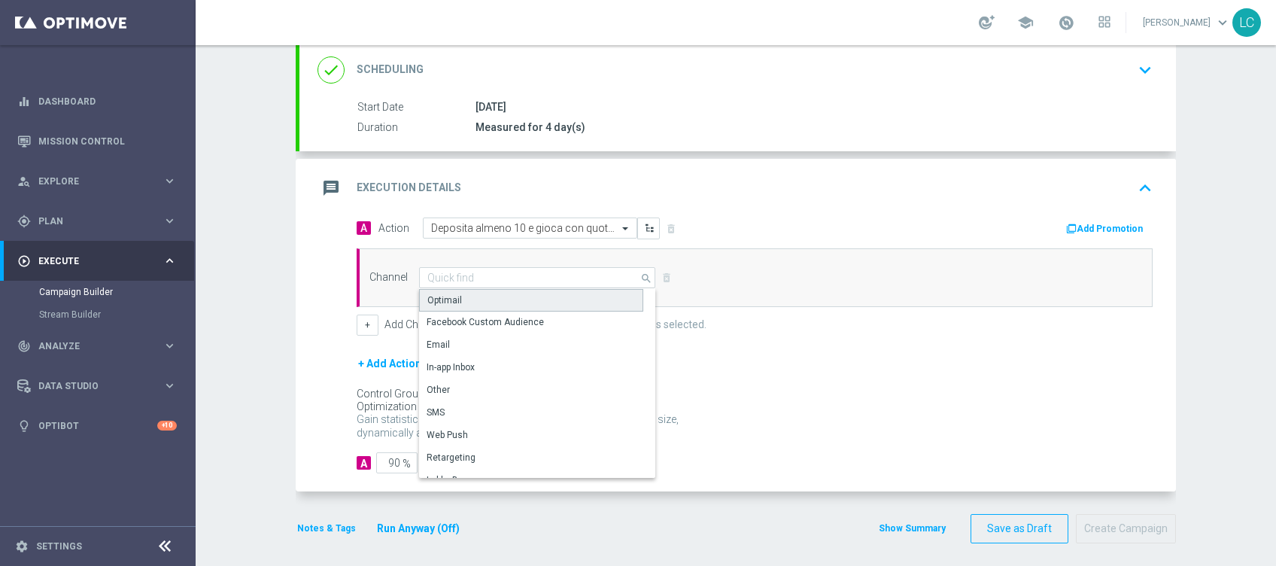
click at [452, 302] on div "Optimail" at bounding box center [531, 300] width 224 height 23
type input "Optimail"
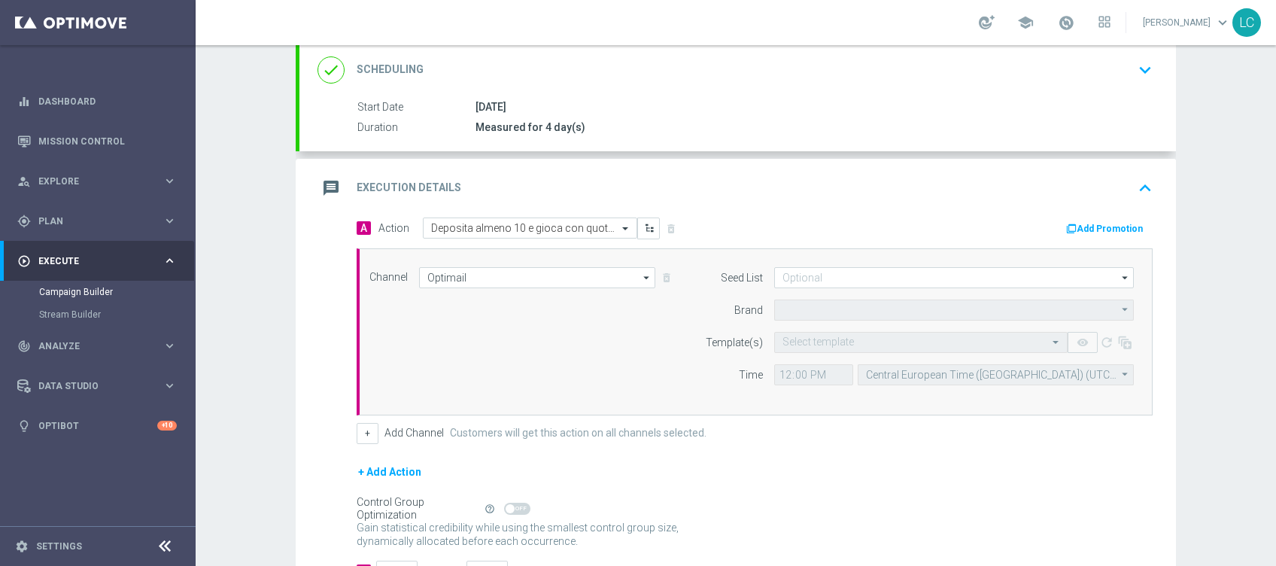
type input "Sisal Marketing"
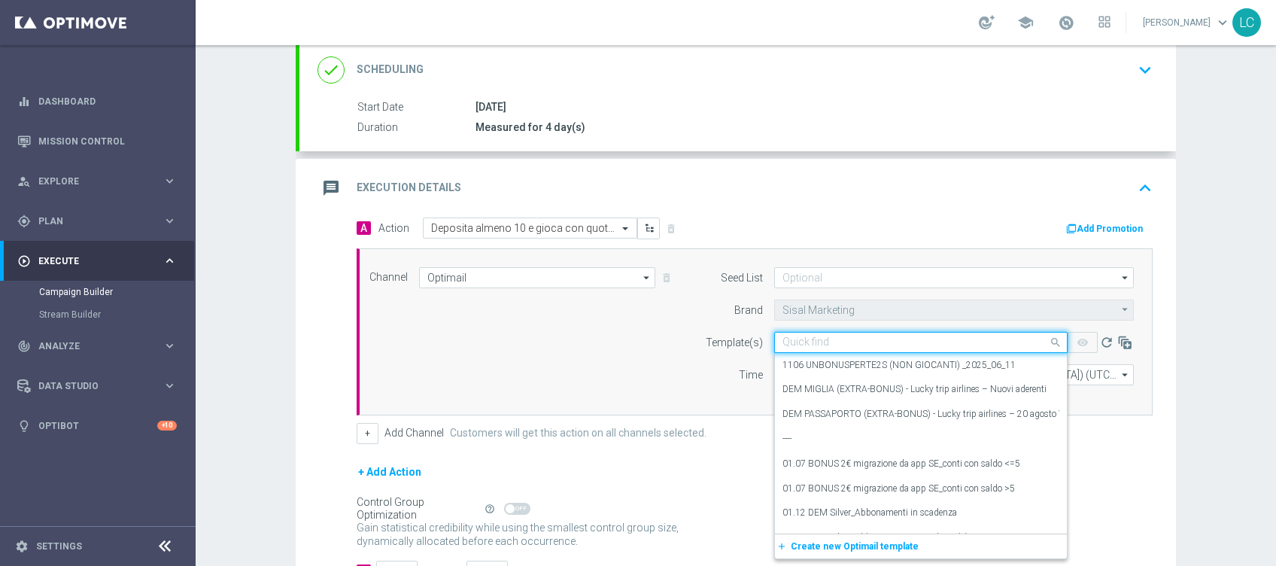
click at [801, 336] on input "text" at bounding box center [906, 342] width 247 height 13
paste input "SPORTDEPCB1909"
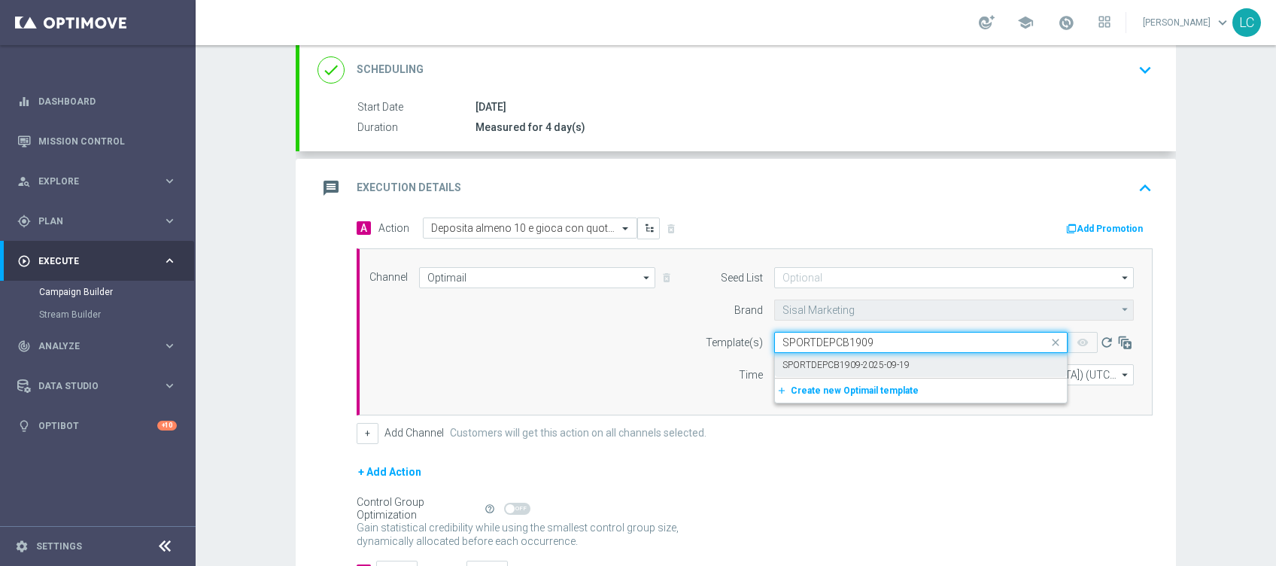
click at [805, 369] on label "SPORTDEPCB1909-2025-09-19" at bounding box center [846, 365] width 127 height 13
type input "SPORTDEPCB1909"
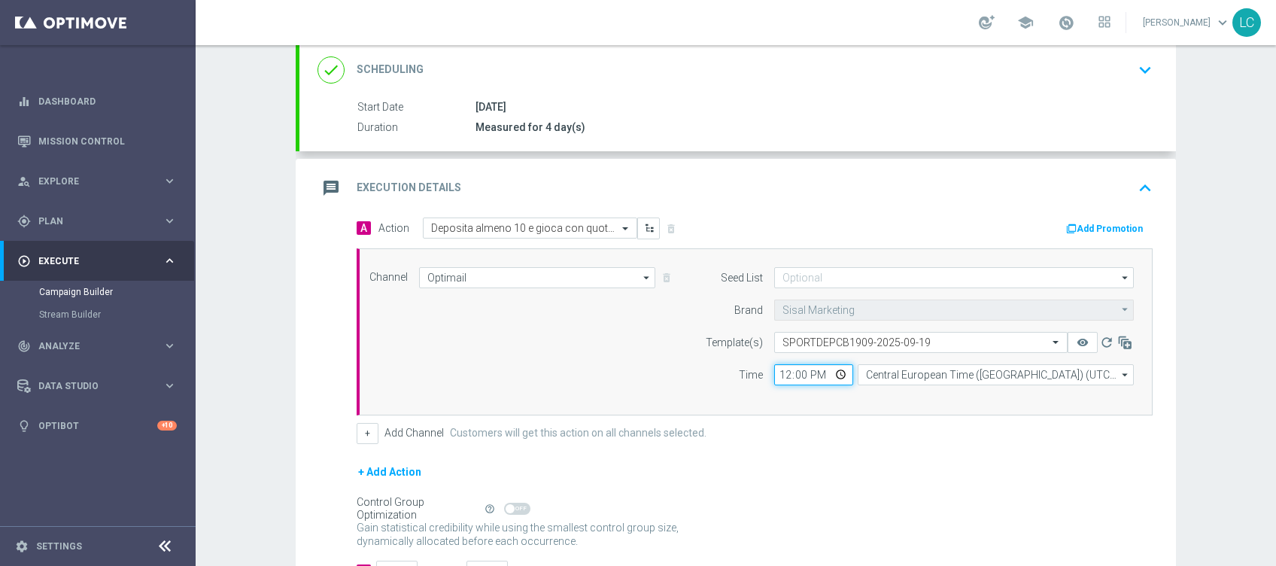
click at [778, 374] on input "12:00" at bounding box center [813, 374] width 79 height 21
click at [778, 374] on input "01:00" at bounding box center [813, 374] width 79 height 21
type input "18:00"
click at [1100, 225] on button "Add Promotion" at bounding box center [1107, 228] width 84 height 17
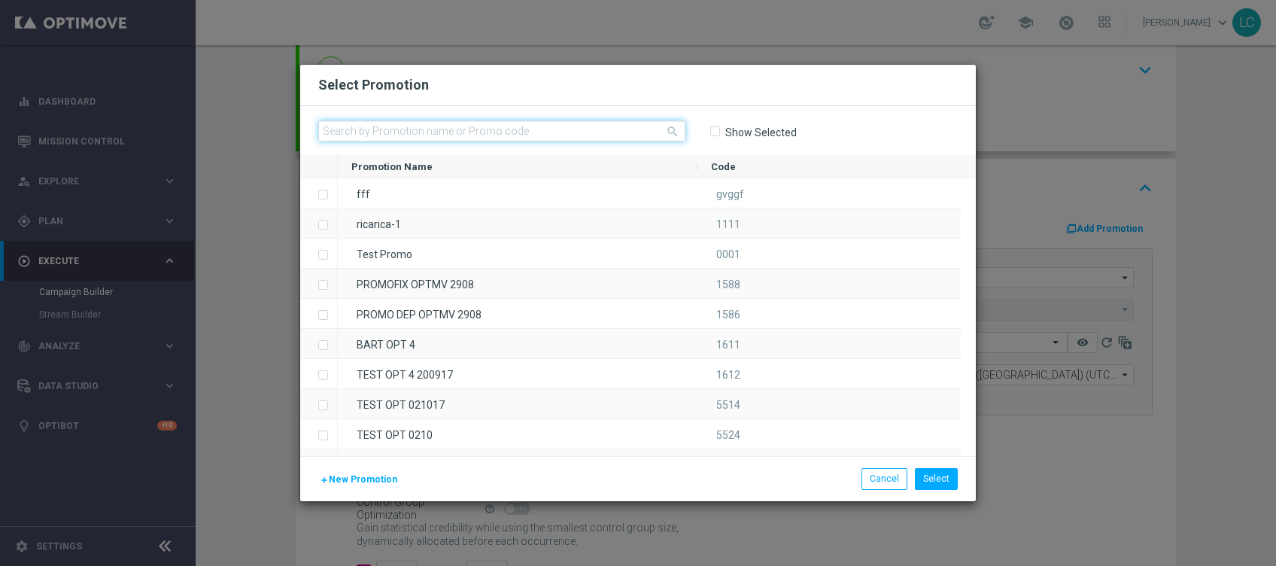
click at [530, 130] on input "text" at bounding box center [501, 130] width 367 height 21
paste input "SPORTDEPCB1909"
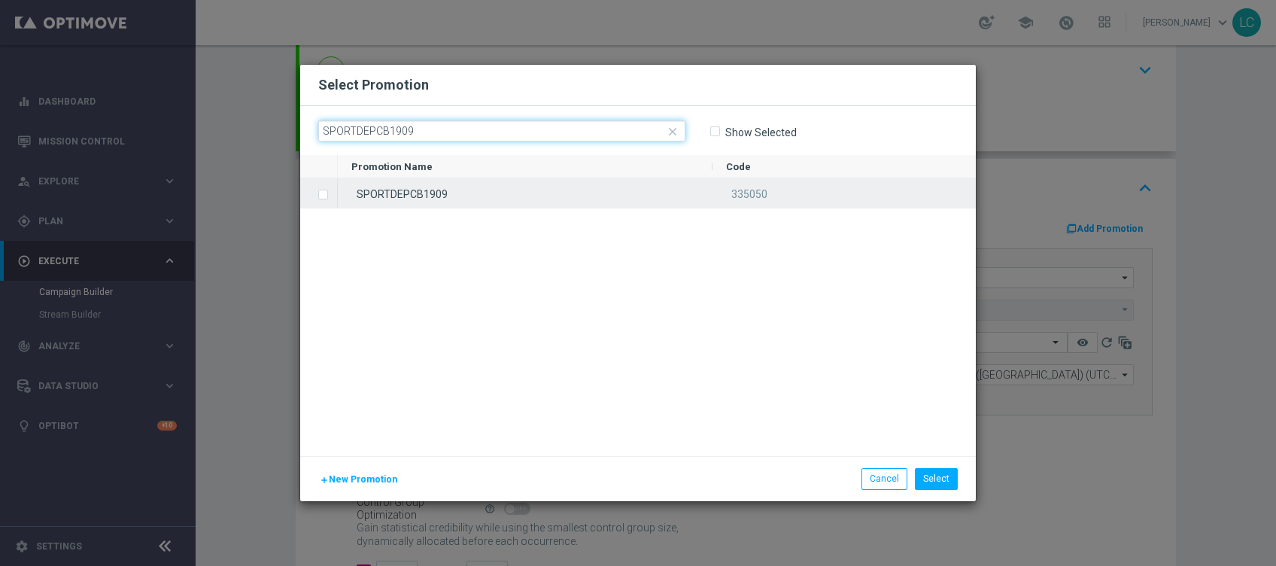
type input "SPORTDEPCB1909"
click at [435, 192] on div "SPORTDEPCB1909" at bounding box center [525, 192] width 375 height 29
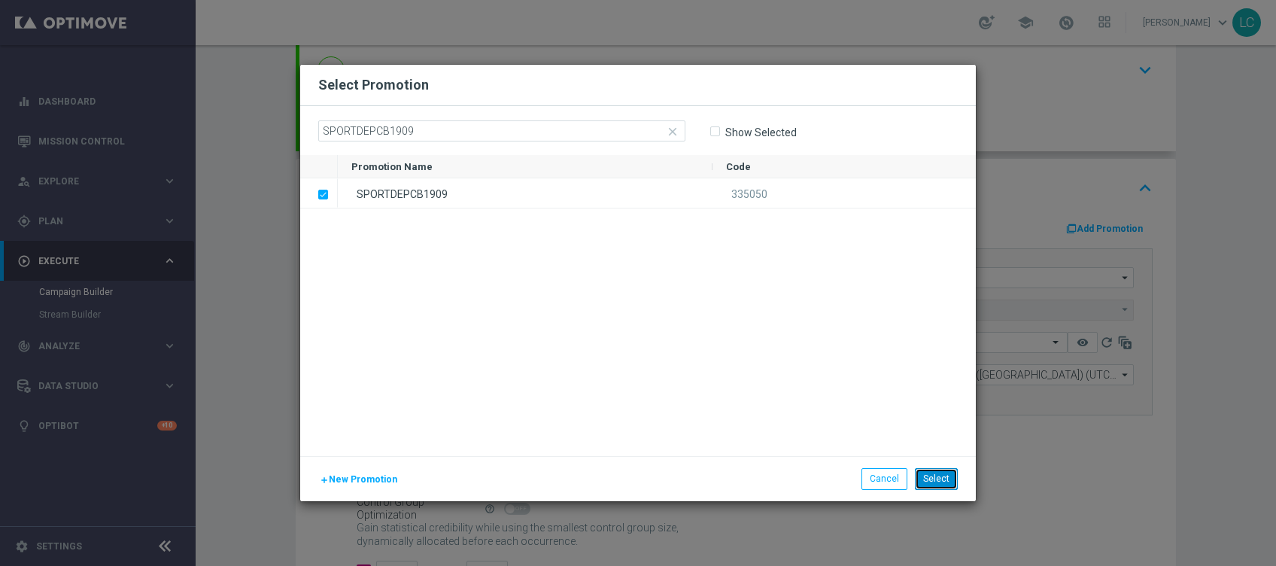
click at [929, 474] on button "Select" at bounding box center [936, 478] width 43 height 21
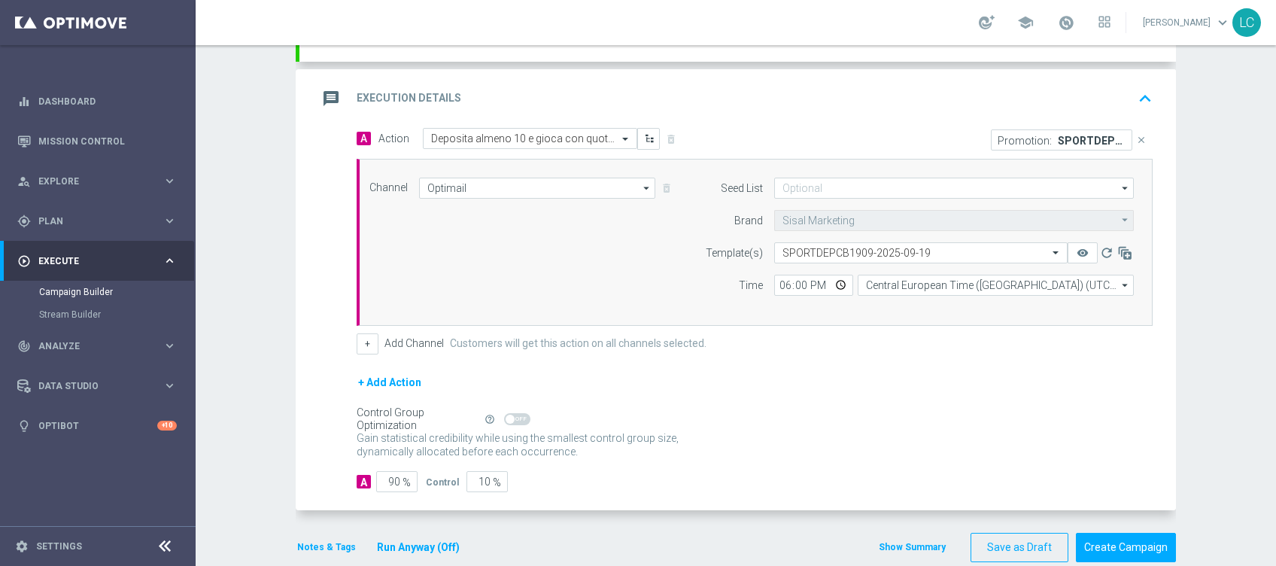
scroll to position [293, 0]
click at [296, 545] on button "Notes & Tags" at bounding box center [327, 548] width 62 height 17
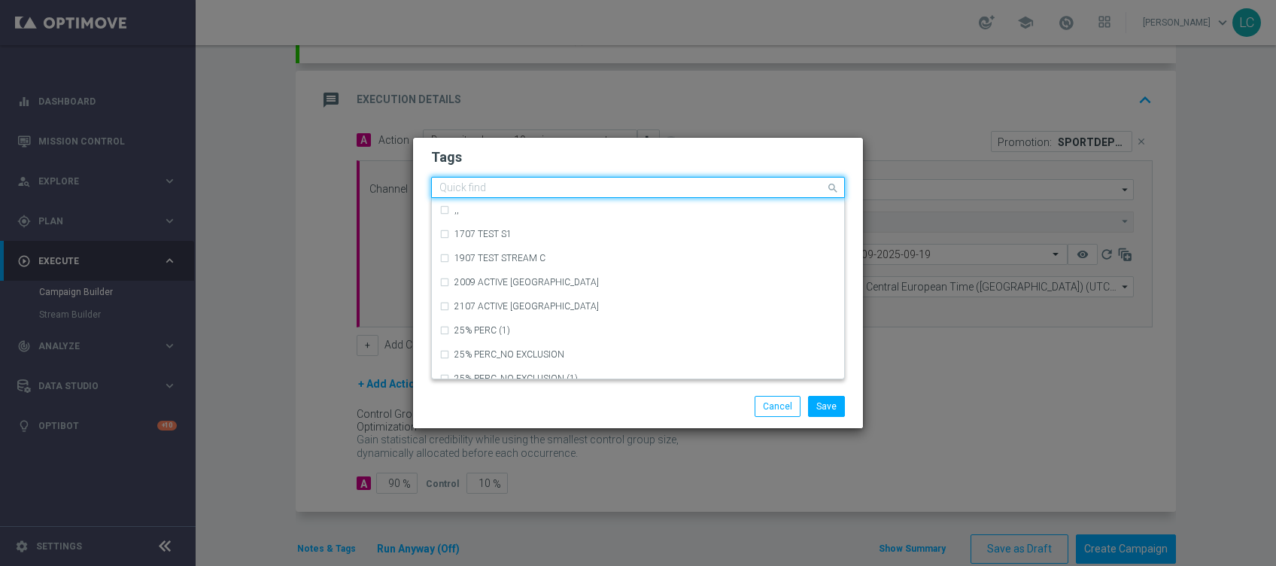
click at [488, 180] on div "Quick find" at bounding box center [629, 187] width 394 height 19
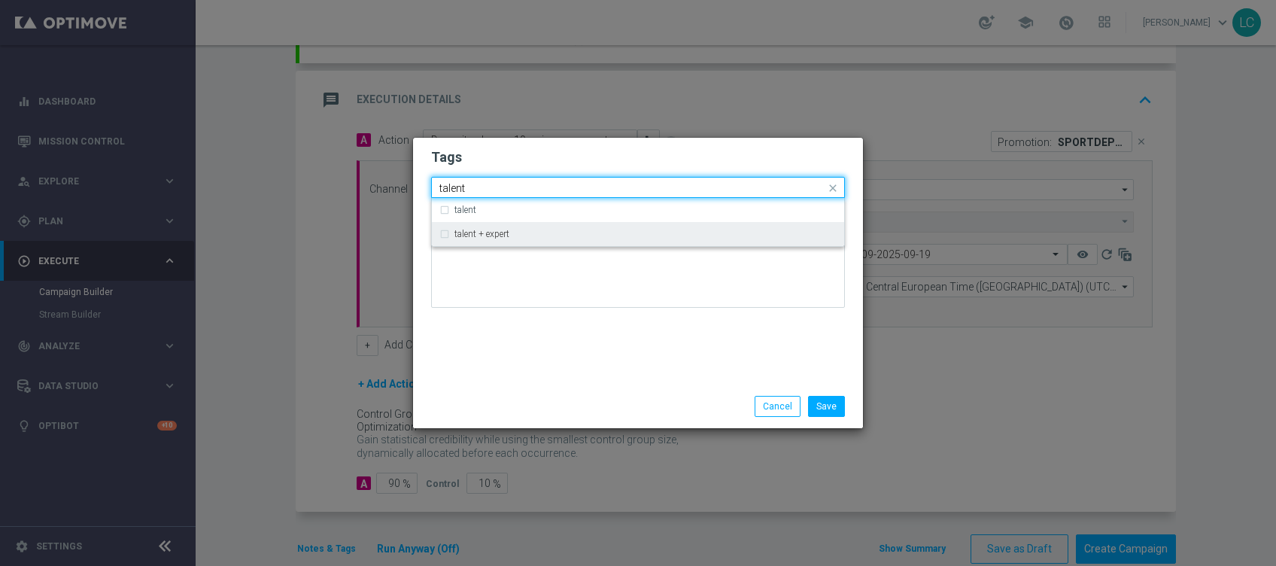
click at [503, 240] on div "talent + expert" at bounding box center [637, 234] width 397 height 24
type input "talent"
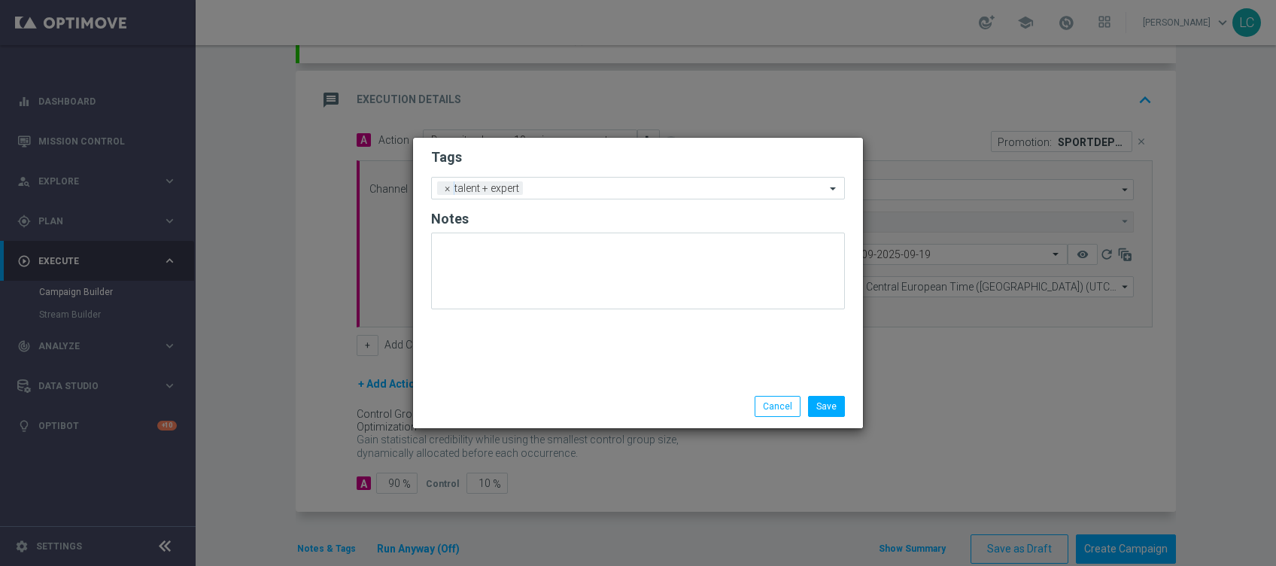
click at [561, 154] on h2 "Tags" at bounding box center [638, 157] width 414 height 18
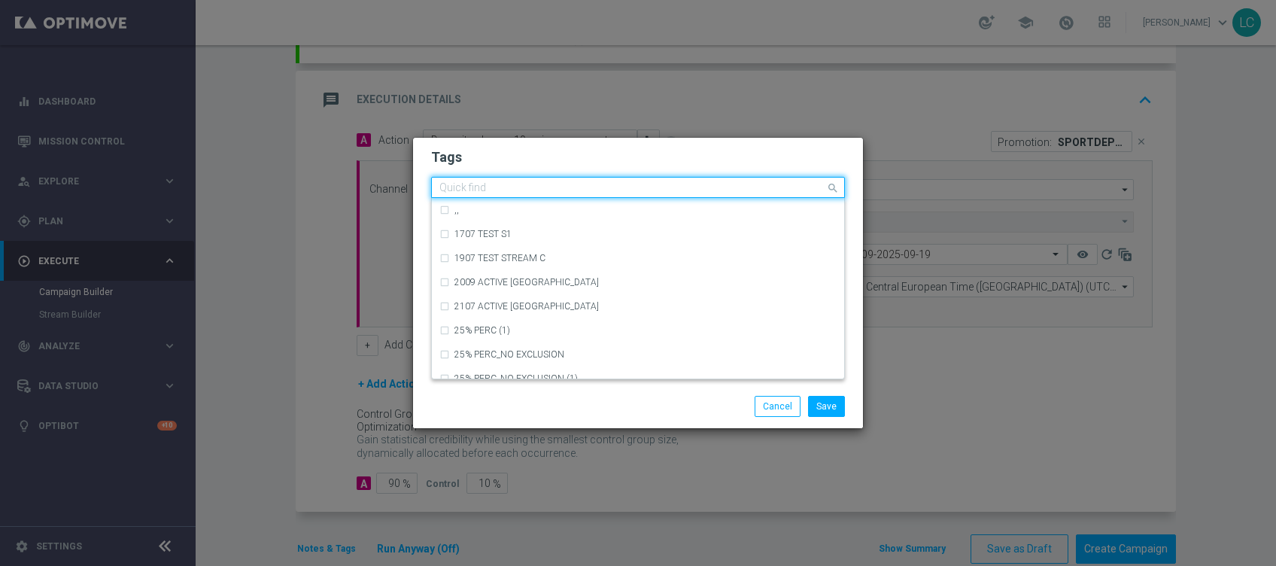
click at [577, 187] on input "text" at bounding box center [632, 188] width 386 height 13
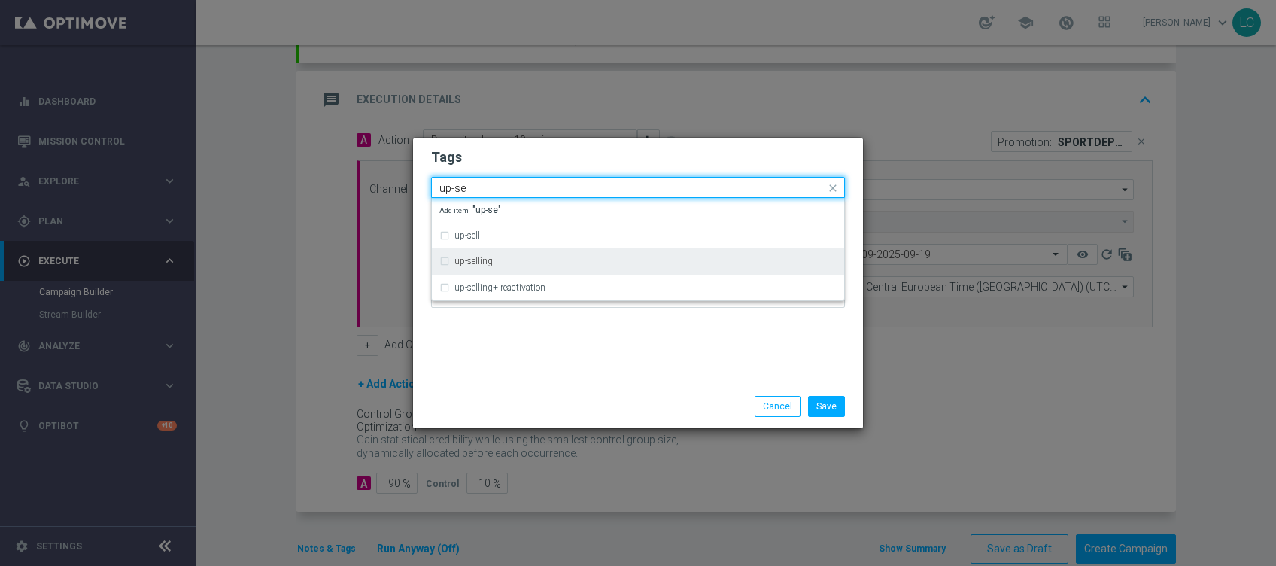
click at [561, 257] on div "up-selling" at bounding box center [645, 261] width 382 height 9
type input "up-se"
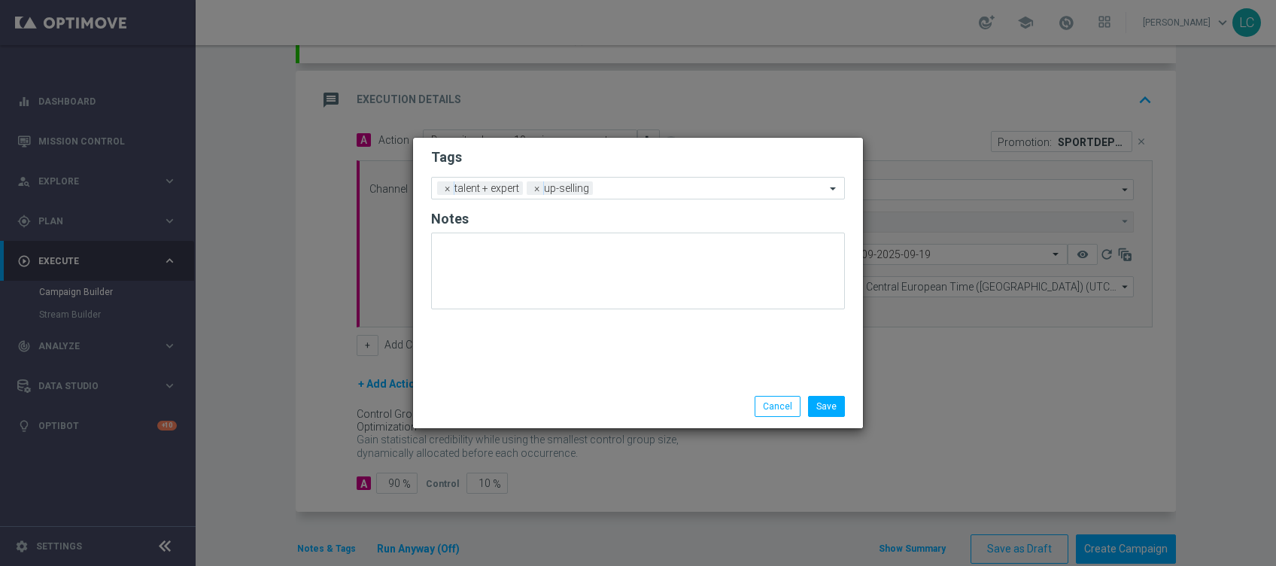
click at [594, 157] on h2 "Tags" at bounding box center [638, 157] width 414 height 18
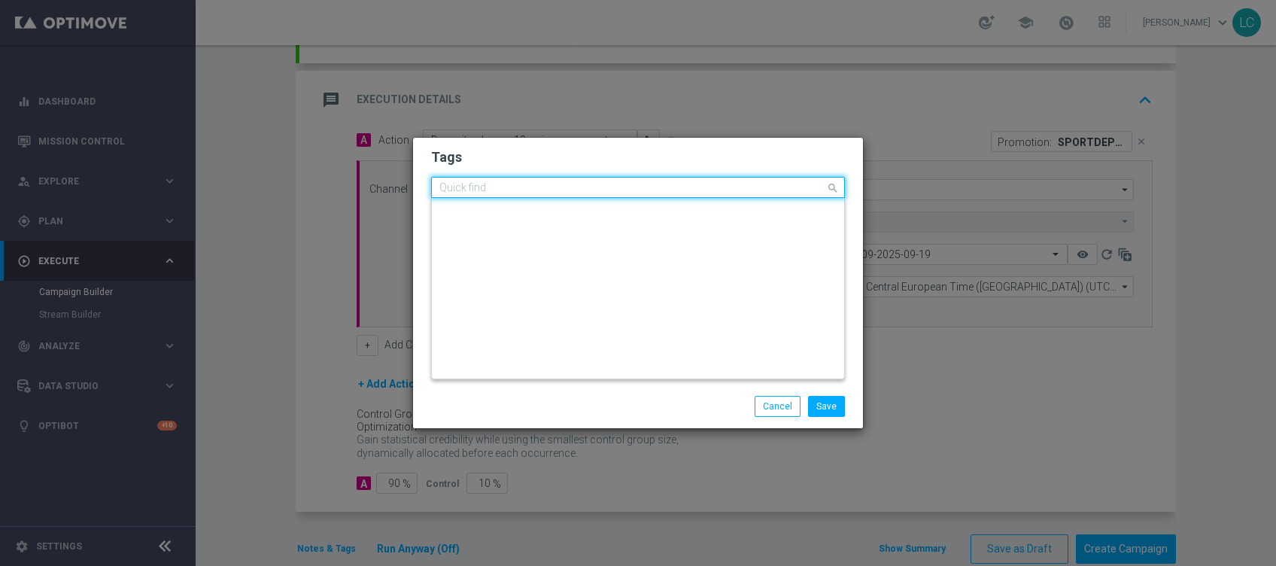
scroll to position [0, 0]
click at [639, 190] on input "text" at bounding box center [632, 188] width 386 height 13
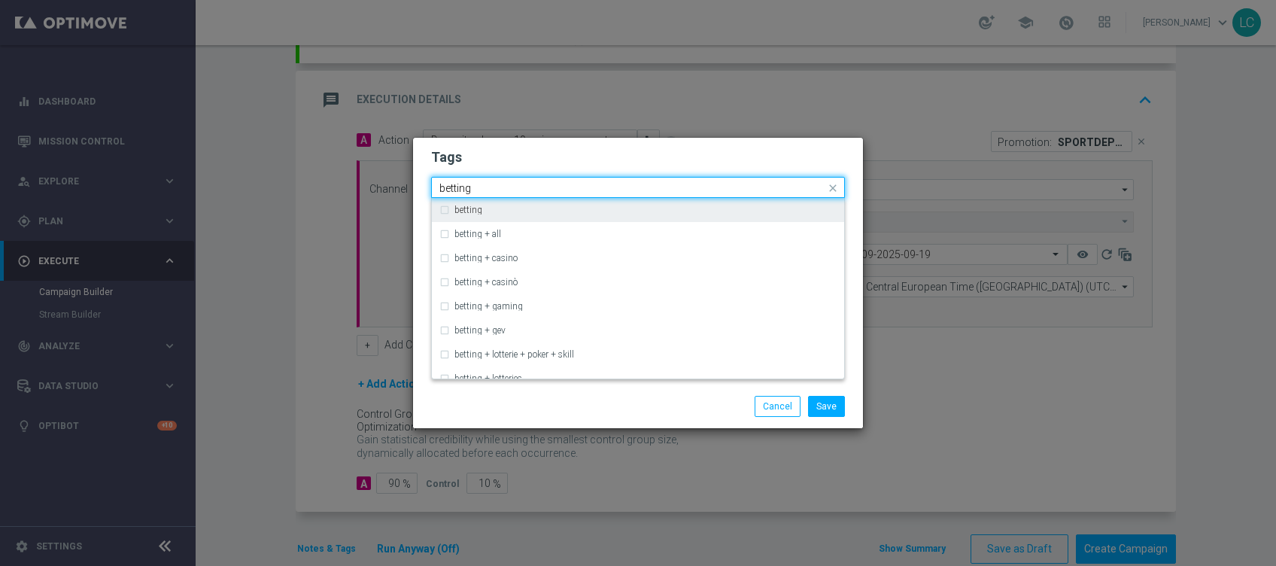
click at [485, 208] on div "betting" at bounding box center [645, 209] width 382 height 9
type input "betting"
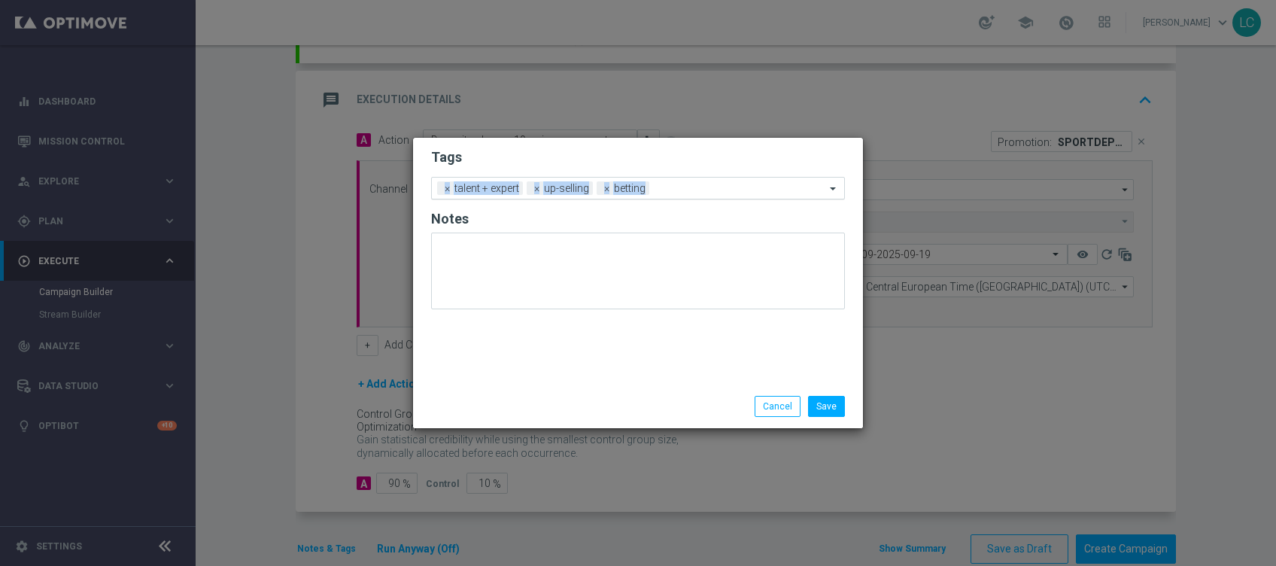
drag, startPoint x: 634, startPoint y: 159, endPoint x: 686, endPoint y: 193, distance: 63.0
click at [686, 193] on form "Tags Add a new tag × talent + expert × up-selling × betting Notes" at bounding box center [638, 232] width 414 height 176
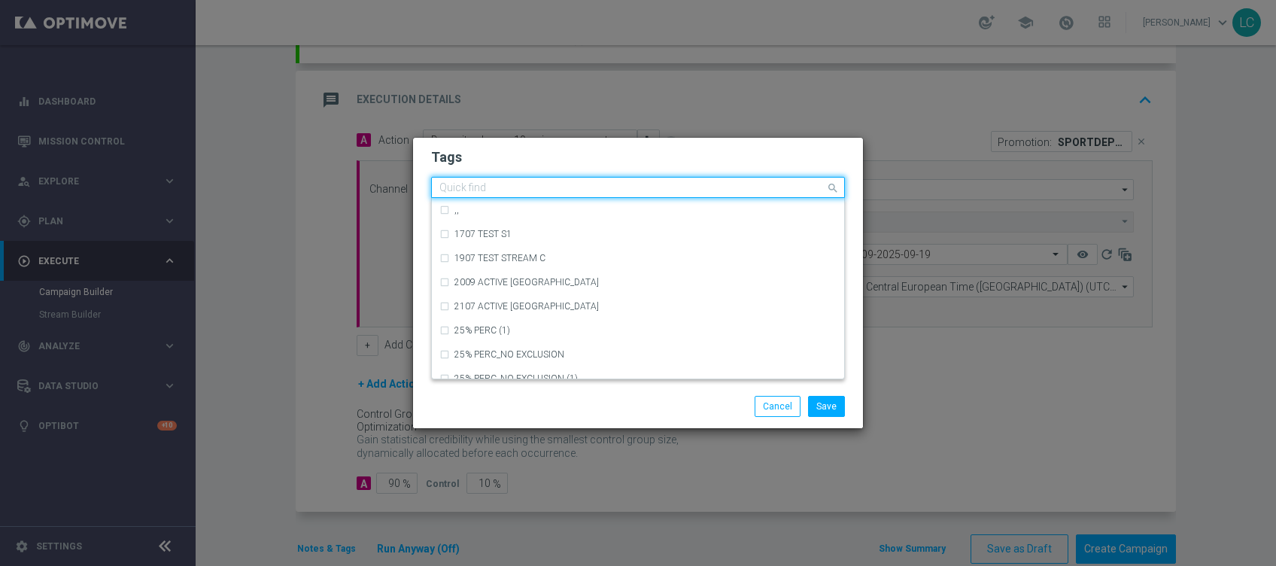
click at [686, 193] on input "text" at bounding box center [632, 188] width 386 height 13
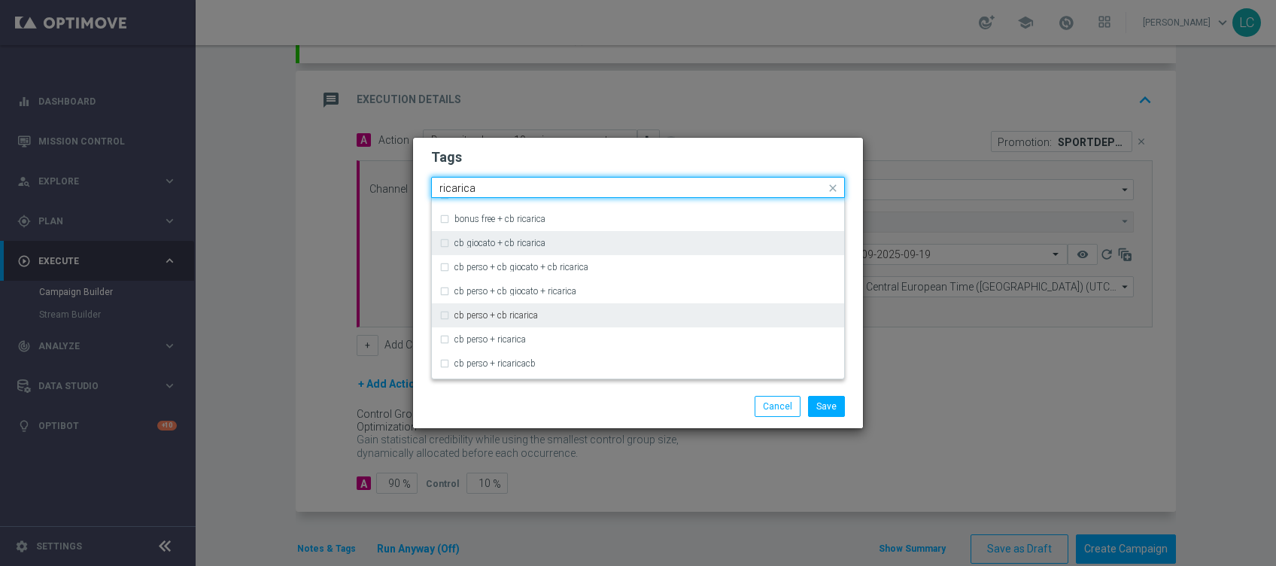
scroll to position [63, 0]
click at [500, 318] on label "cb perso + ricarica" at bounding box center [489, 315] width 71 height 9
type input "ricarica"
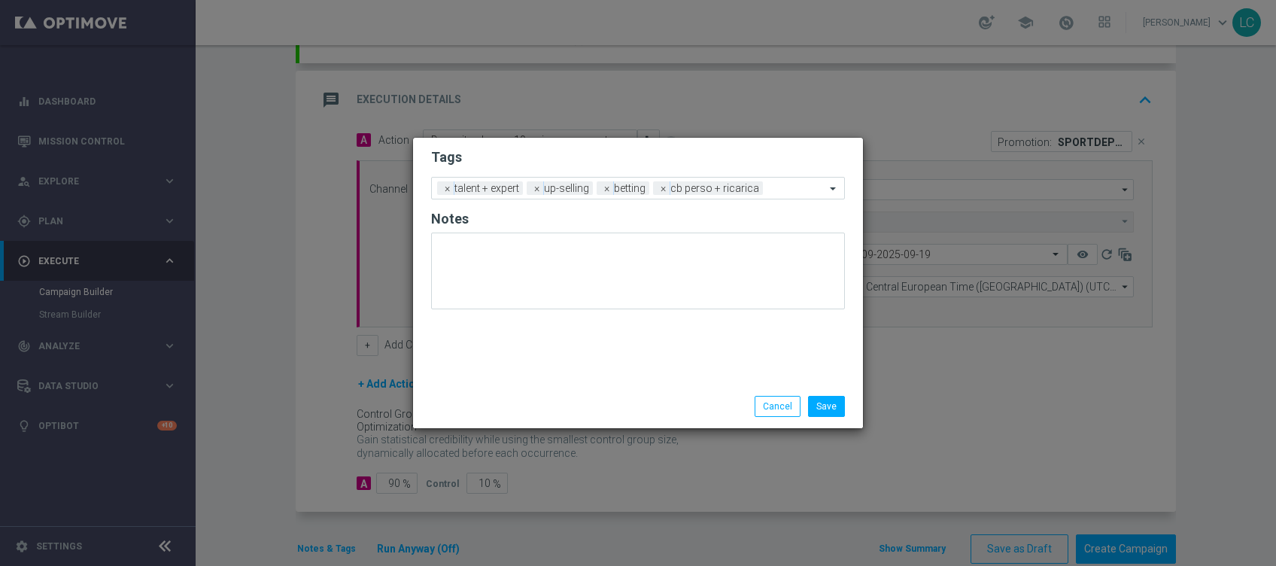
click at [610, 158] on h2 "Tags" at bounding box center [638, 157] width 414 height 18
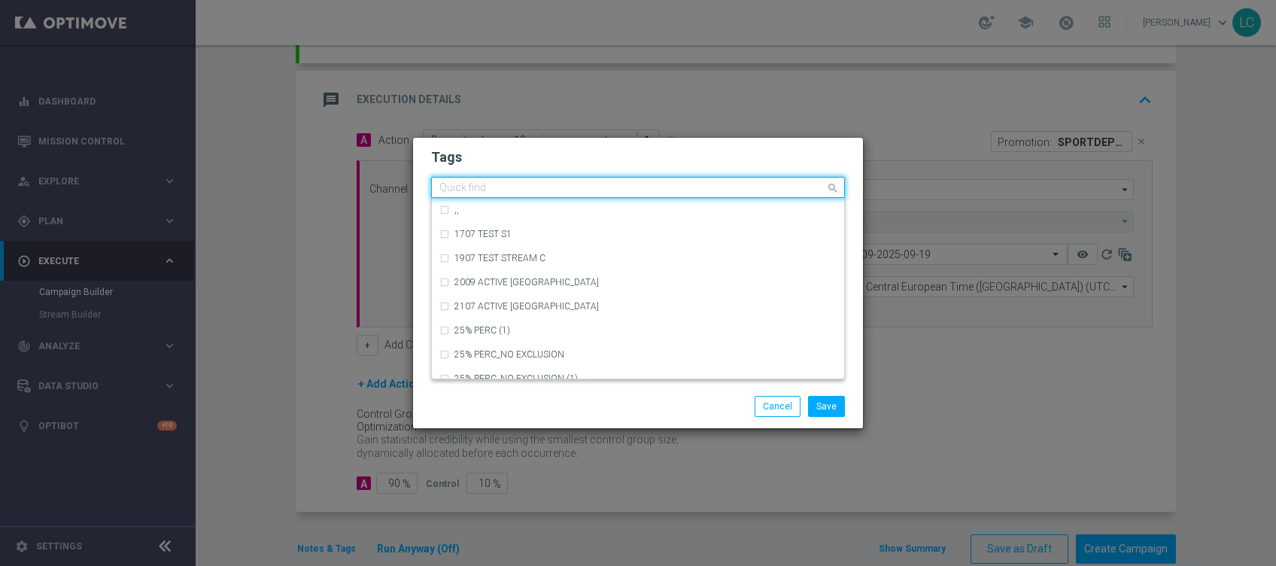
click at [771, 187] on input "text" at bounding box center [632, 188] width 386 height 13
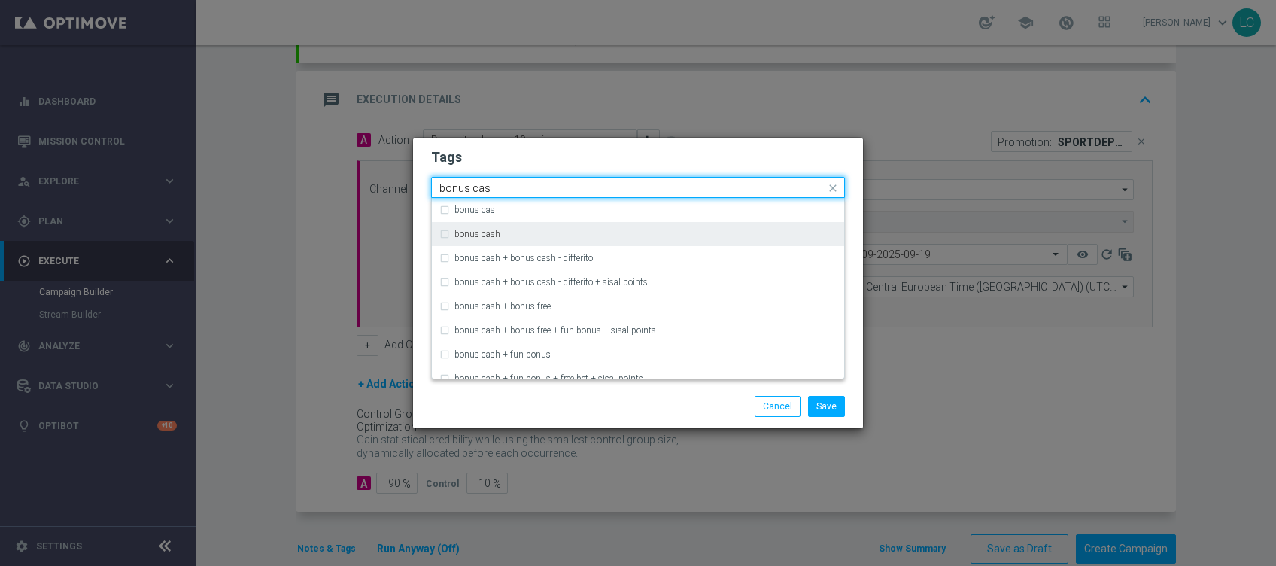
click at [667, 223] on div "bonus cash" at bounding box center [637, 234] width 397 height 24
type input "bonus cas"
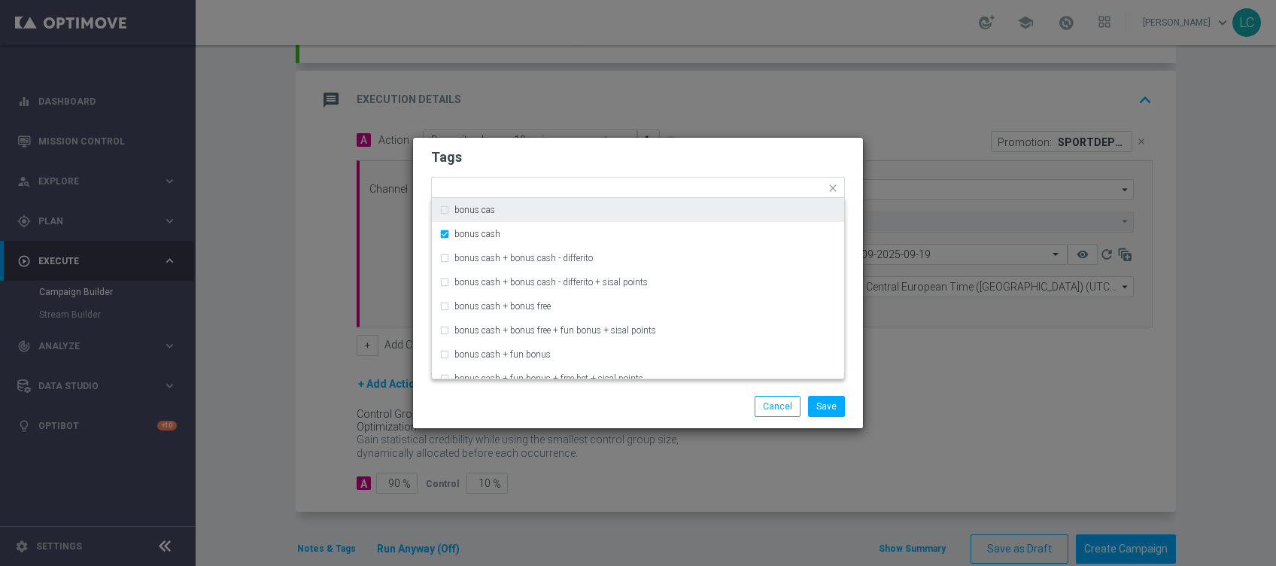
click at [740, 157] on h2 "Tags" at bounding box center [638, 157] width 414 height 18
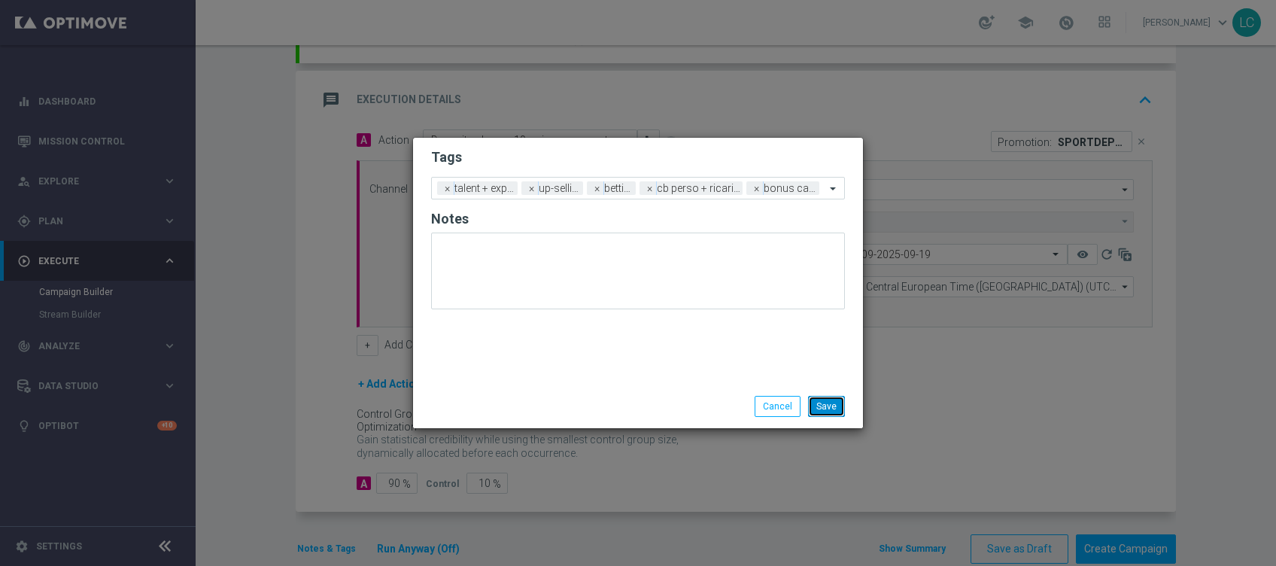
click at [823, 407] on button "Save" at bounding box center [826, 406] width 37 height 21
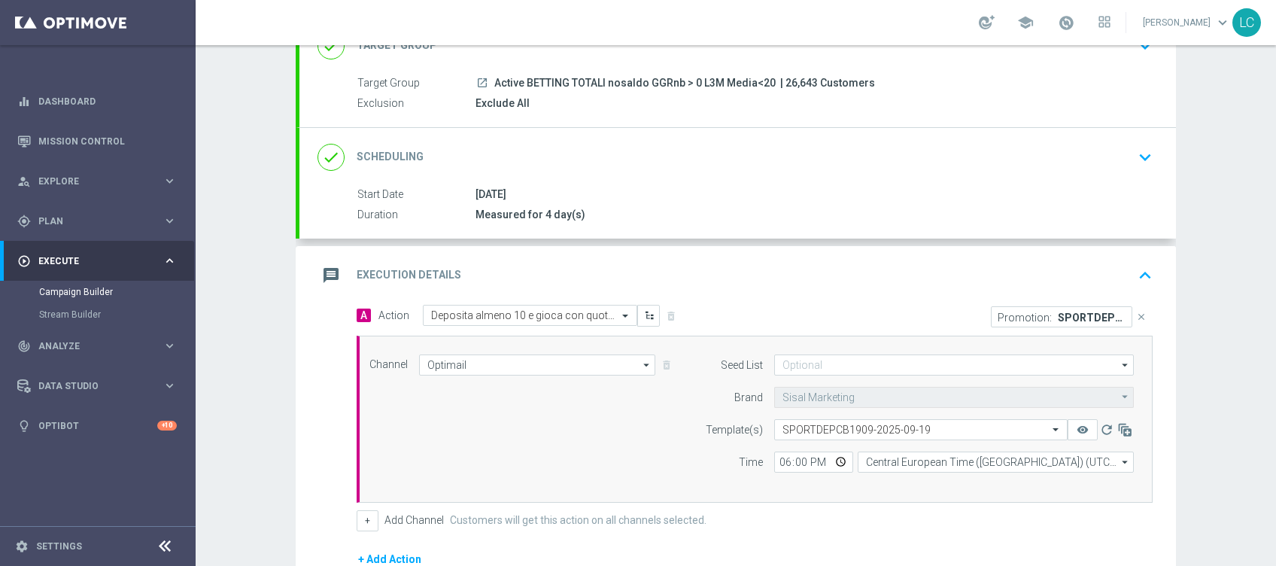
scroll to position [114, 0]
click at [1143, 163] on icon "keyboard_arrow_down" at bounding box center [1145, 161] width 23 height 23
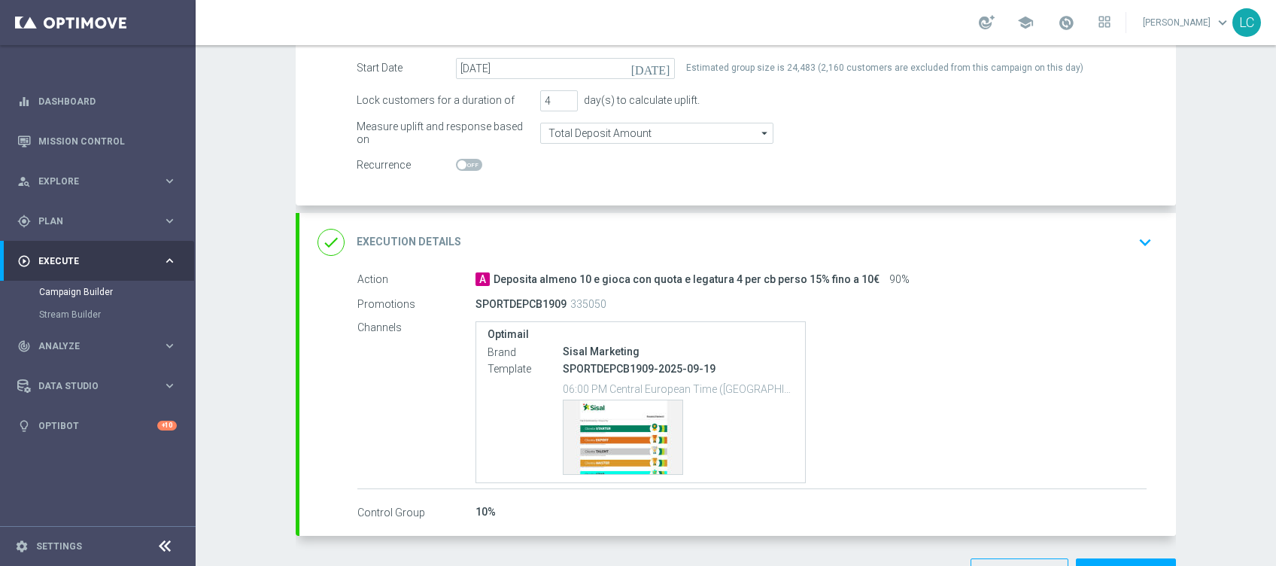
scroll to position [303, 0]
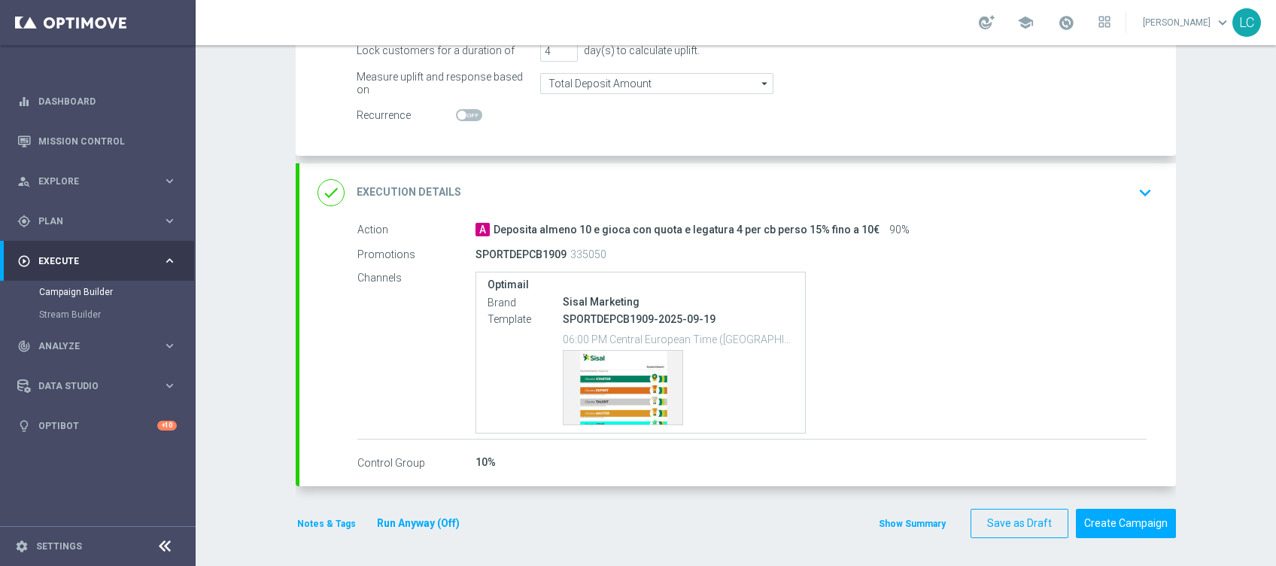
click at [306, 521] on button "Notes & Tags" at bounding box center [327, 523] width 62 height 17
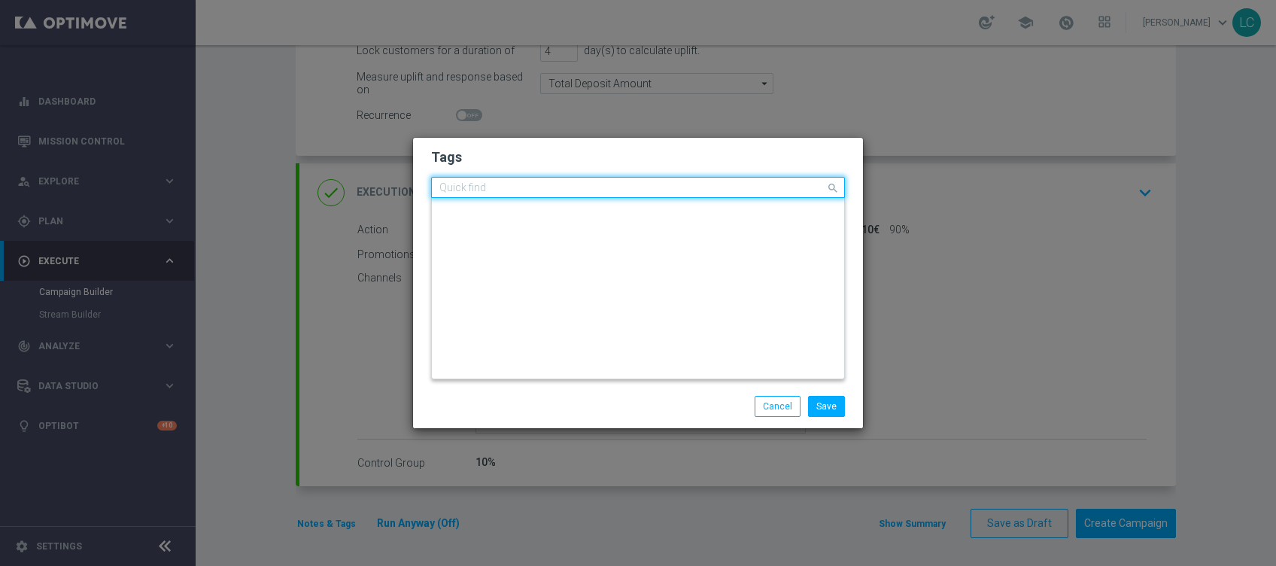
scroll to position [0, 0]
click at [831, 185] on span at bounding box center [834, 187] width 19 height 19
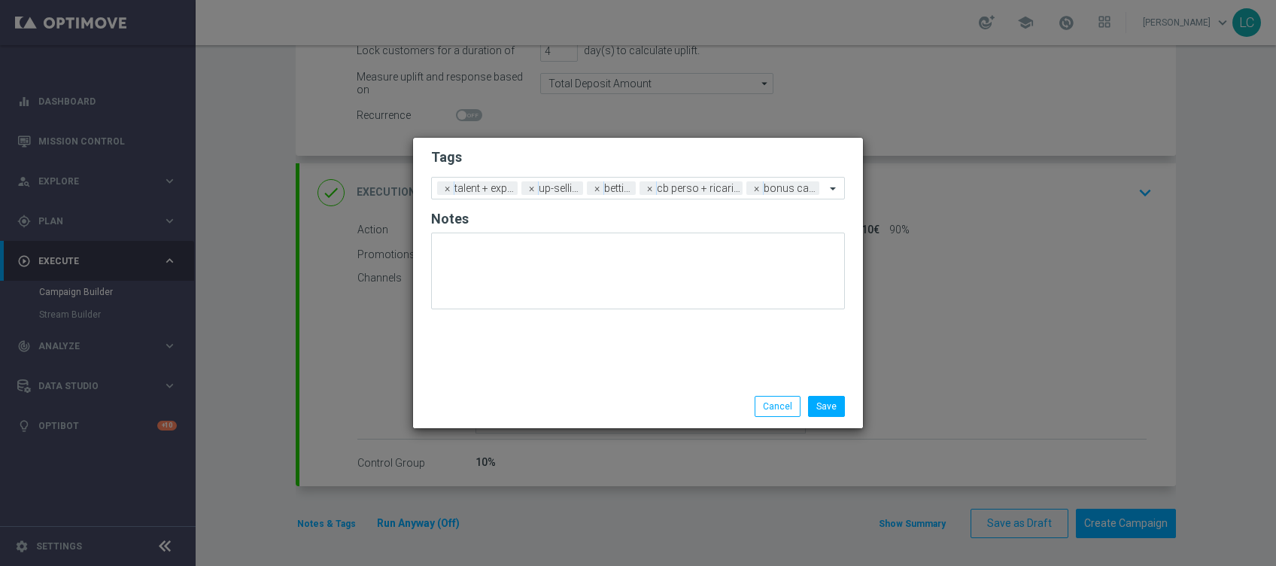
click at [769, 157] on h2 "Tags" at bounding box center [638, 157] width 414 height 18
click at [828, 403] on button "Save" at bounding box center [826, 406] width 37 height 21
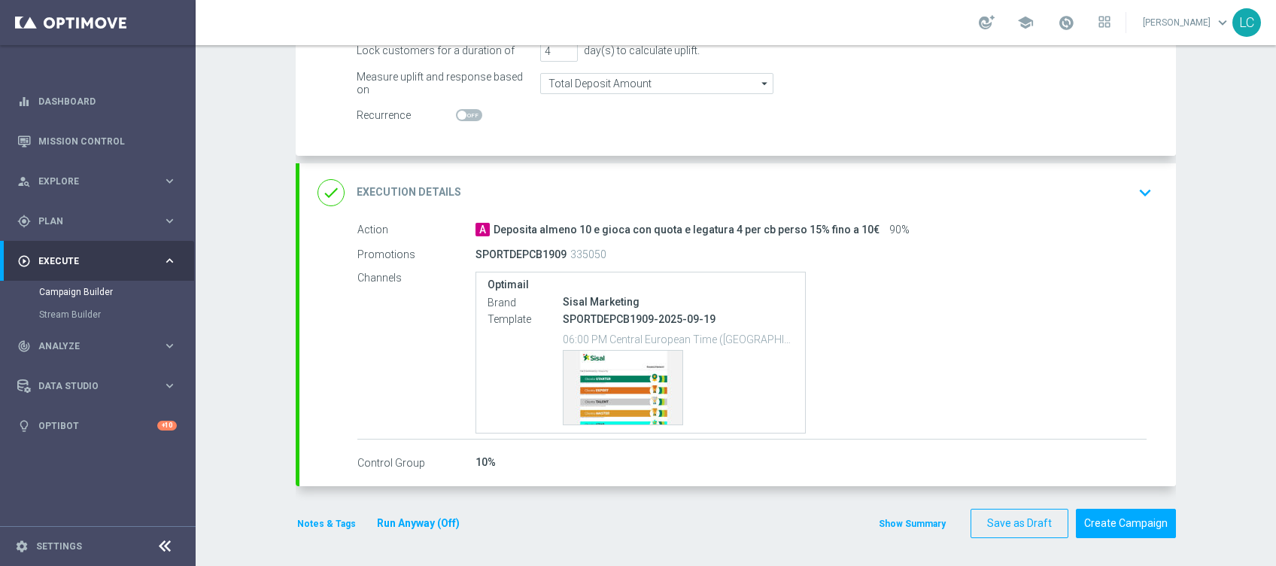
click at [1140, 194] on icon "keyboard_arrow_down" at bounding box center [1145, 192] width 23 height 23
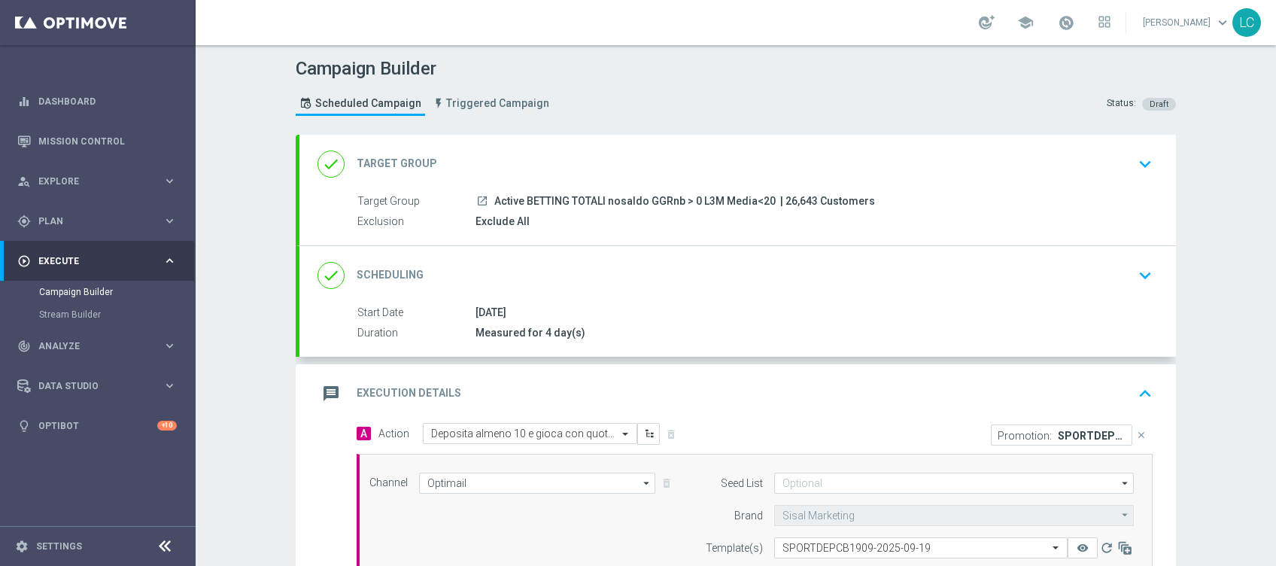
click at [1119, 270] on div "done Scheduling keyboard_arrow_down" at bounding box center [738, 275] width 841 height 29
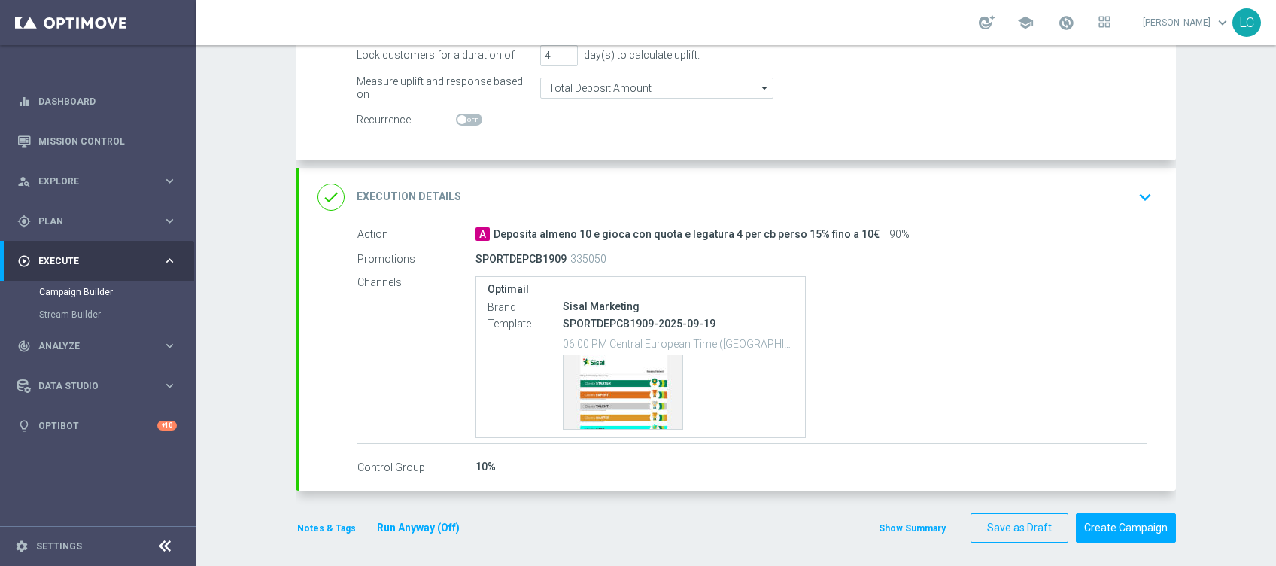
scroll to position [303, 0]
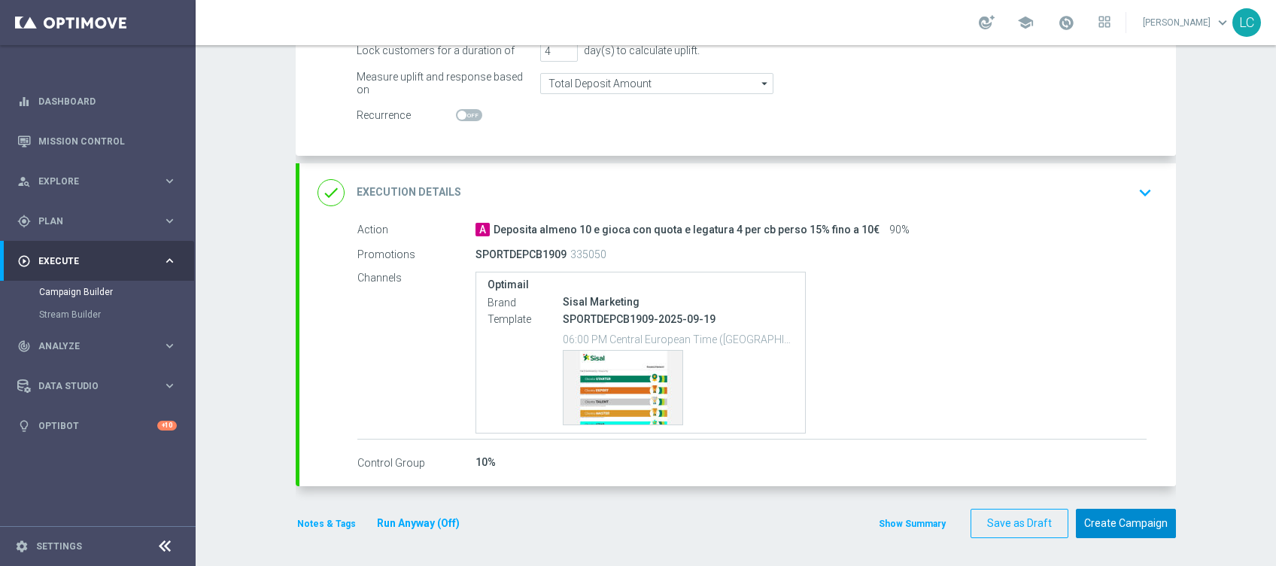
click at [1119, 514] on button "Create Campaign" at bounding box center [1126, 523] width 100 height 29
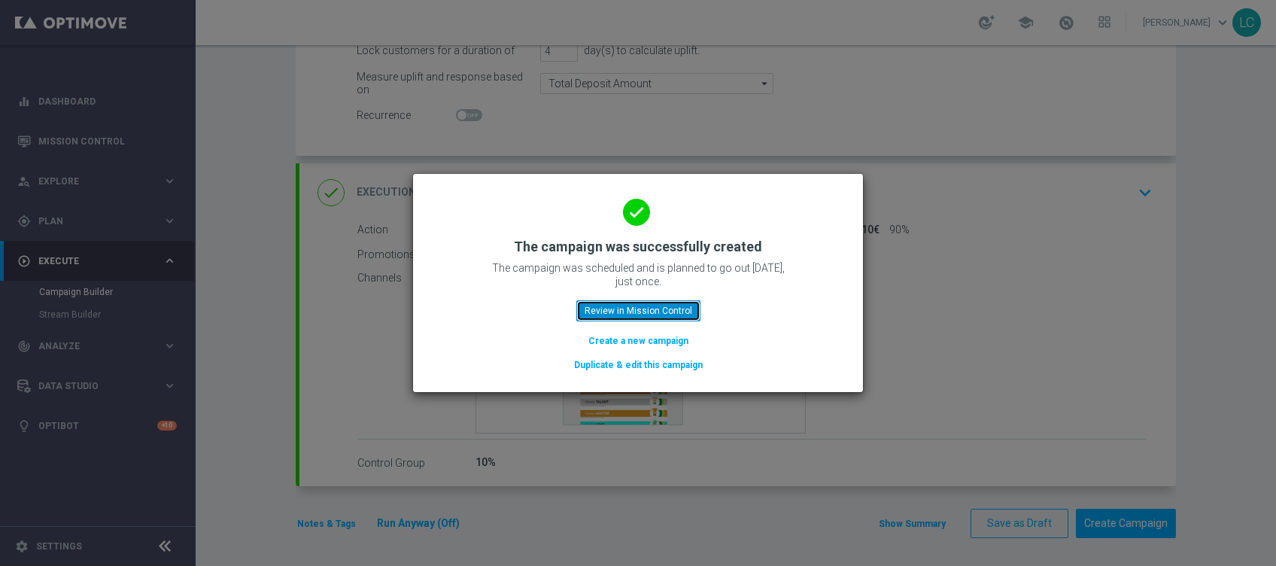
click at [620, 307] on button "Review in Mission Control" at bounding box center [638, 310] width 124 height 21
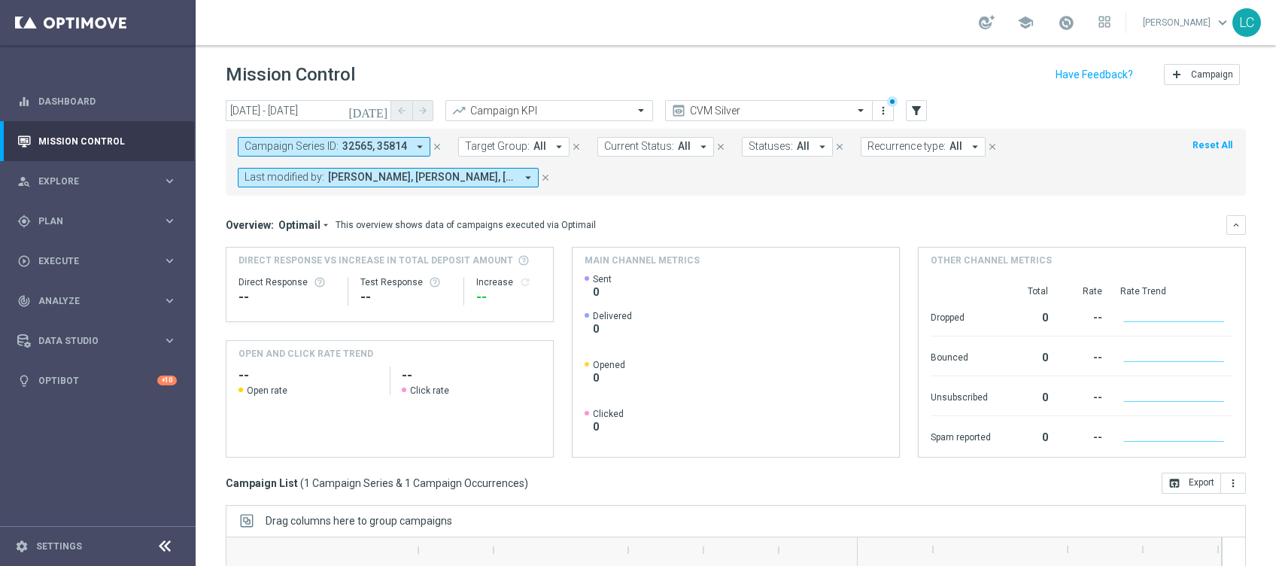
click at [536, 146] on span "All" at bounding box center [539, 146] width 13 height 13
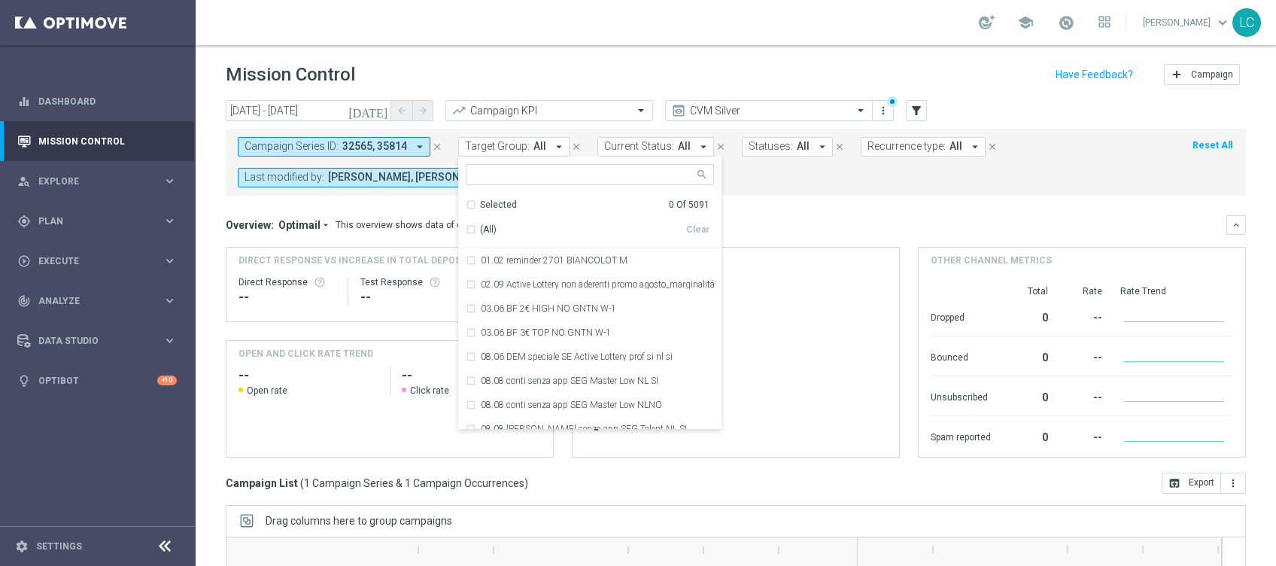
click at [621, 75] on div "Mission Control add Campaign" at bounding box center [736, 74] width 1020 height 29
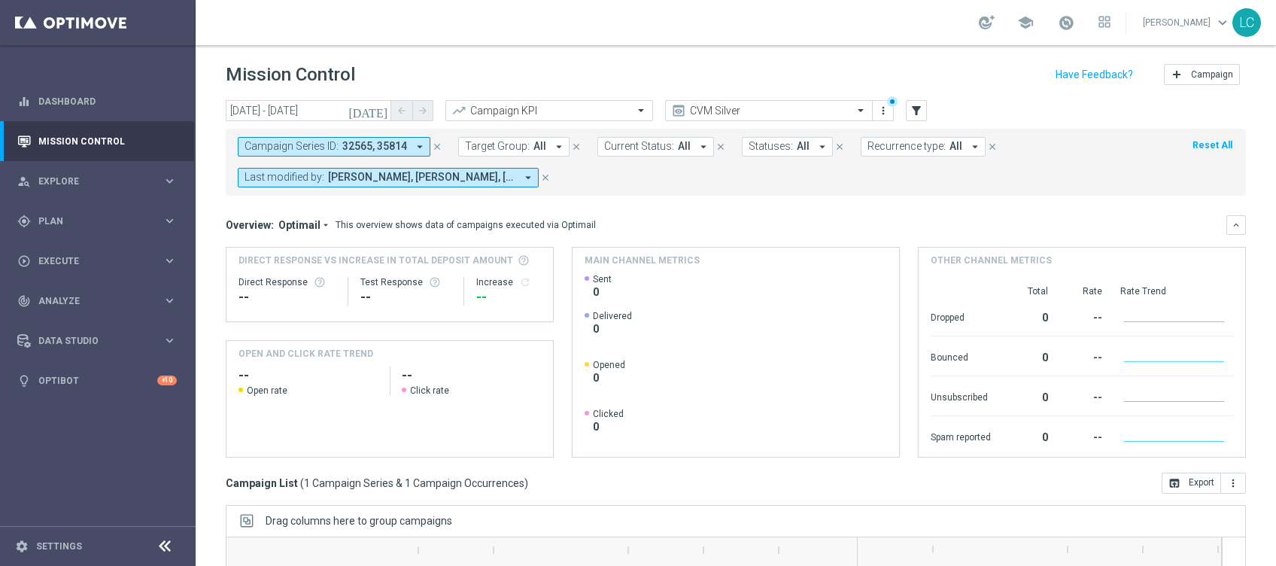
click at [470, 181] on span "Andrea Pierno, Francesca Mascarucci, Lorenzo Carlevale, Marco Cesco, Martina Tr…" at bounding box center [421, 177] width 187 height 13
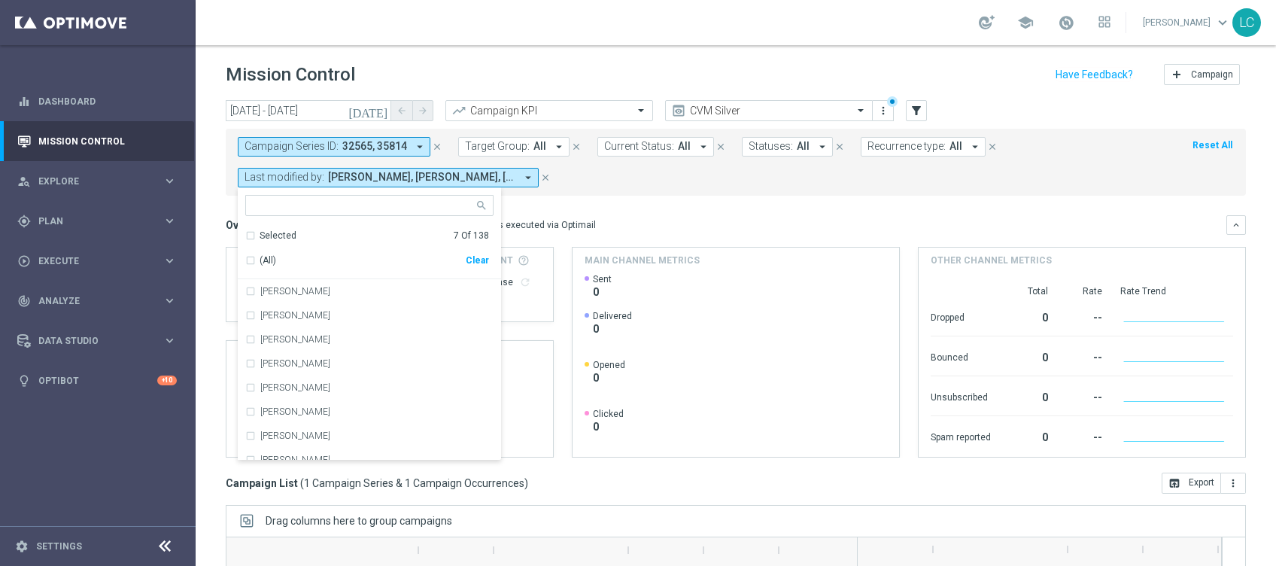
click at [433, 141] on icon "close" at bounding box center [437, 146] width 11 height 11
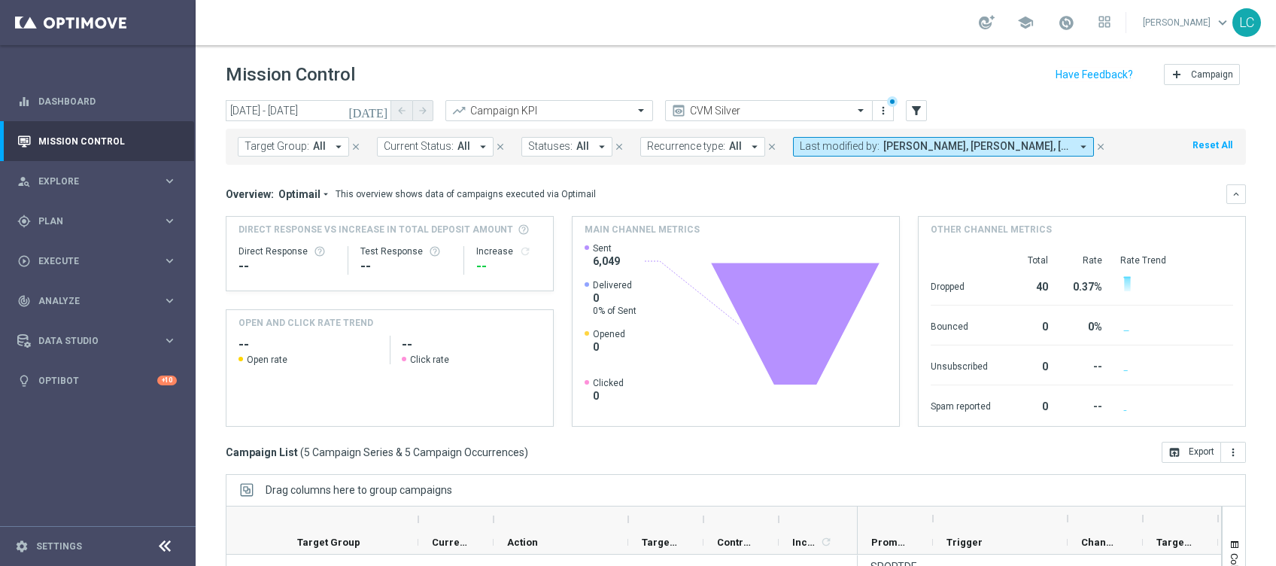
click at [298, 151] on span "Target Group:" at bounding box center [277, 146] width 65 height 13
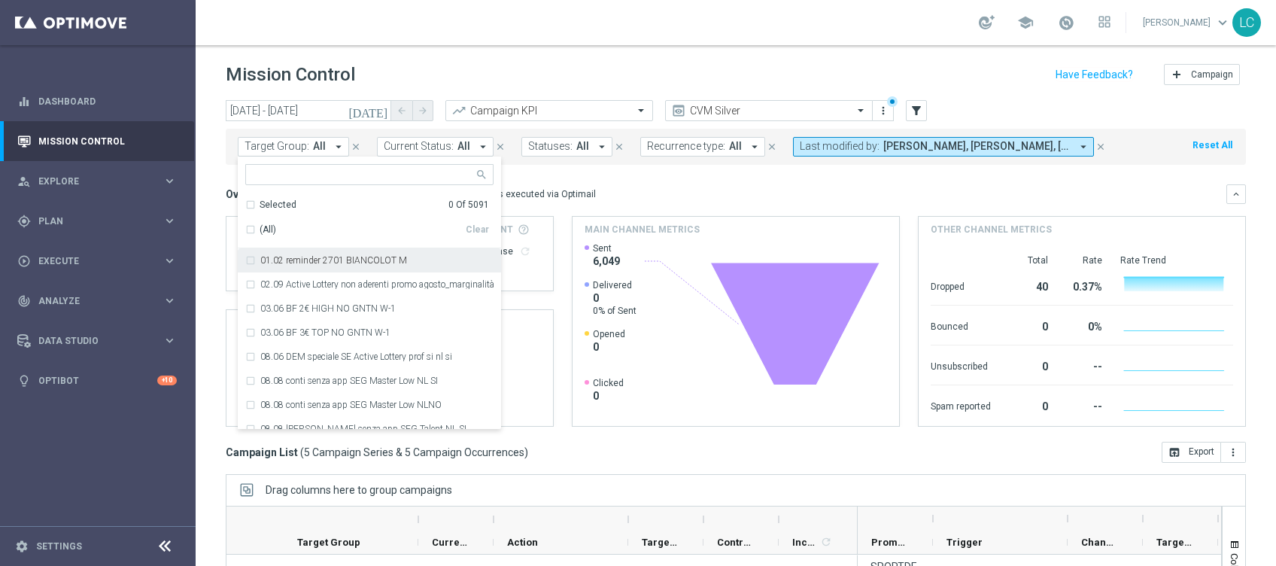
click at [871, 143] on button "Last modified by: Francesca Mascarucci, Lorenzo Carlevale, Marco Cesco, Martina…" at bounding box center [943, 147] width 301 height 20
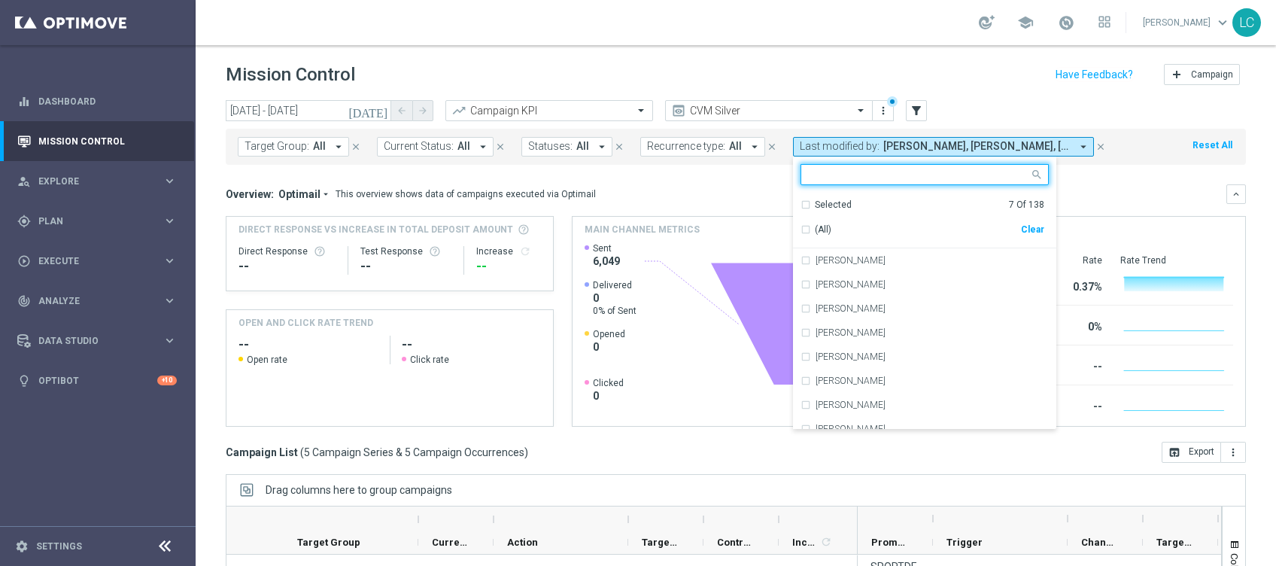
click at [802, 193] on div "Selected 7 Of 138 (All) Clear" at bounding box center [924, 221] width 263 height 56
click at [801, 202] on div "Selected 7 Of 138" at bounding box center [923, 205] width 244 height 13
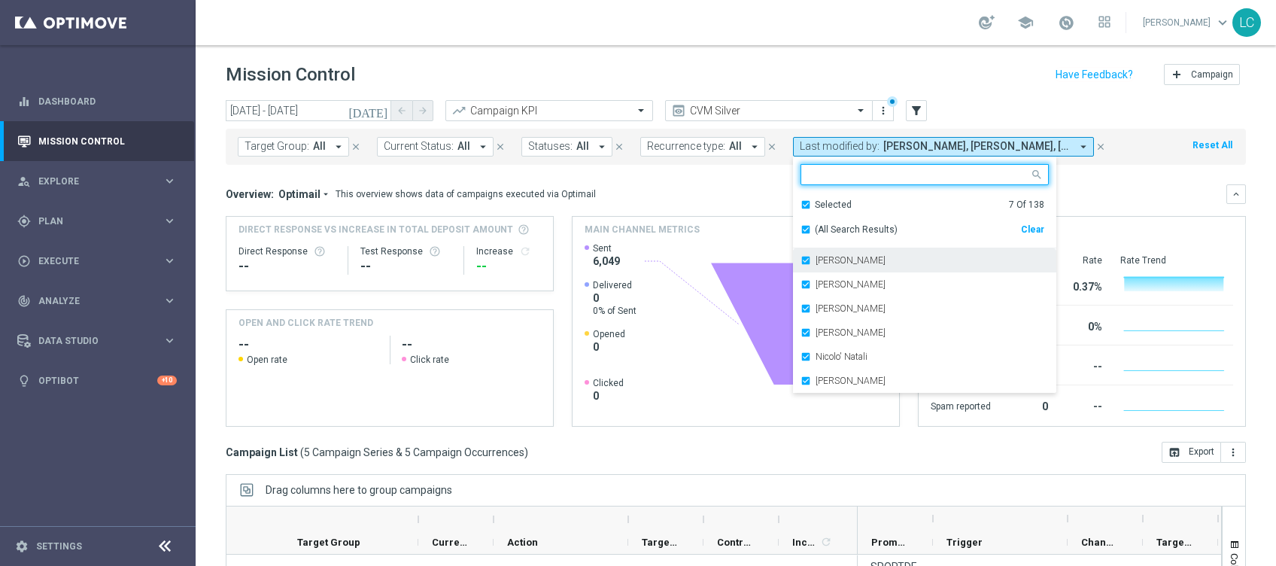
click at [822, 265] on label "Francesca Mascarucci" at bounding box center [851, 260] width 70 height 9
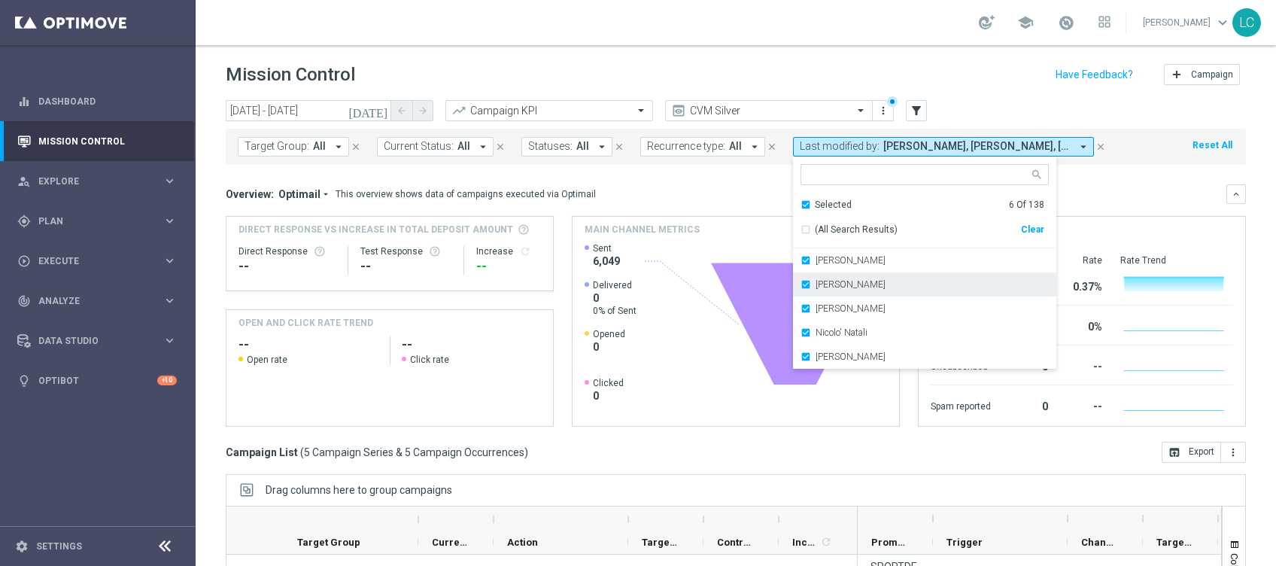
click at [822, 295] on div "Marco Cesco" at bounding box center [925, 284] width 248 height 24
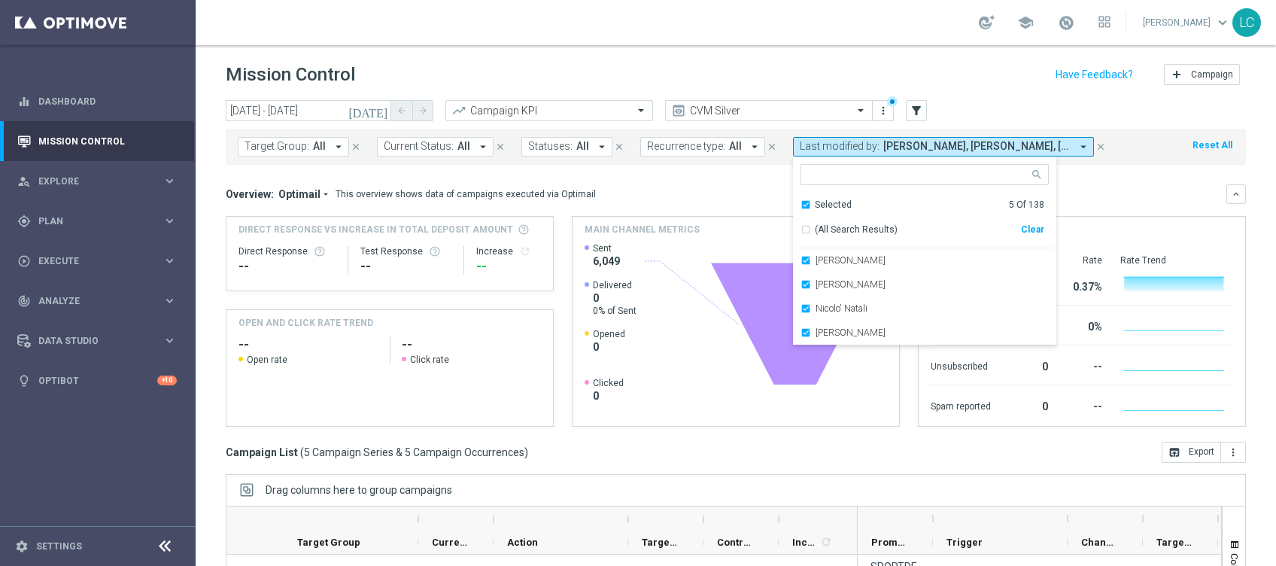
click at [822, 295] on div "Martina Troia" at bounding box center [925, 284] width 248 height 24
click at [822, 295] on div "Nicolo' Natali" at bounding box center [925, 284] width 248 height 24
click at [822, 295] on div "Paolo Martiradonna" at bounding box center [925, 284] width 248 height 24
click at [1196, 165] on mini-dashboard "Overview: Optimail arrow_drop_down This overview shows data of campaigns execut…" at bounding box center [736, 303] width 1020 height 277
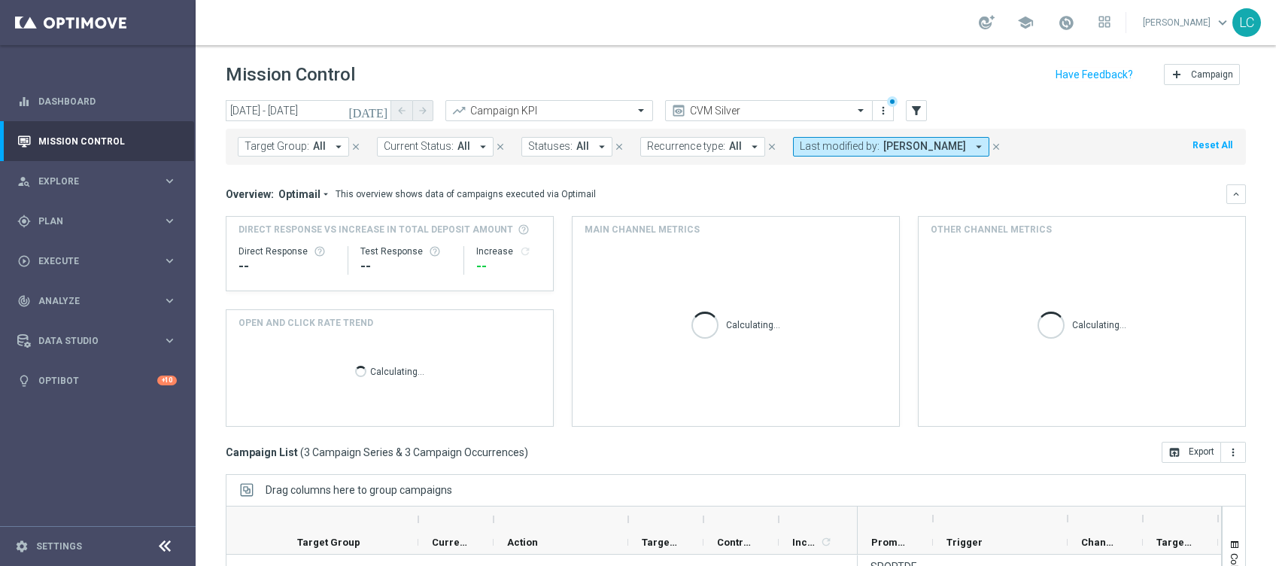
scroll to position [186, 0]
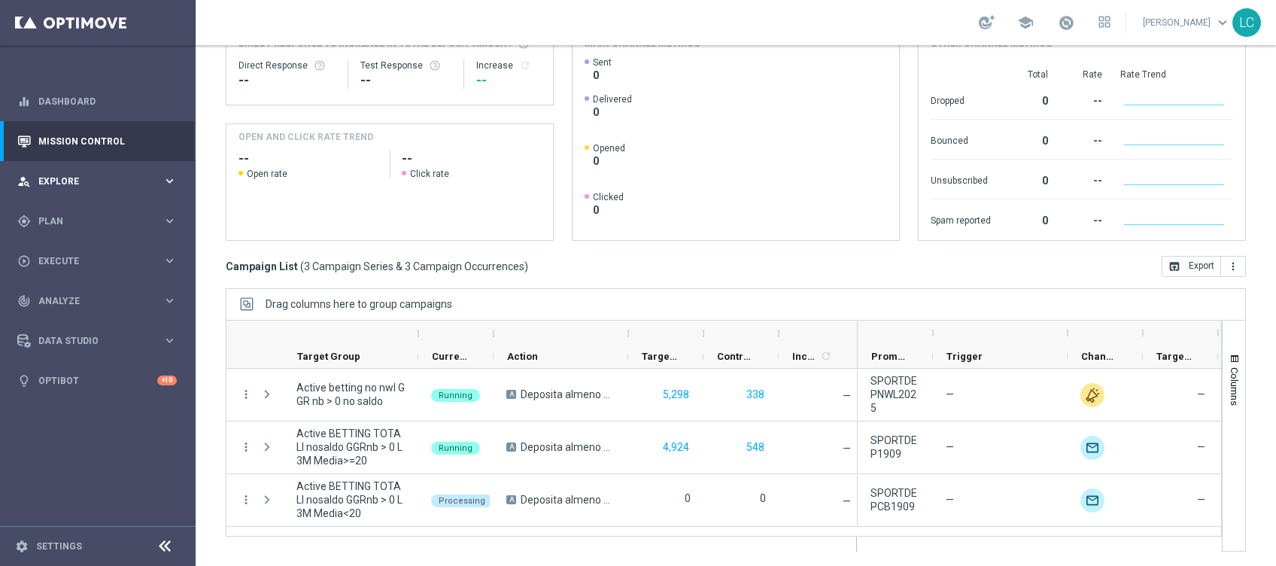
click at [70, 175] on div "person_search Explore" at bounding box center [89, 182] width 145 height 14
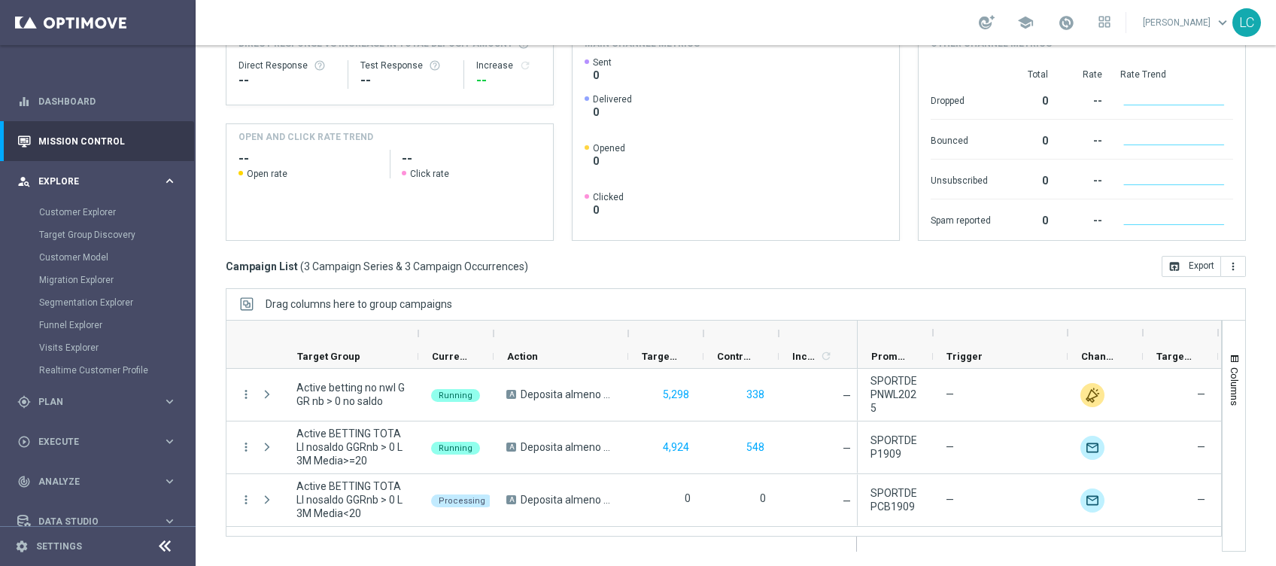
click at [70, 175] on div "person_search Explore" at bounding box center [89, 182] width 145 height 14
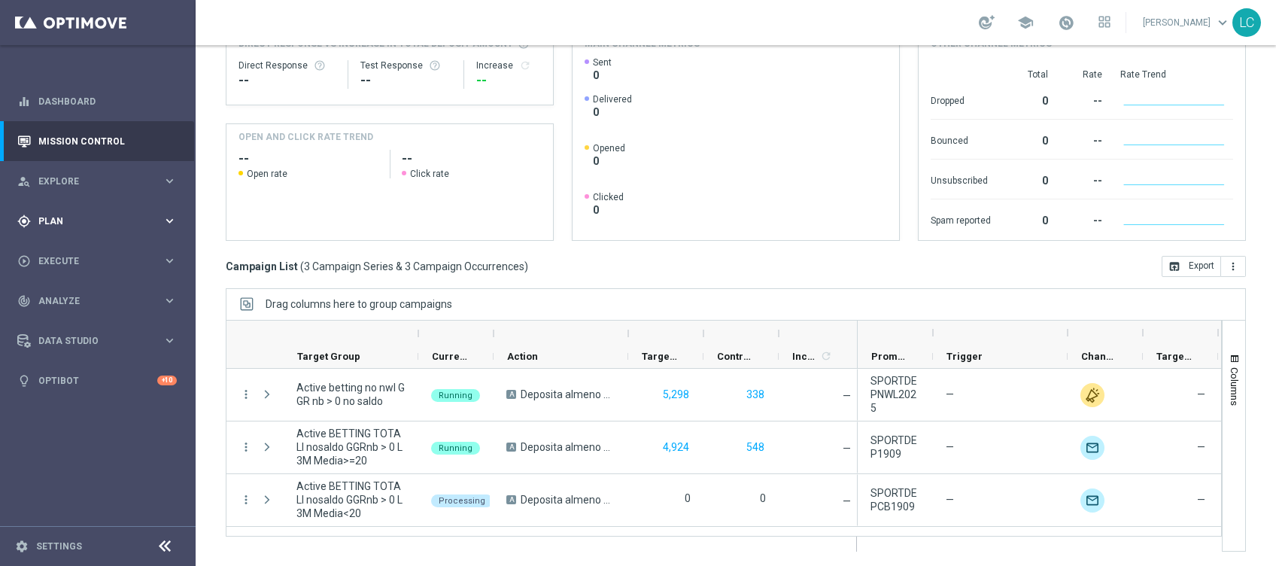
click at [68, 219] on span "Plan" at bounding box center [100, 221] width 124 height 9
click at [92, 251] on link "Target Groups" at bounding box center [97, 252] width 117 height 12
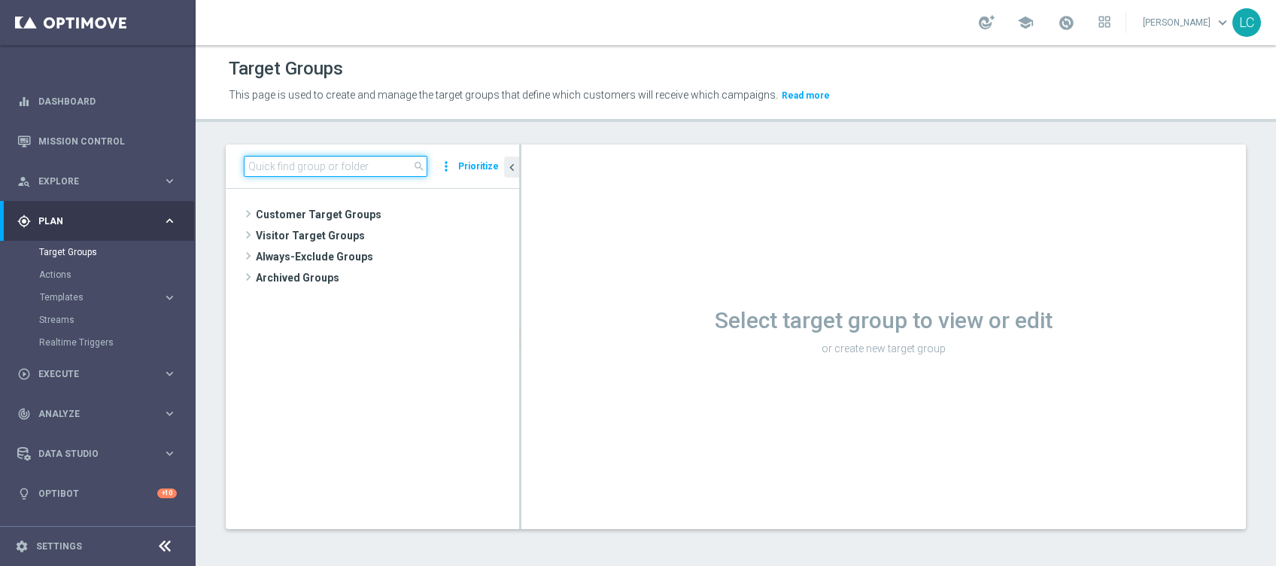
click at [373, 166] on input at bounding box center [336, 166] width 184 height 21
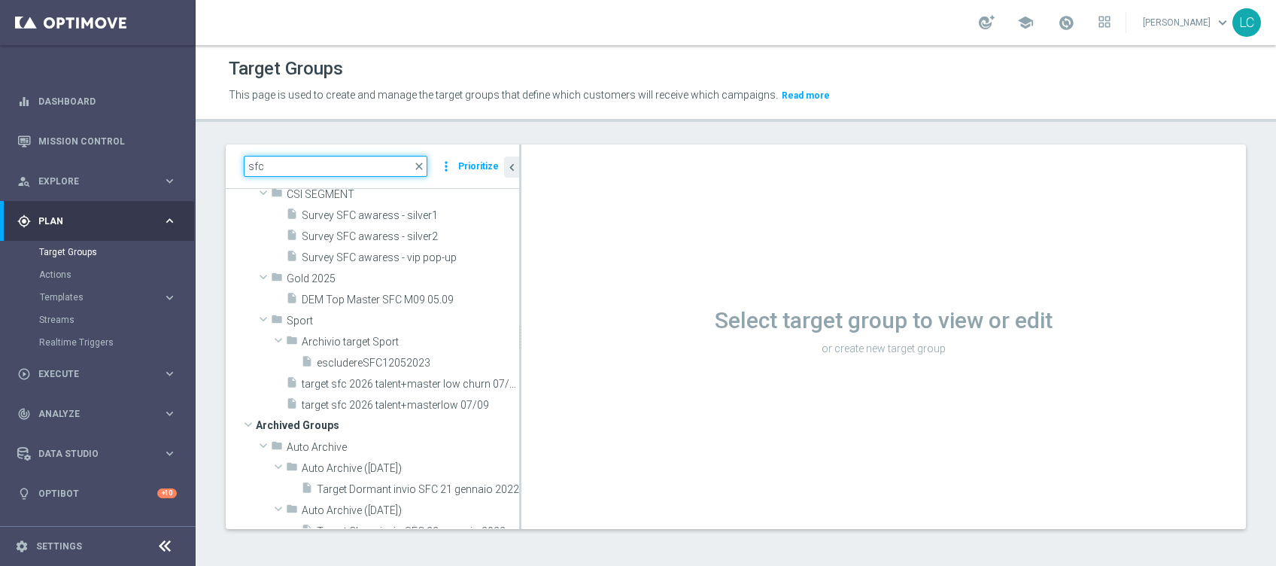
scroll to position [199, 0]
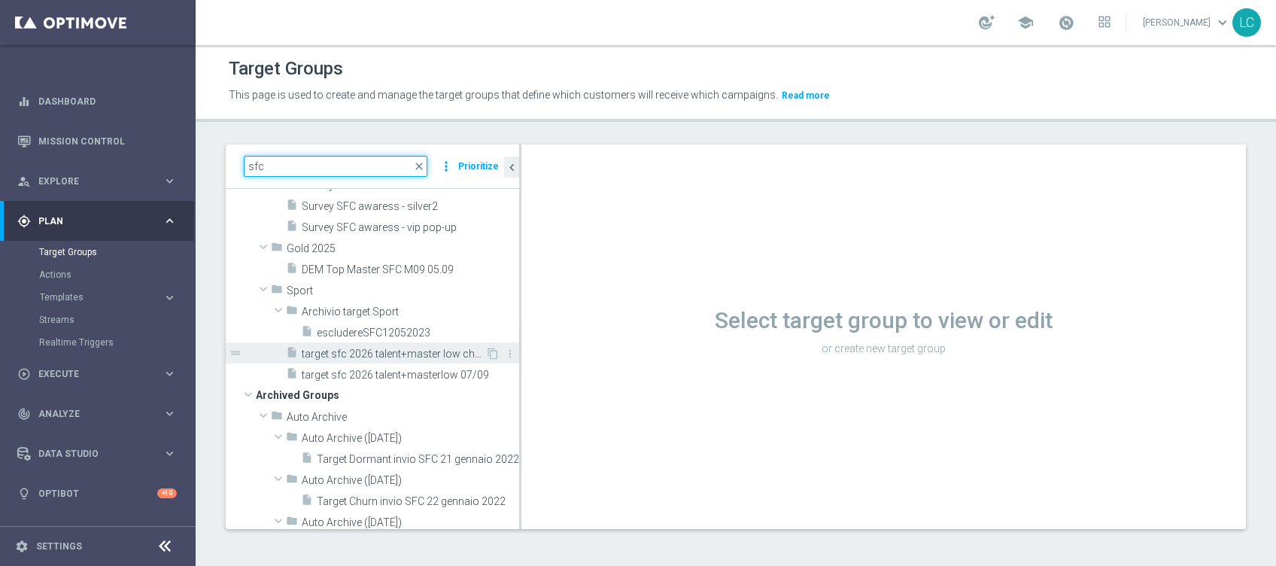
type input "sfc"
click at [368, 354] on span "target sfc 2026 talent+master low churn 07/09" at bounding box center [394, 354] width 184 height 13
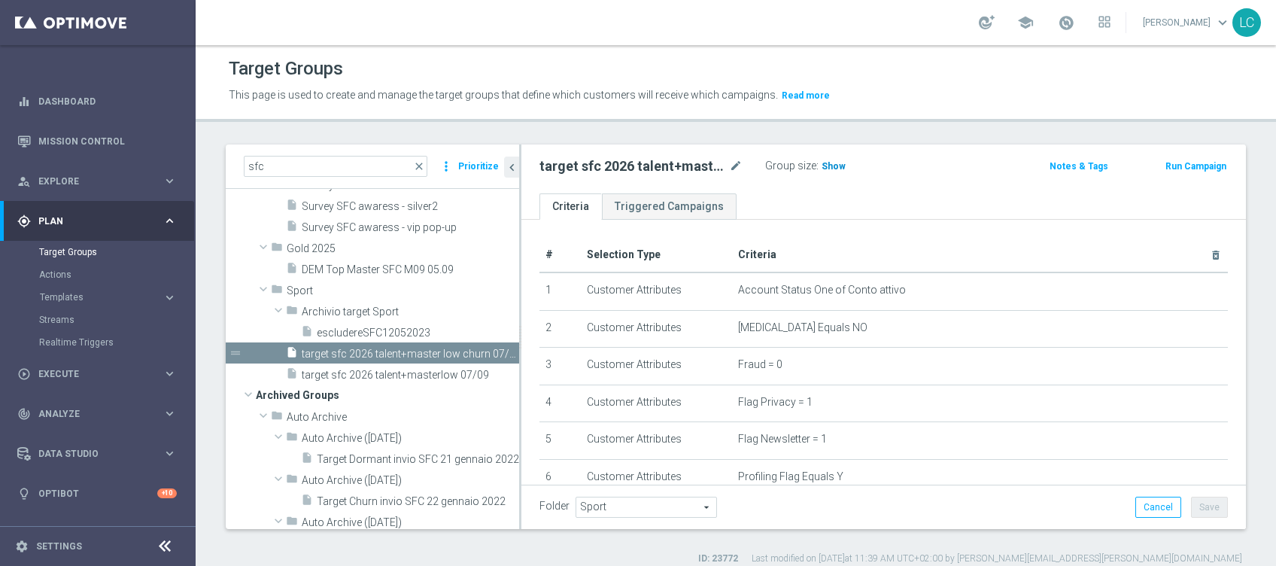
click at [837, 161] on span "Show" at bounding box center [834, 166] width 24 height 11
click at [362, 375] on span "target sfc 2026 talent+masterlow 07/09" at bounding box center [394, 375] width 184 height 13
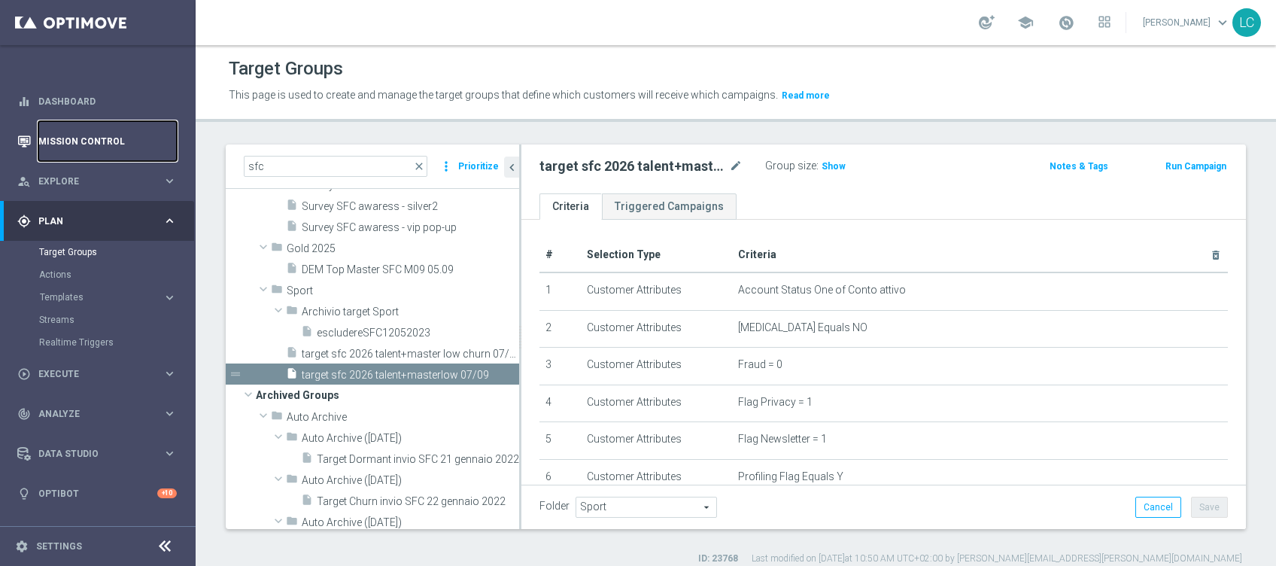
click at [60, 141] on link "Mission Control" at bounding box center [107, 141] width 138 height 40
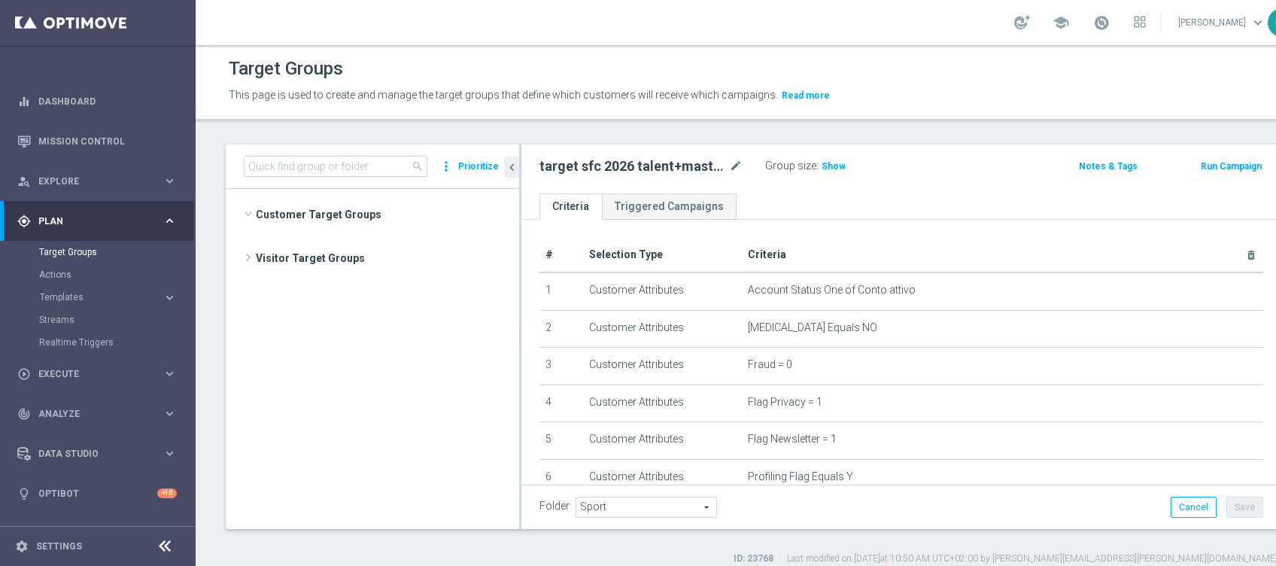
scroll to position [965, 0]
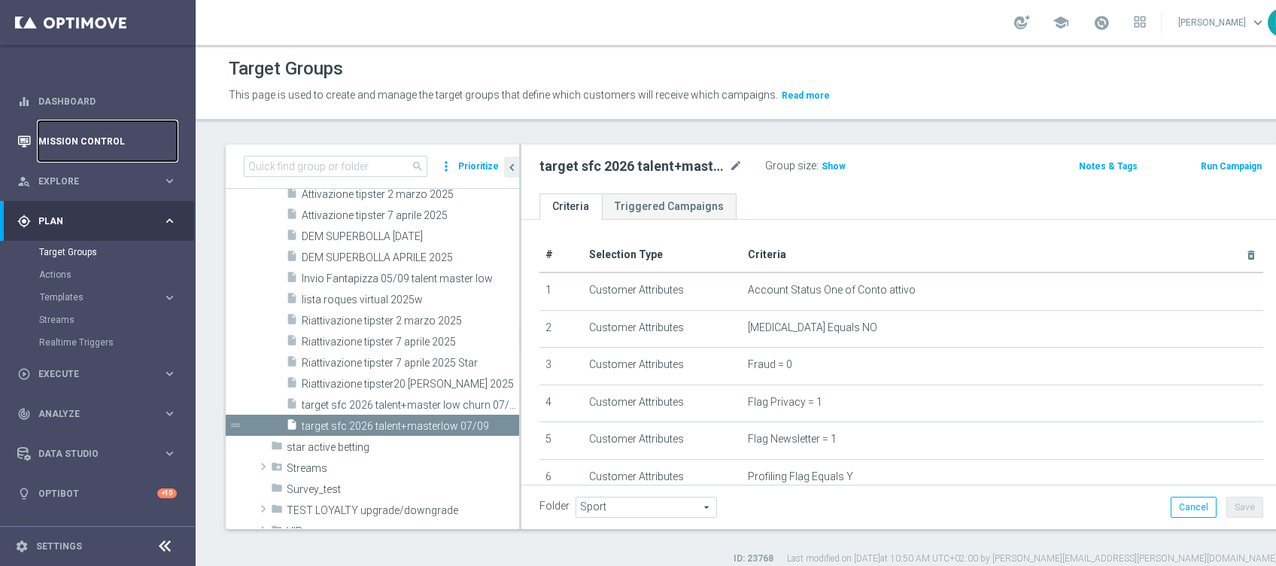
click at [74, 140] on link "Mission Control" at bounding box center [107, 141] width 138 height 40
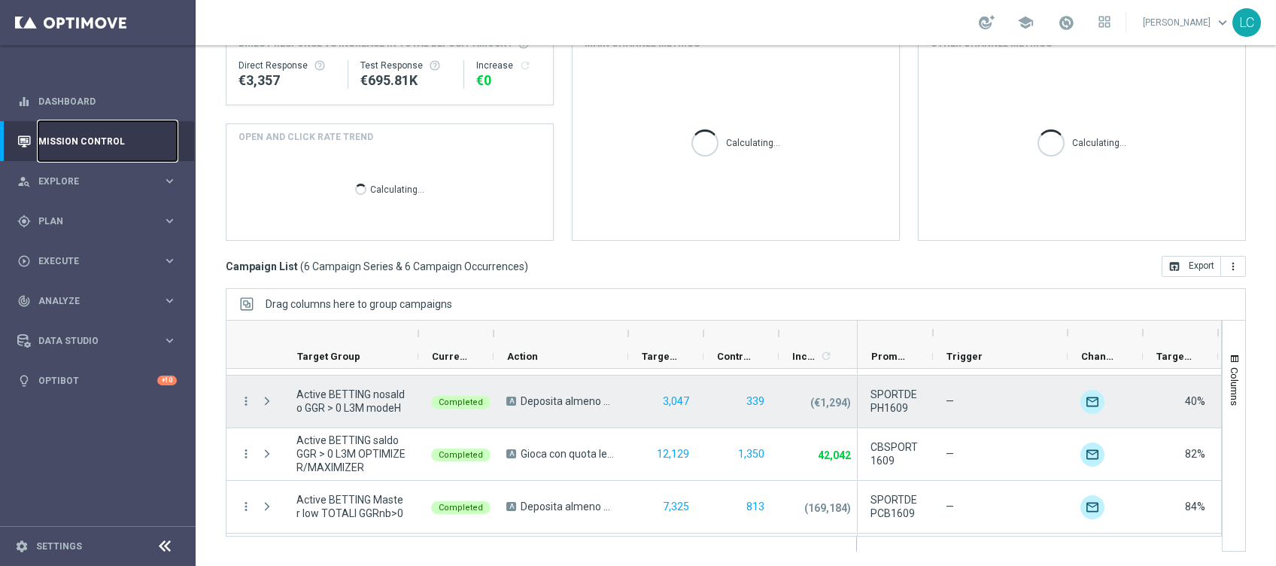
scroll to position [148, 0]
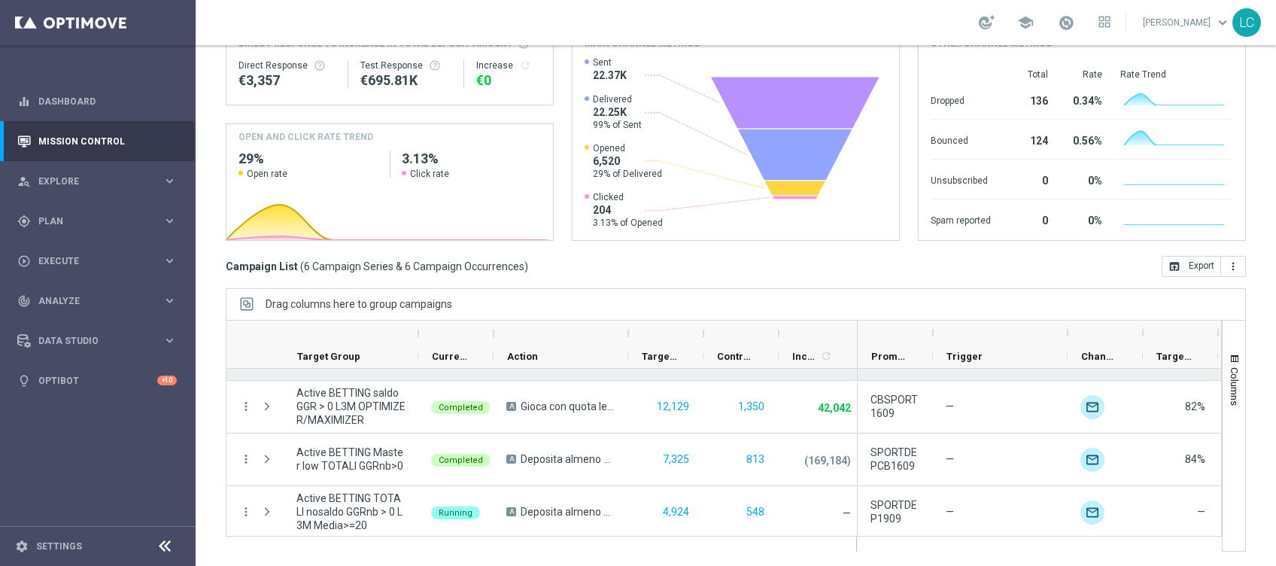
scroll to position [148, 0]
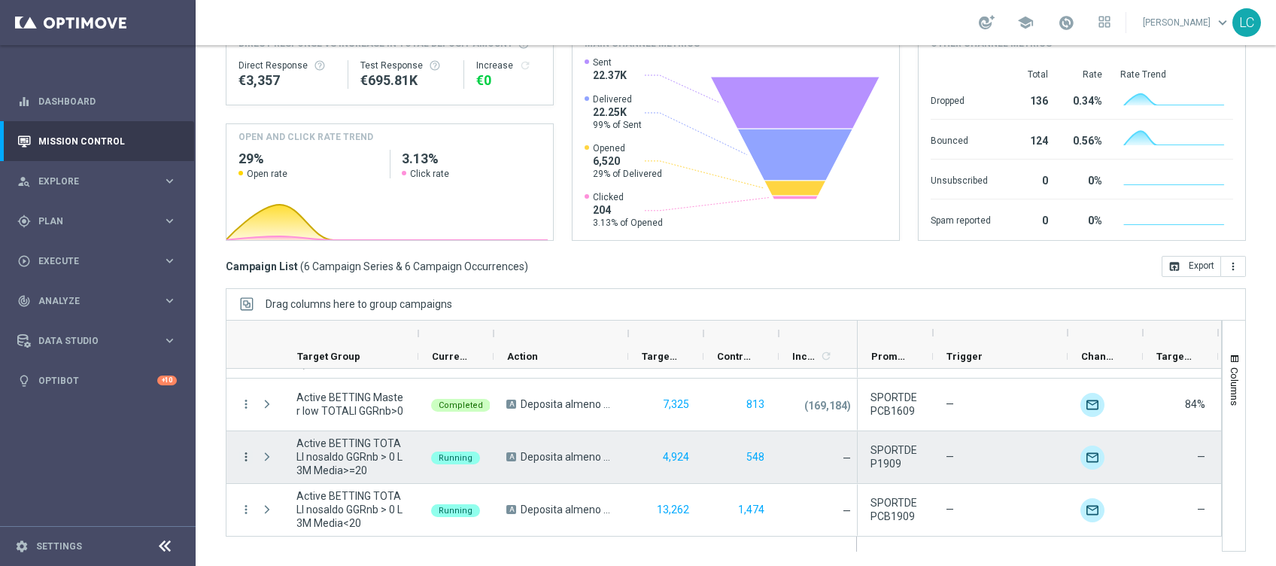
click at [245, 454] on icon "more_vert" at bounding box center [246, 457] width 14 height 14
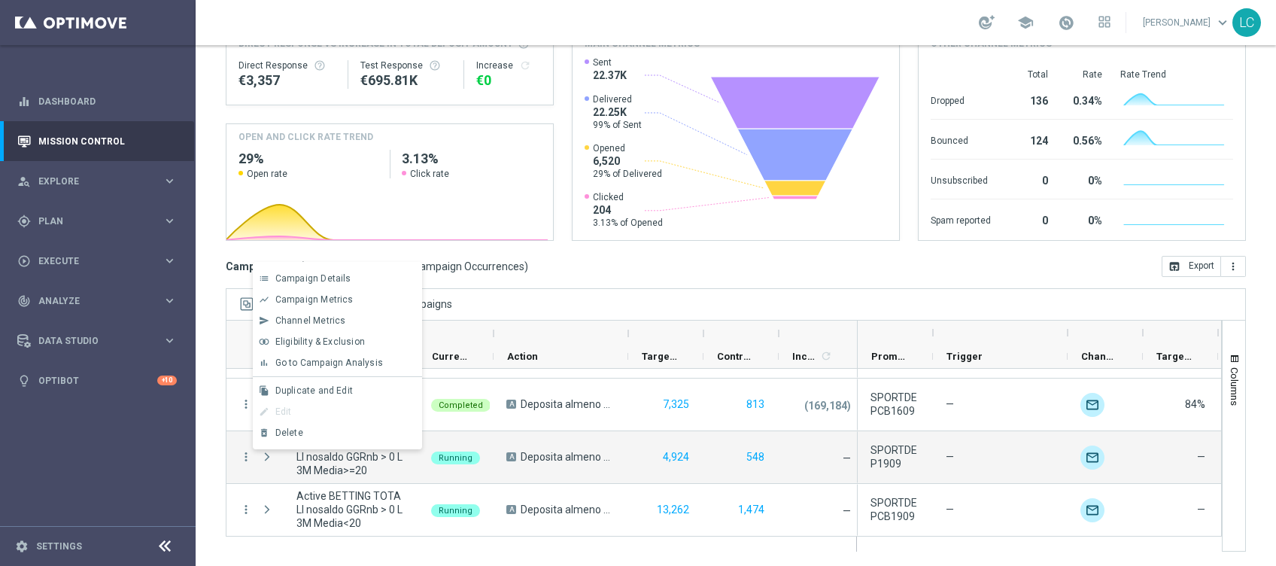
click at [281, 412] on div "edit Edit" at bounding box center [337, 411] width 169 height 21
click at [491, 442] on div "Running" at bounding box center [455, 457] width 75 height 52
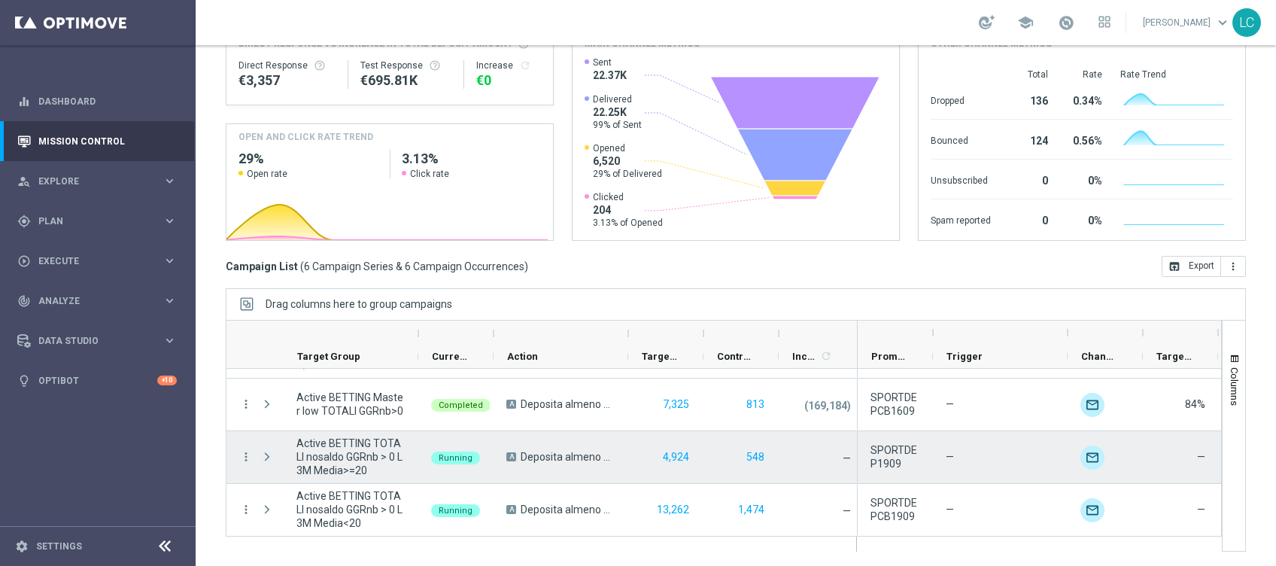
click at [265, 456] on span "Press SPACE to select this row." at bounding box center [267, 457] width 14 height 12
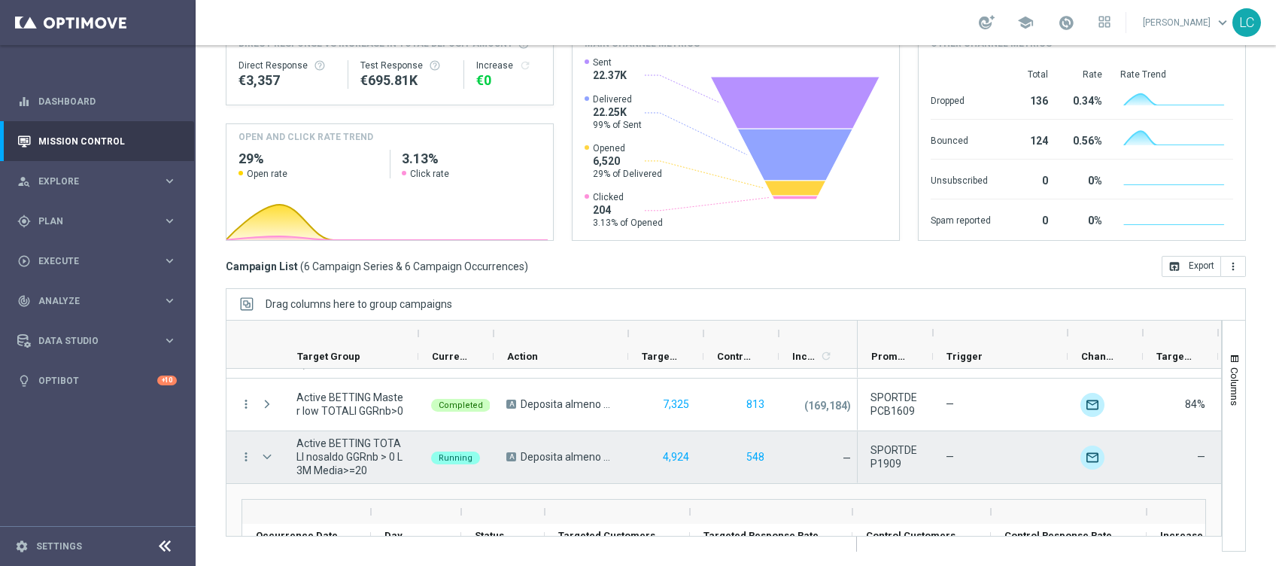
click at [277, 454] on div "Press SPACE to select this row." at bounding box center [269, 457] width 30 height 52
click at [260, 454] on span "Press SPACE to select this row." at bounding box center [267, 457] width 14 height 12
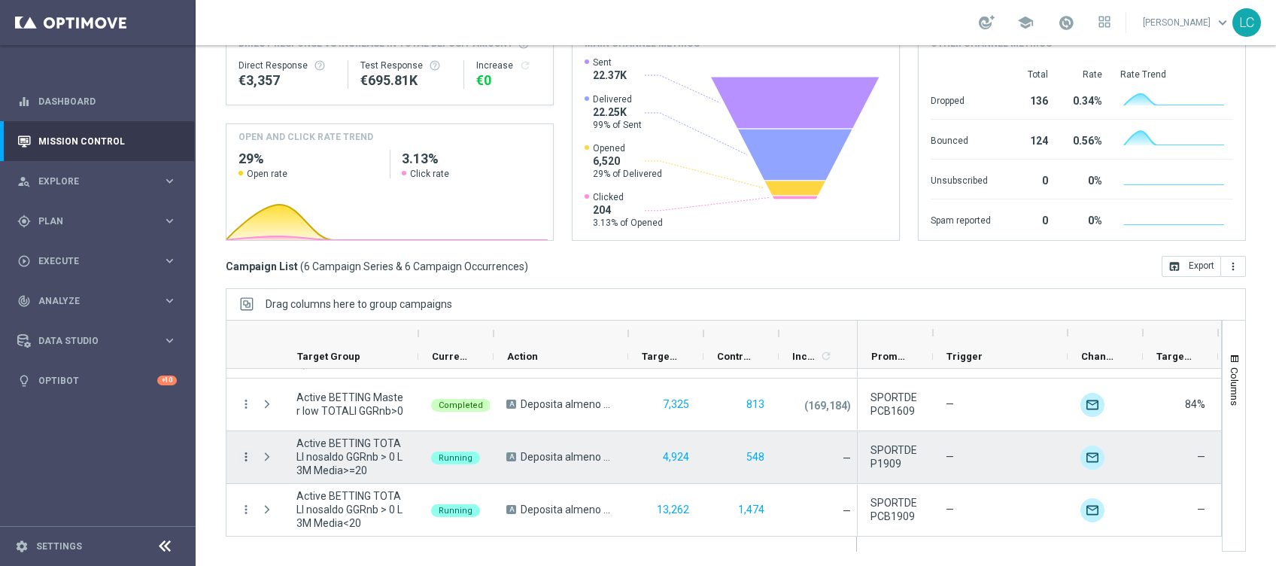
click at [242, 455] on icon "more_vert" at bounding box center [246, 457] width 14 height 14
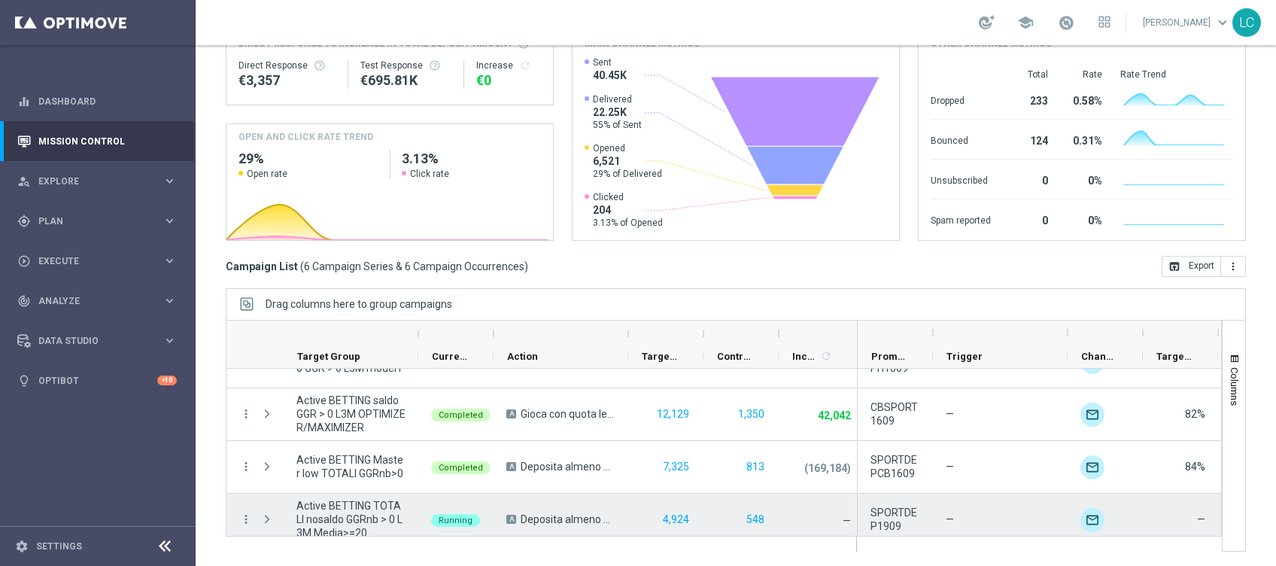
scroll to position [148, 0]
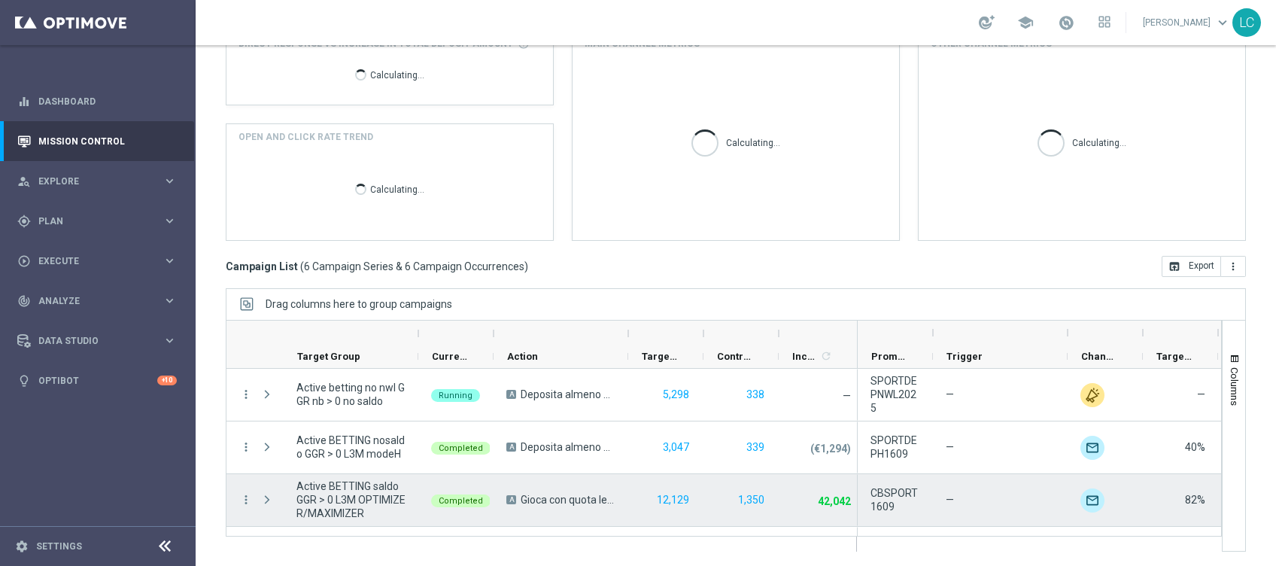
scroll to position [148, 0]
